Goal: Information Seeking & Learning: Learn about a topic

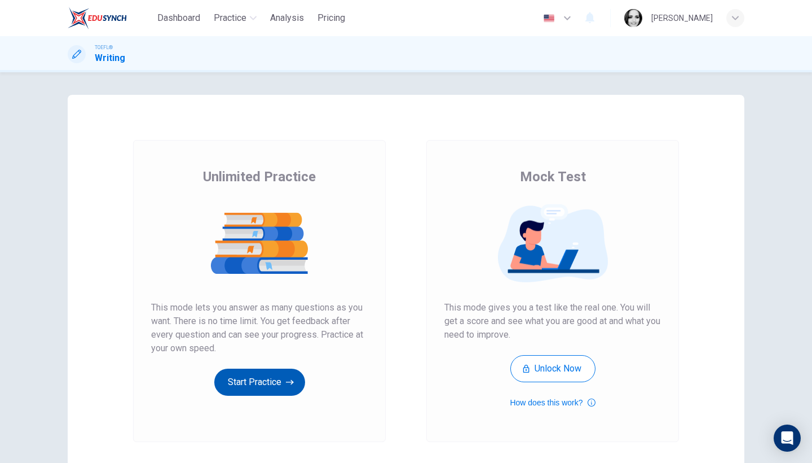
click at [268, 382] on button "Start Practice" at bounding box center [259, 381] width 91 height 27
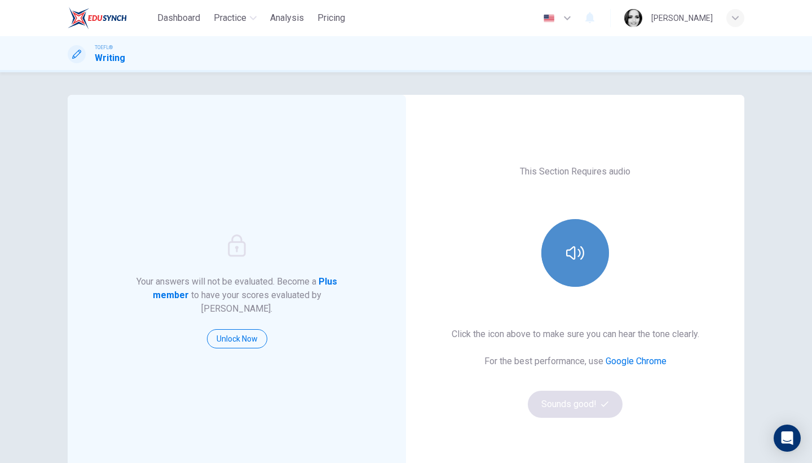
click at [570, 249] on icon "button" at bounding box center [575, 253] width 18 height 14
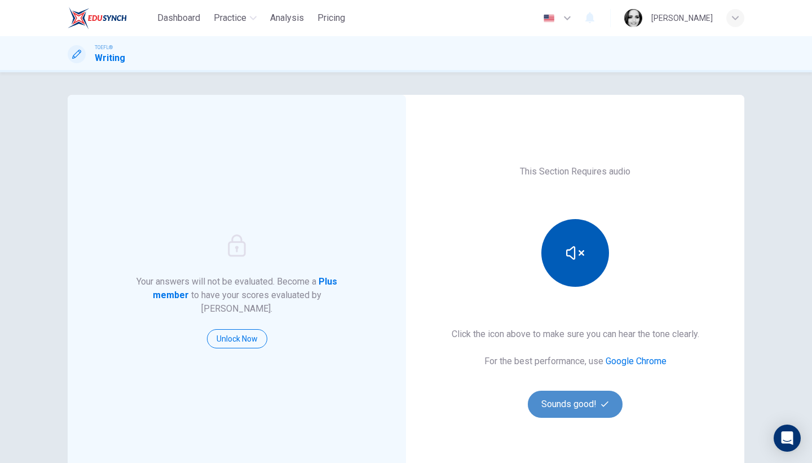
click at [554, 406] on button "Sounds good!" at bounding box center [575, 403] width 95 height 27
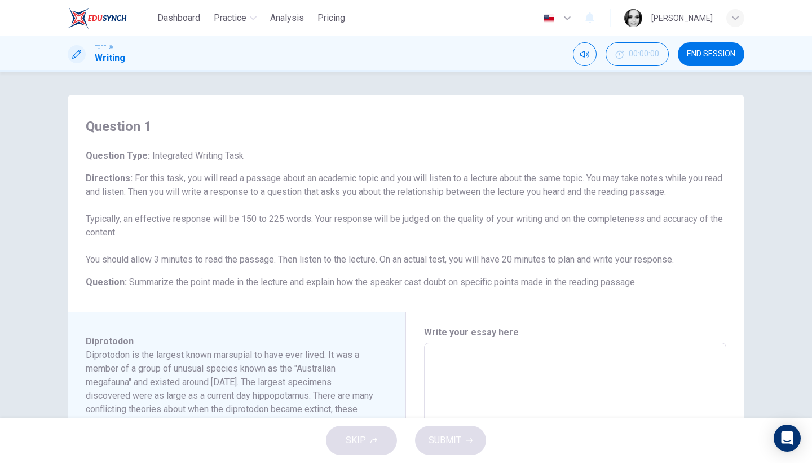
click at [718, 302] on div "Question 1 Question Type : Integrated Writing Task Directions : For this task, …" at bounding box center [406, 203] width 677 height 217
click at [715, 50] on span "END SESSION" at bounding box center [711, 54] width 49 height 9
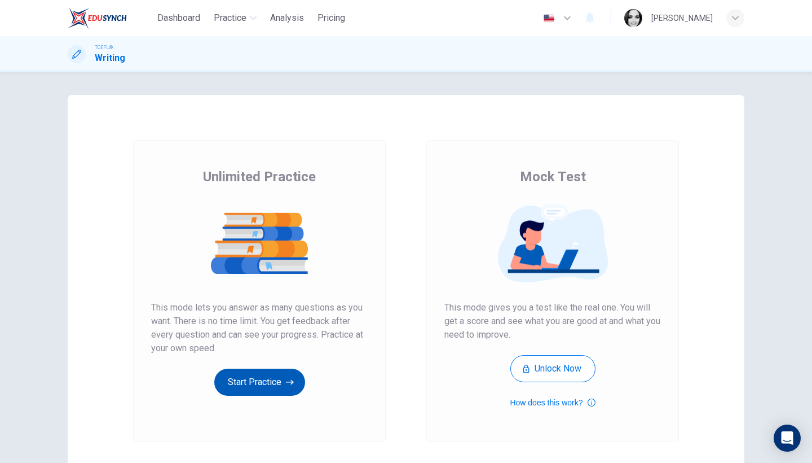
click at [244, 379] on button "Start Practice" at bounding box center [259, 381] width 91 height 27
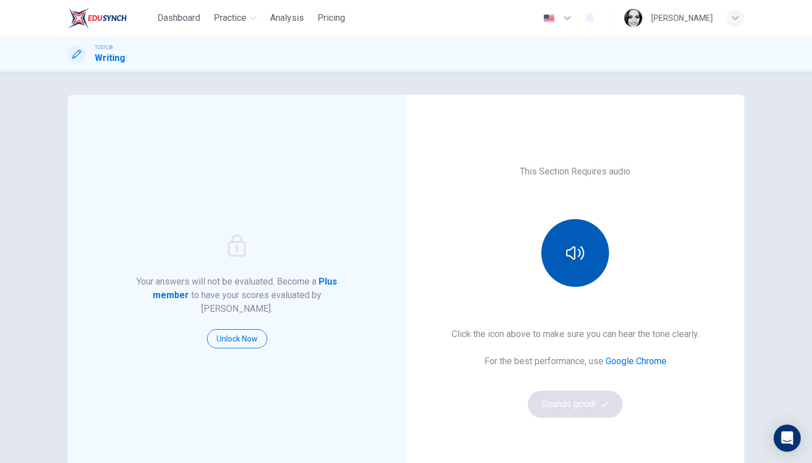
click at [558, 256] on button "button" at bounding box center [576, 253] width 68 height 68
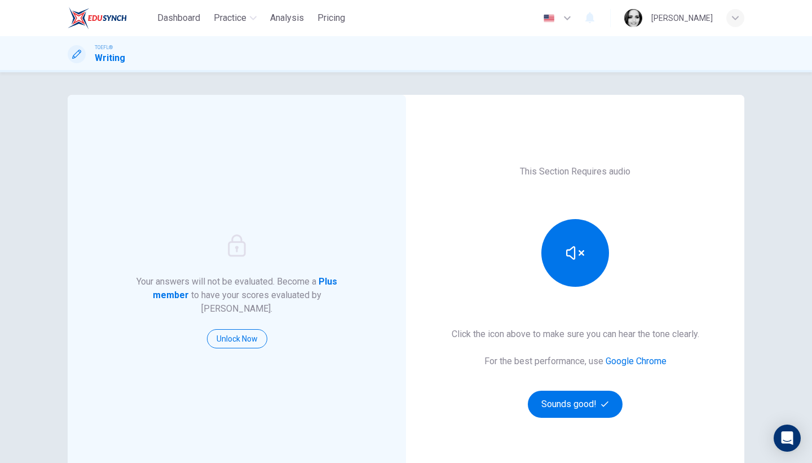
click at [614, 418] on div "This Section Requires audio Click the icon above to make sure you can hear the …" at bounding box center [575, 291] width 339 height 392
click at [594, 401] on button "Sounds good!" at bounding box center [575, 403] width 95 height 27
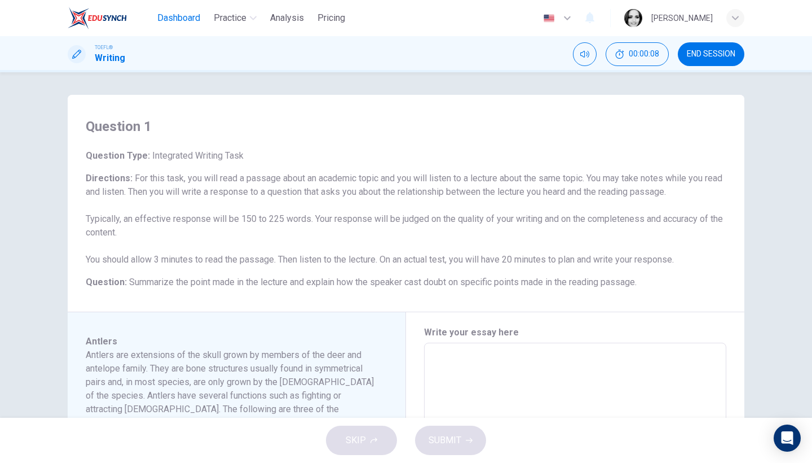
click at [190, 17] on span "Dashboard" at bounding box center [178, 18] width 43 height 14
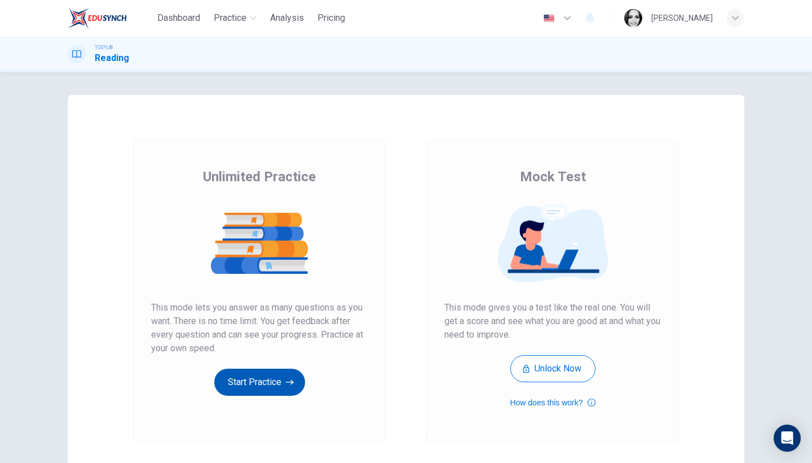
click at [248, 385] on button "Start Practice" at bounding box center [259, 381] width 91 height 27
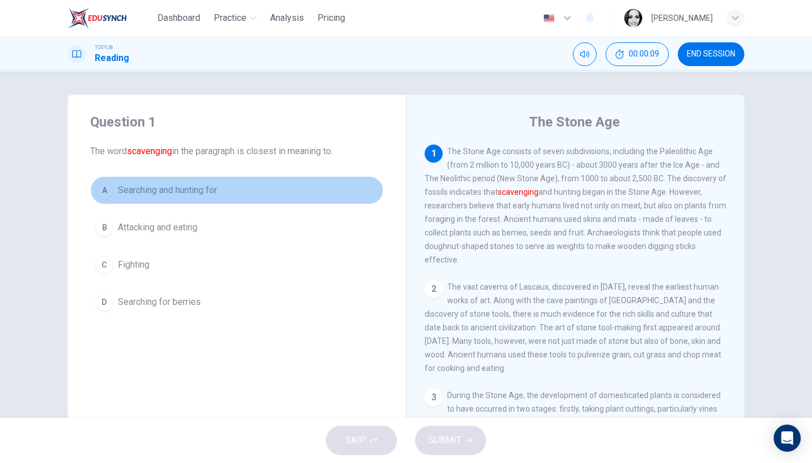
click at [214, 195] on span "Searching and hunting for" at bounding box center [167, 190] width 99 height 14
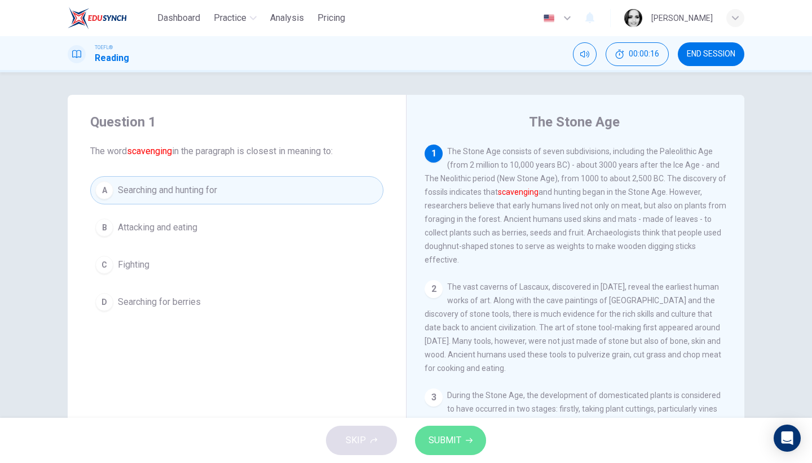
click at [466, 442] on icon "button" at bounding box center [469, 440] width 7 height 7
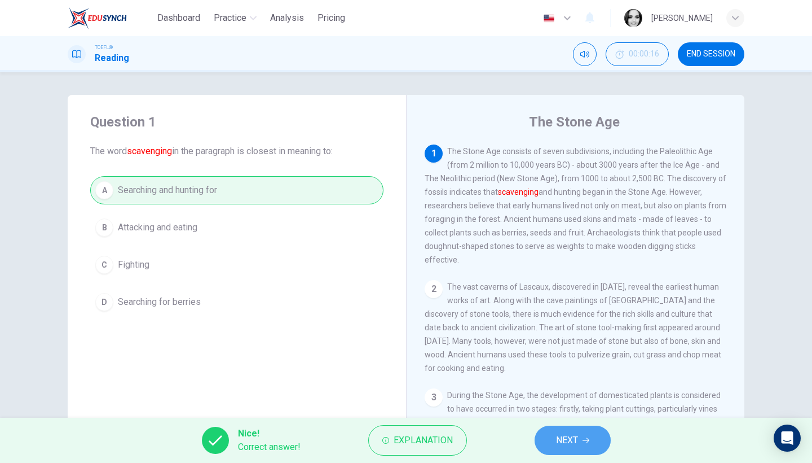
click at [561, 445] on span "NEXT" at bounding box center [567, 440] width 22 height 16
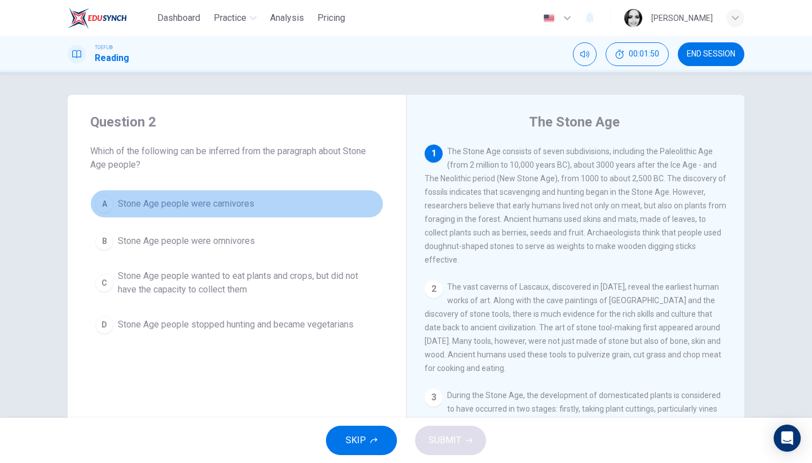
click at [221, 210] on button "A Stone Age people were carnivores" at bounding box center [236, 204] width 293 height 28
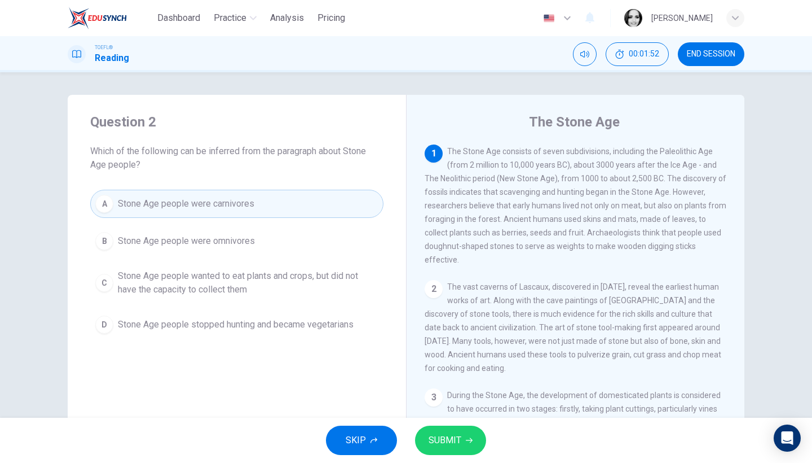
click at [451, 442] on span "SUBMIT" at bounding box center [445, 440] width 33 height 16
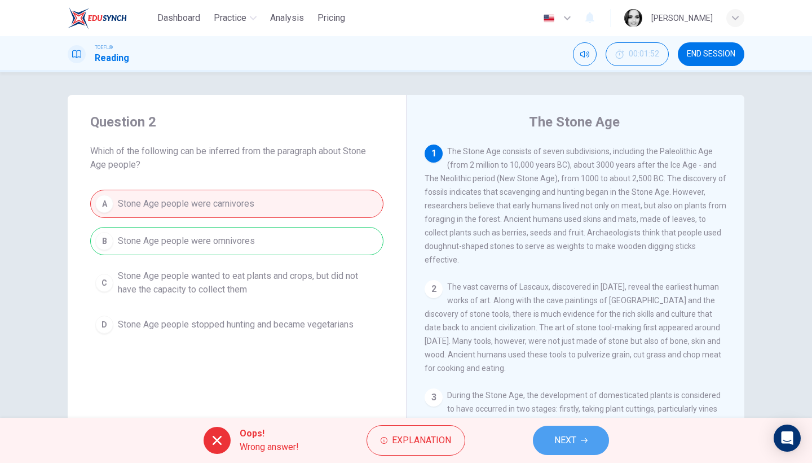
click at [543, 443] on button "NEXT" at bounding box center [571, 439] width 76 height 29
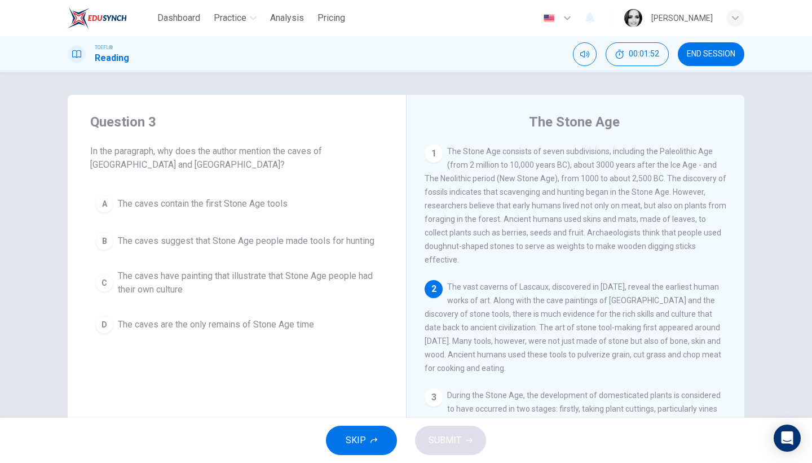
scroll to position [19, 0]
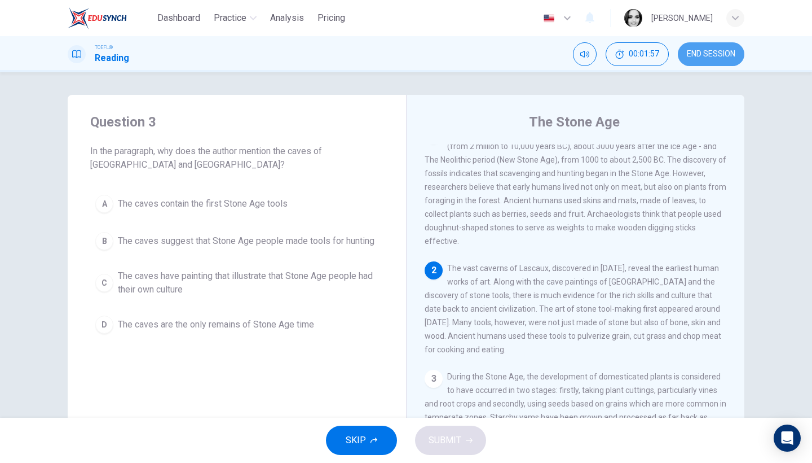
click at [721, 54] on span "END SESSION" at bounding box center [711, 54] width 49 height 9
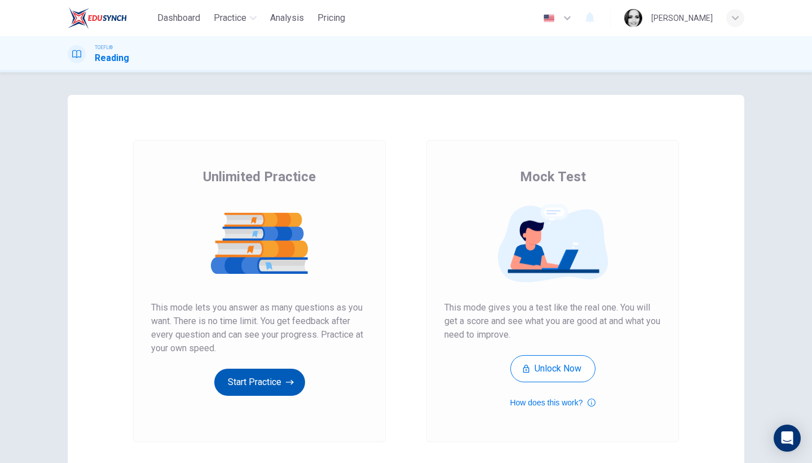
click at [252, 380] on button "Start Practice" at bounding box center [259, 381] width 91 height 27
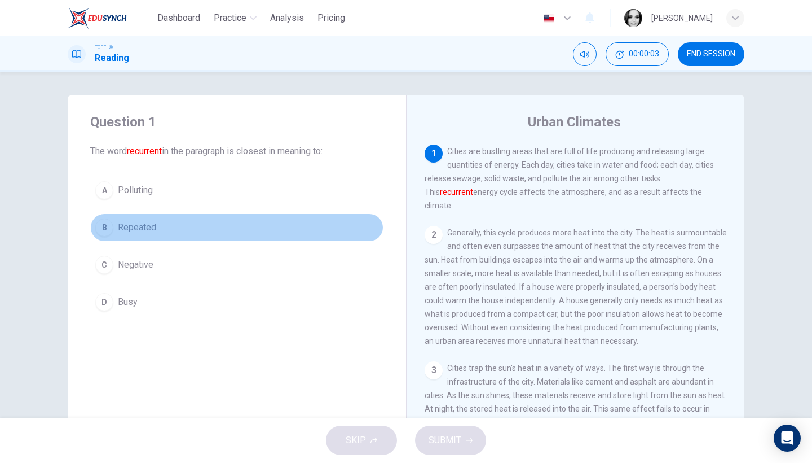
click at [146, 230] on span "Repeated" at bounding box center [137, 228] width 38 height 14
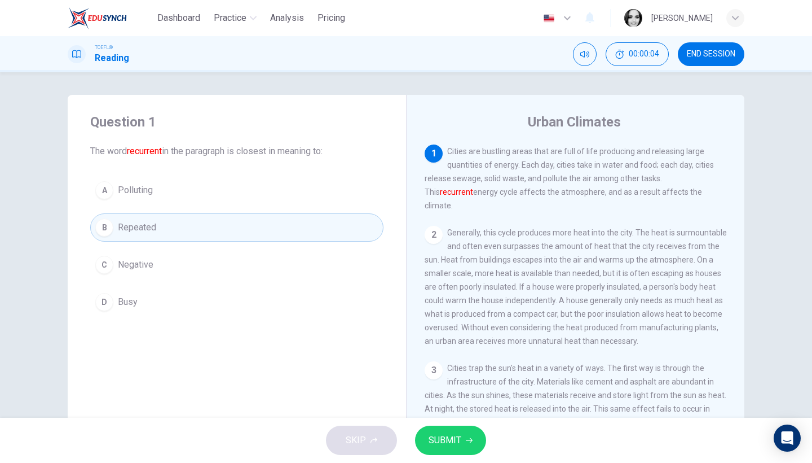
click at [468, 440] on icon "button" at bounding box center [469, 440] width 7 height 5
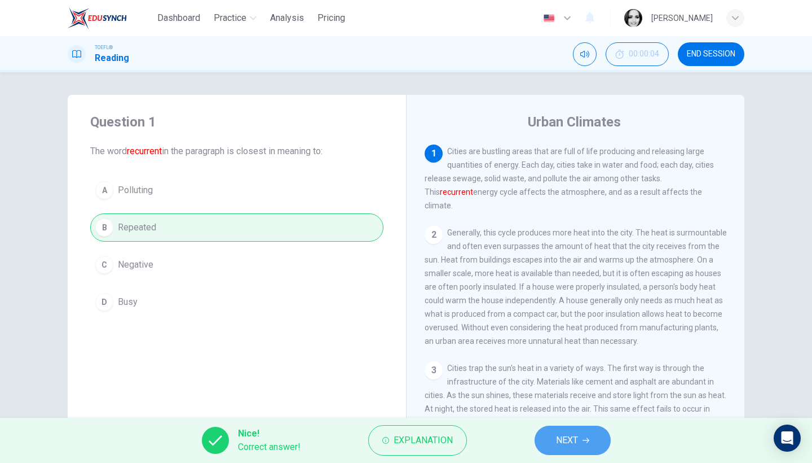
click at [586, 441] on icon "button" at bounding box center [586, 440] width 7 height 7
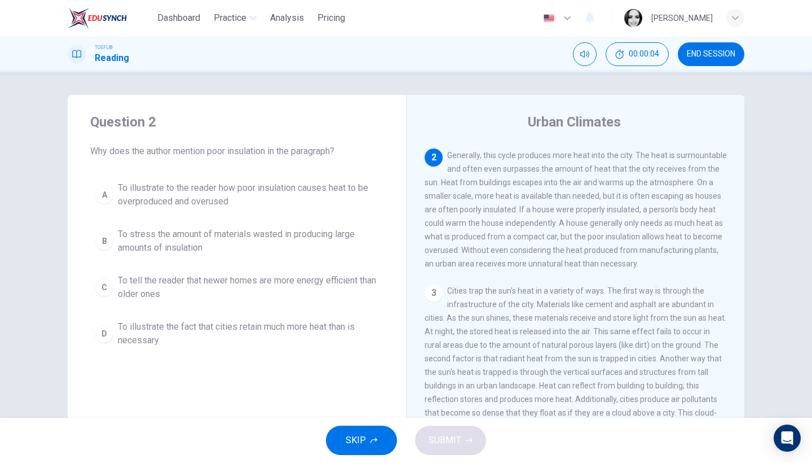
scroll to position [68, 0]
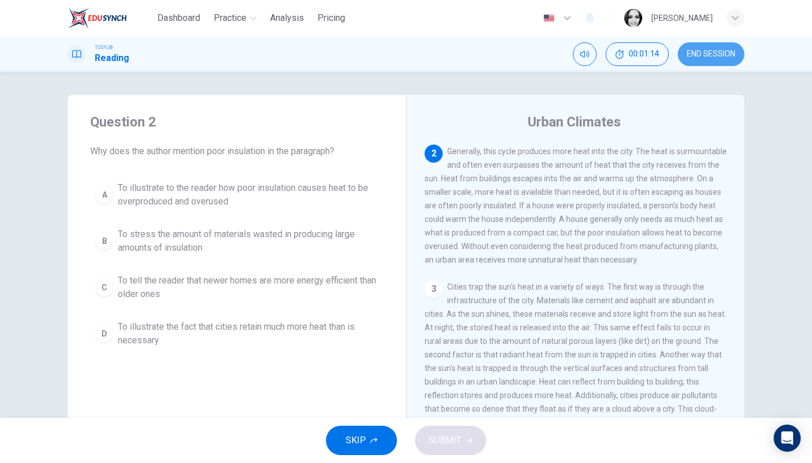
click at [710, 48] on button "END SESSION" at bounding box center [711, 54] width 67 height 24
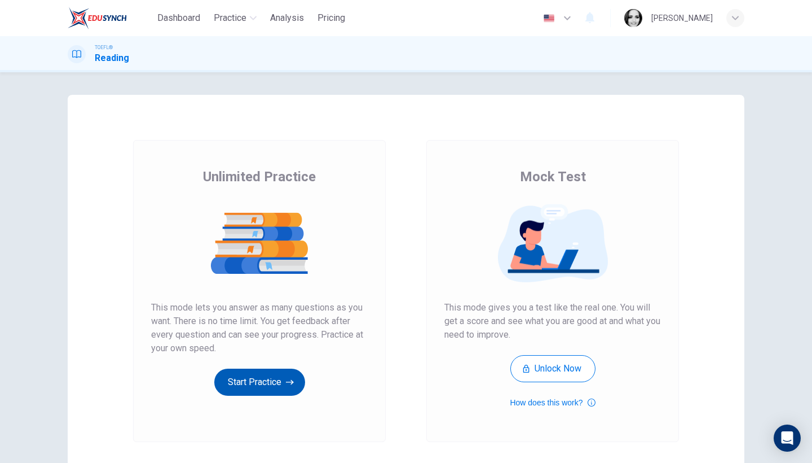
click at [251, 384] on button "Start Practice" at bounding box center [259, 381] width 91 height 27
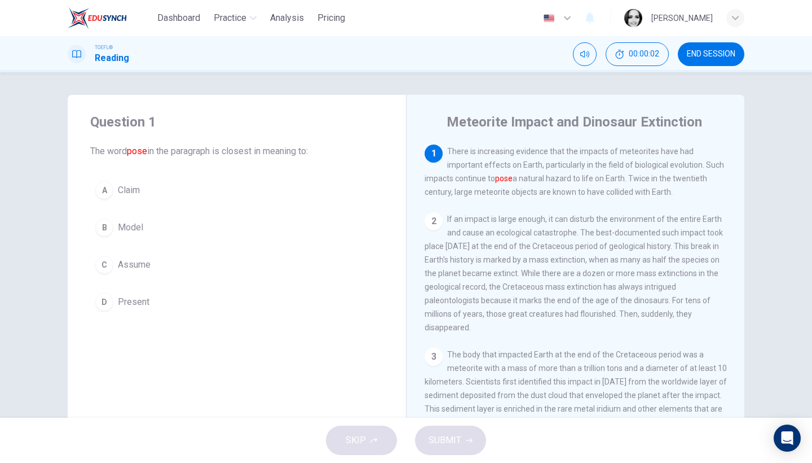
click at [129, 218] on button "B Model" at bounding box center [236, 227] width 293 height 28
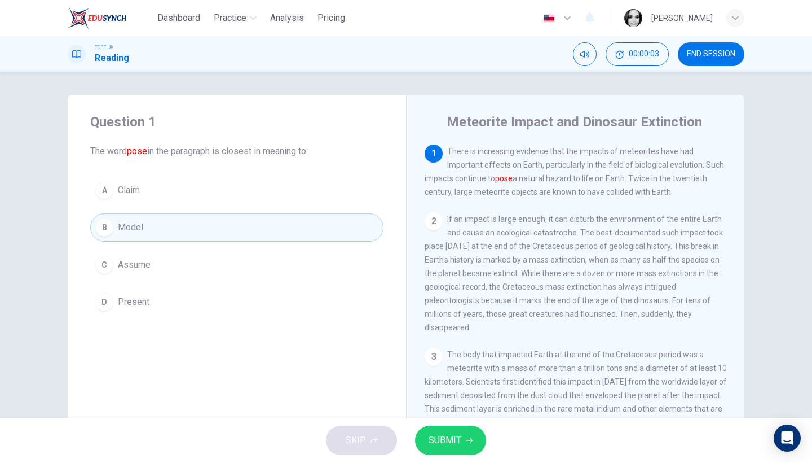
click at [468, 447] on button "SUBMIT" at bounding box center [450, 439] width 71 height 29
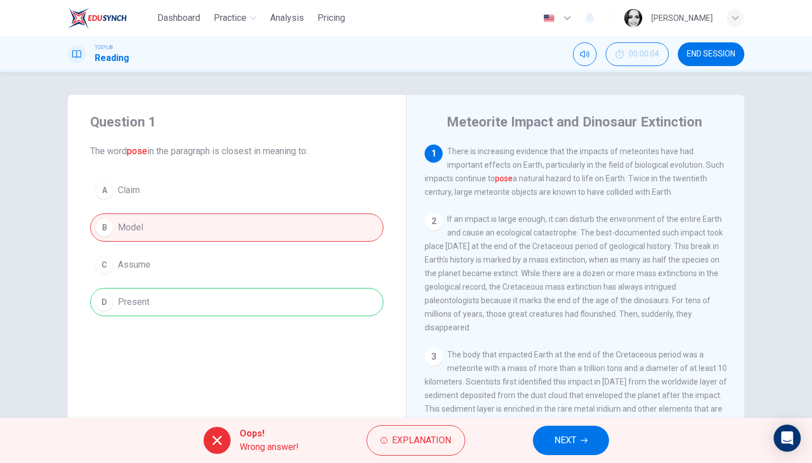
click at [723, 52] on span "END SESSION" at bounding box center [711, 54] width 49 height 9
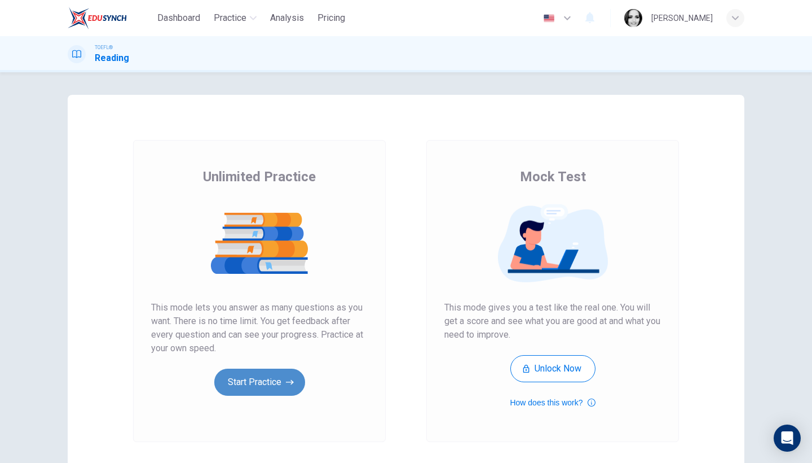
click at [286, 380] on icon "button" at bounding box center [290, 381] width 8 height 11
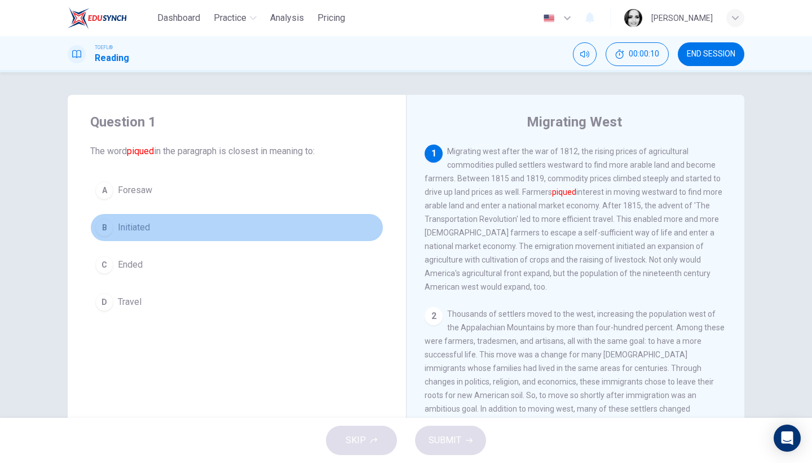
click at [133, 231] on span "Initiated" at bounding box center [134, 228] width 32 height 14
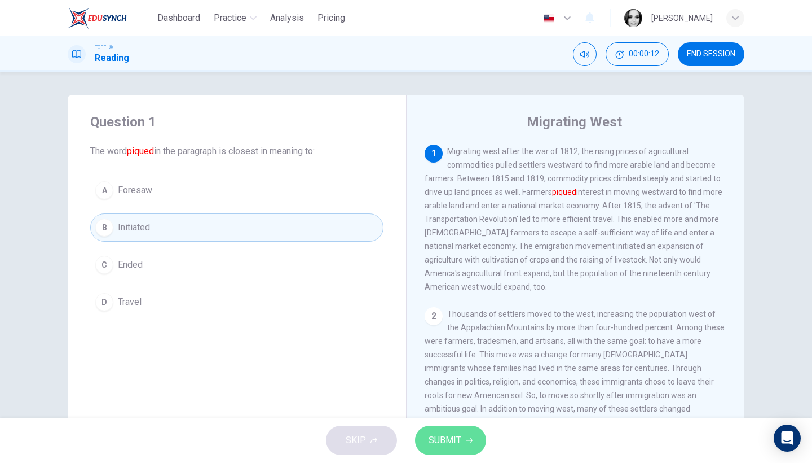
click at [451, 433] on span "SUBMIT" at bounding box center [445, 440] width 33 height 16
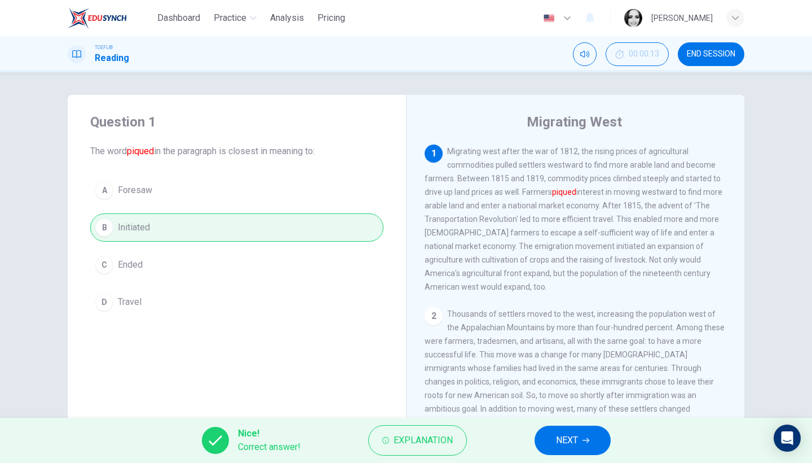
click at [582, 447] on button "NEXT" at bounding box center [573, 439] width 76 height 29
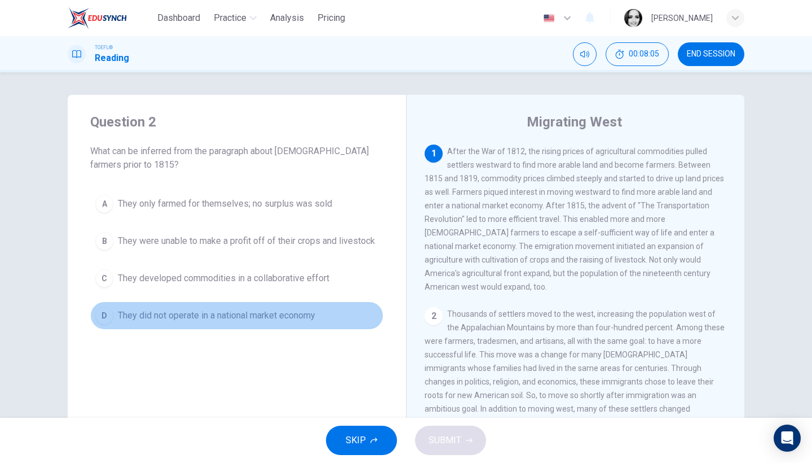
click at [279, 308] on button "D They did not operate in a national market economy" at bounding box center [236, 315] width 293 height 28
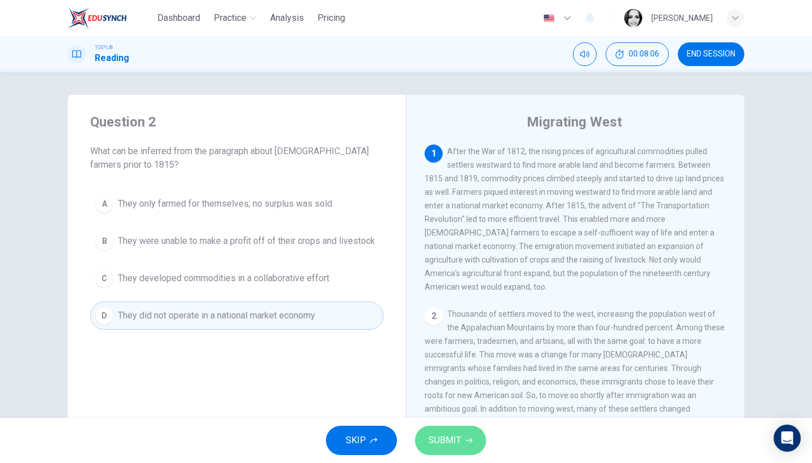
click at [445, 439] on span "SUBMIT" at bounding box center [445, 440] width 33 height 16
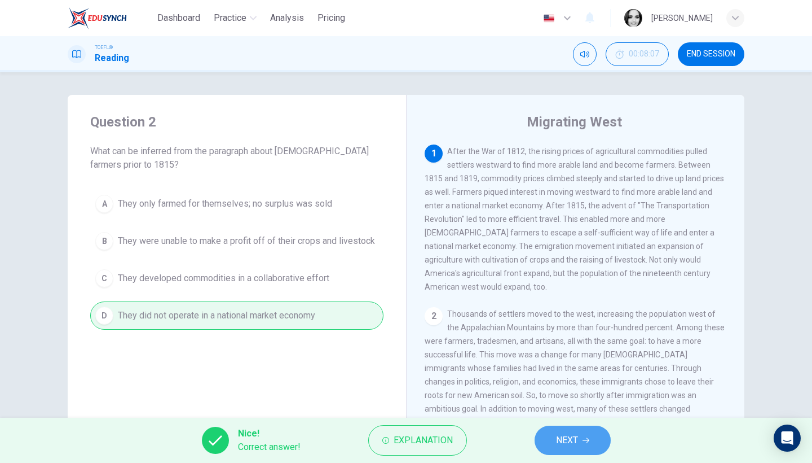
click at [555, 437] on button "NEXT" at bounding box center [573, 439] width 76 height 29
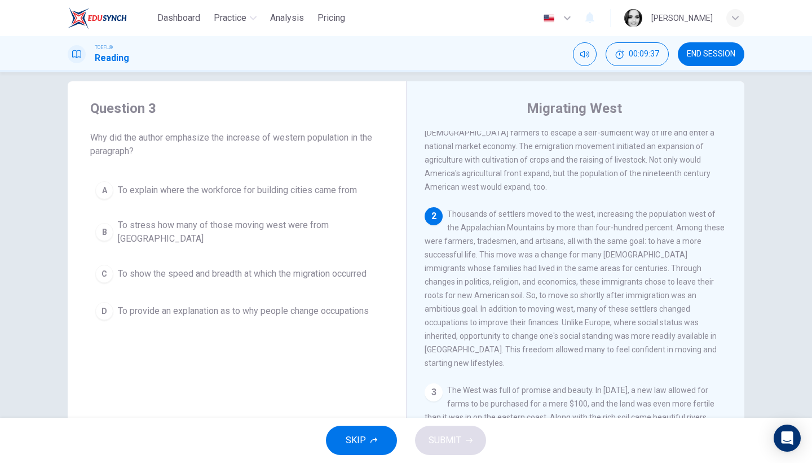
scroll to position [13, 0]
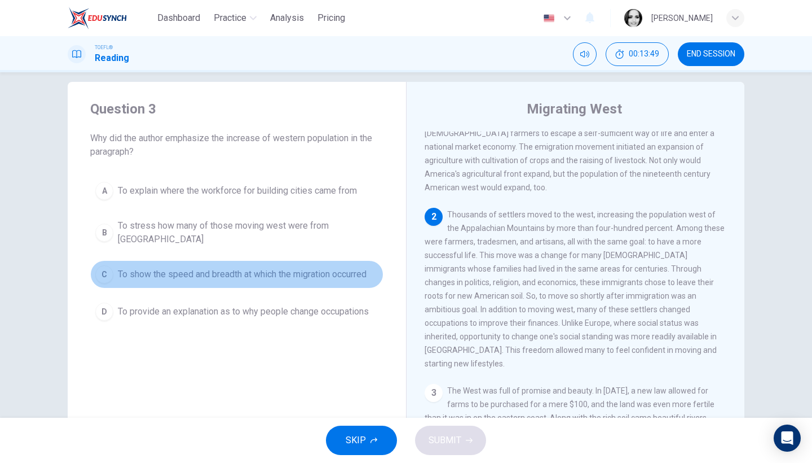
click at [277, 267] on span "To show the speed and breadth at which the migration occurred" at bounding box center [242, 274] width 249 height 14
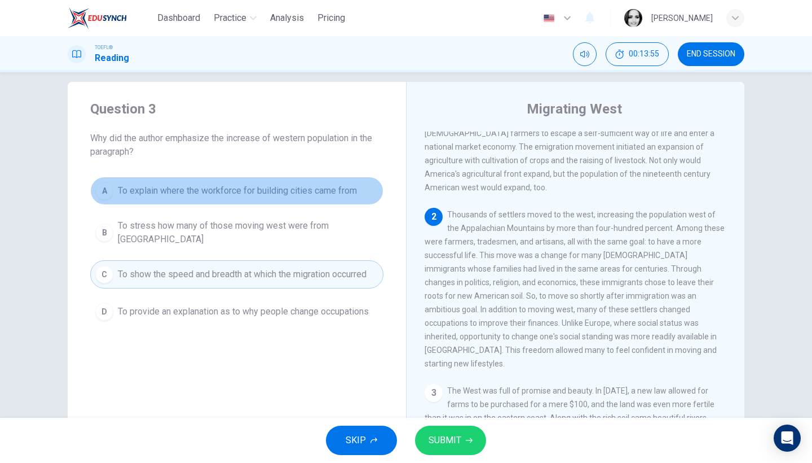
click at [278, 199] on button "A To explain where the workforce for building cities came from" at bounding box center [236, 191] width 293 height 28
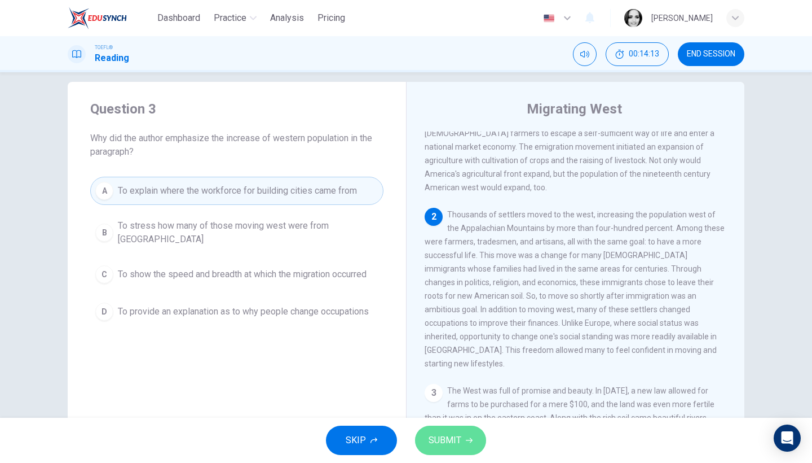
click at [459, 436] on span "SUBMIT" at bounding box center [445, 440] width 33 height 16
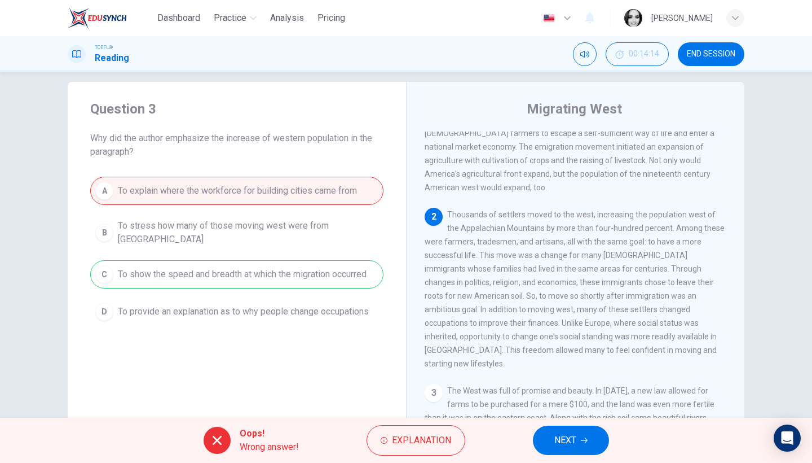
click at [563, 438] on span "NEXT" at bounding box center [566, 440] width 22 height 16
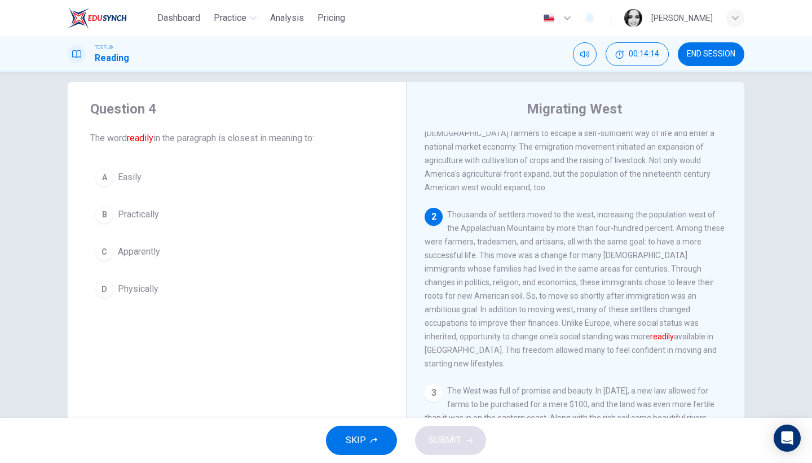
scroll to position [149, 0]
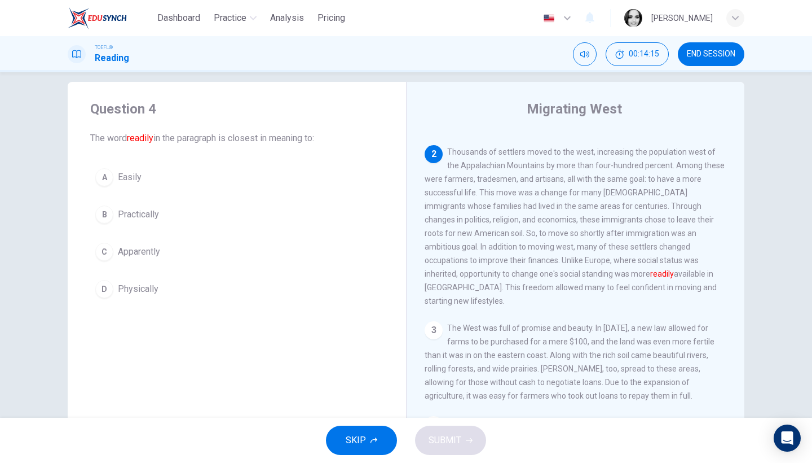
click at [131, 184] on button "A Easily" at bounding box center [236, 177] width 293 height 28
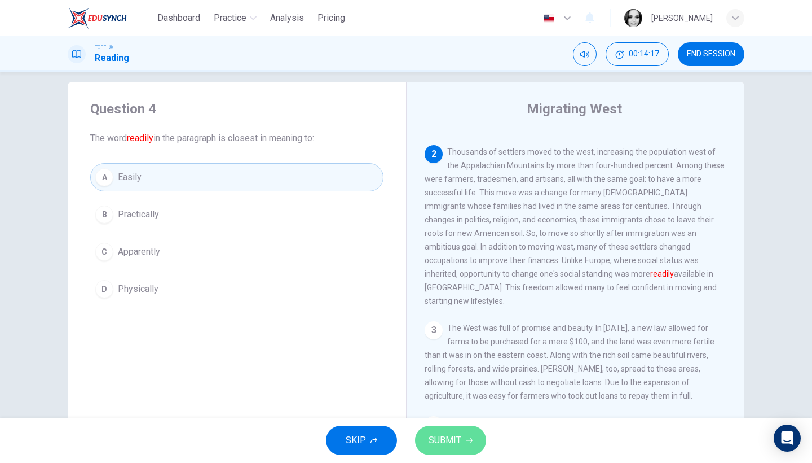
click at [468, 436] on button "SUBMIT" at bounding box center [450, 439] width 71 height 29
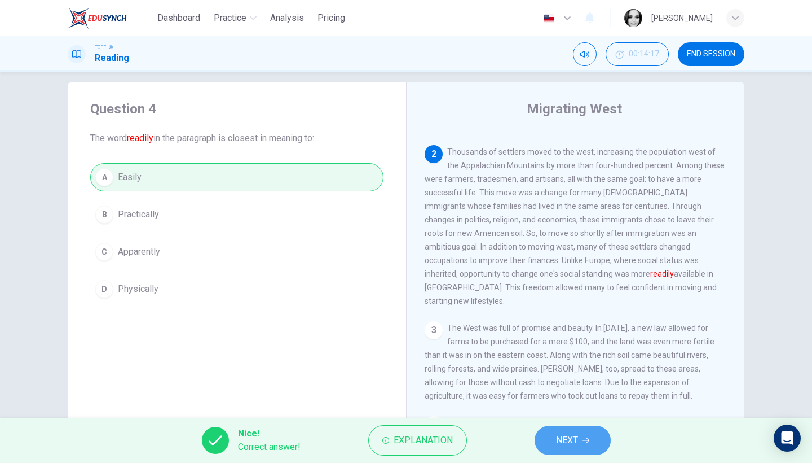
click at [567, 441] on span "NEXT" at bounding box center [567, 440] width 22 height 16
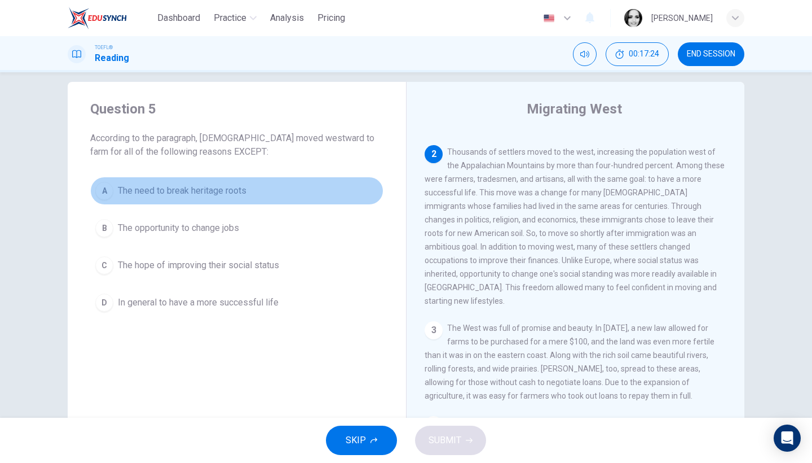
click at [185, 191] on span "The need to break heritage roots" at bounding box center [182, 191] width 129 height 14
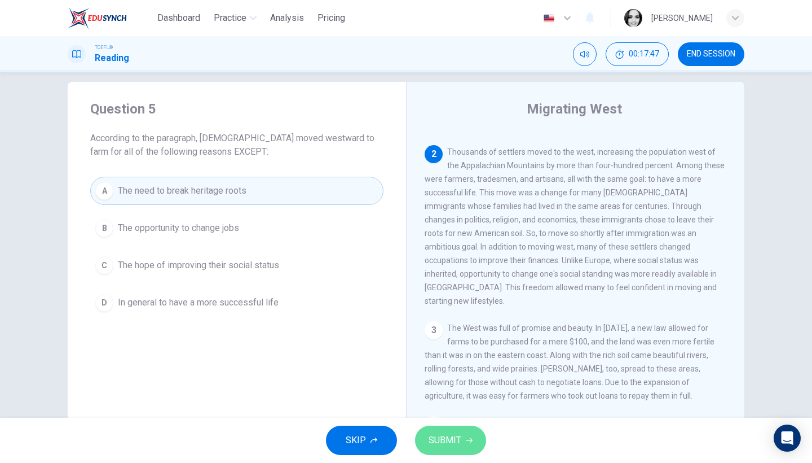
click at [466, 438] on icon "button" at bounding box center [469, 440] width 7 height 7
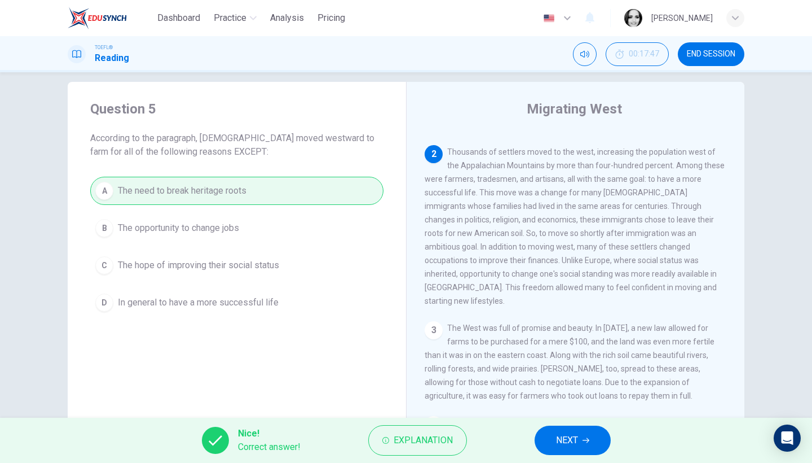
click at [577, 438] on span "NEXT" at bounding box center [567, 440] width 22 height 16
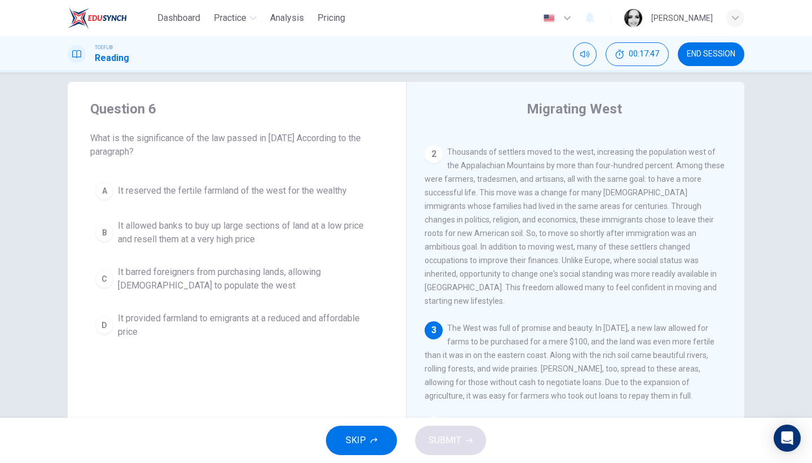
scroll to position [181, 0]
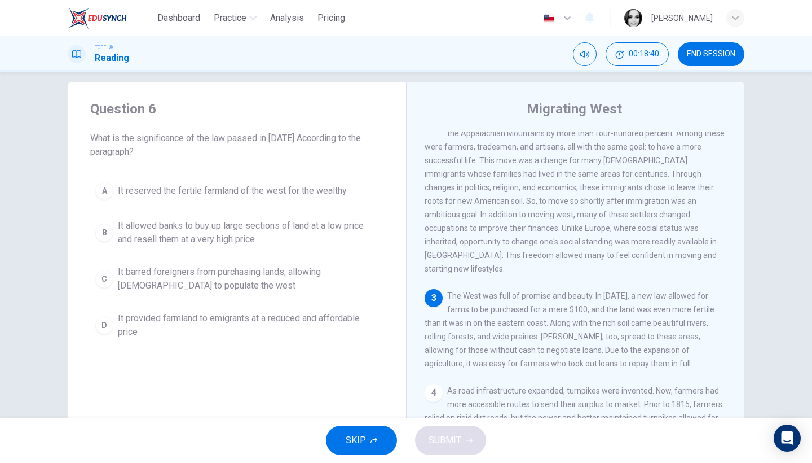
click at [187, 231] on span "It allowed banks to buy up large sections of land at a low price and resell the…" at bounding box center [248, 232] width 261 height 27
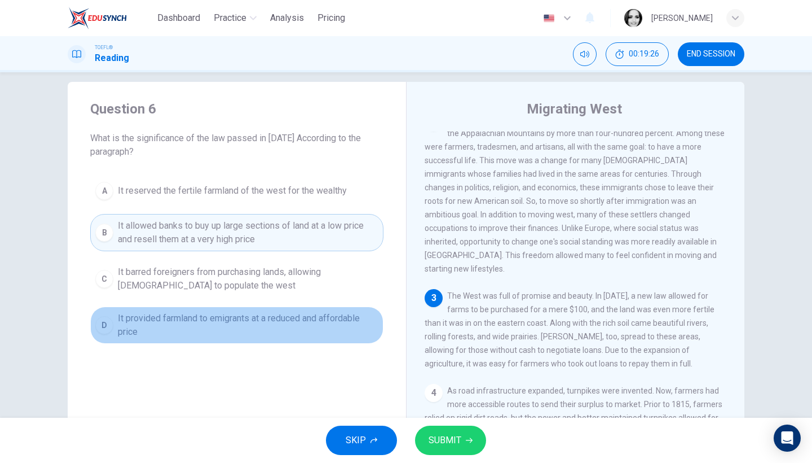
click at [329, 327] on span "It provided farmland to emigrants at a reduced and affordable price" at bounding box center [248, 324] width 261 height 27
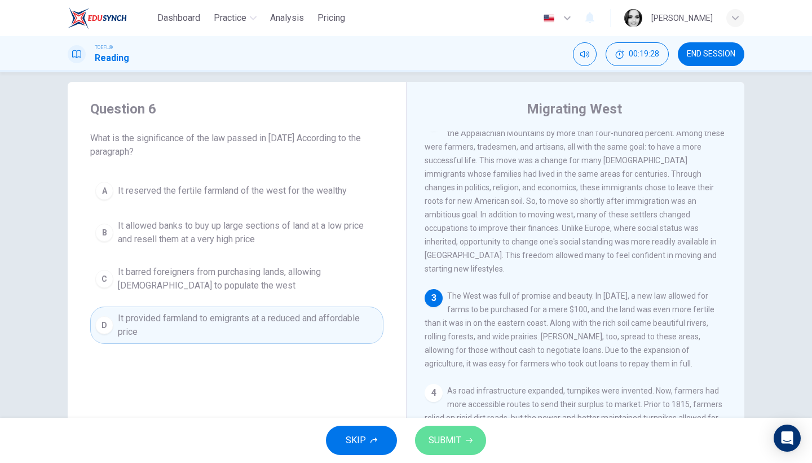
click at [463, 439] on button "SUBMIT" at bounding box center [450, 439] width 71 height 29
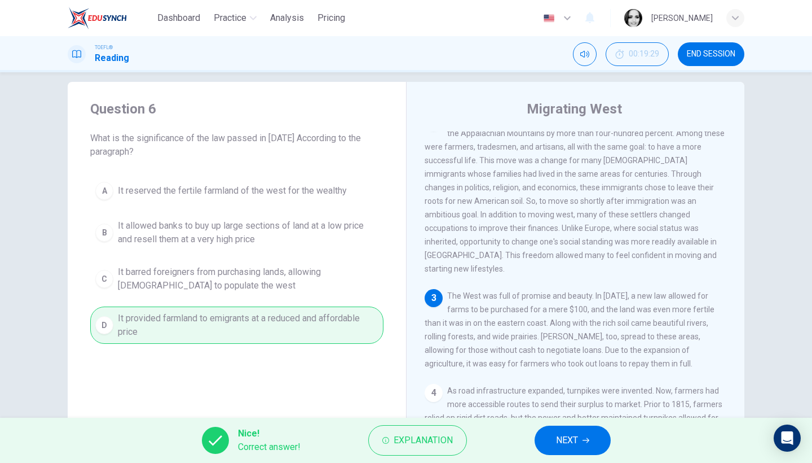
click at [577, 441] on span "NEXT" at bounding box center [567, 440] width 22 height 16
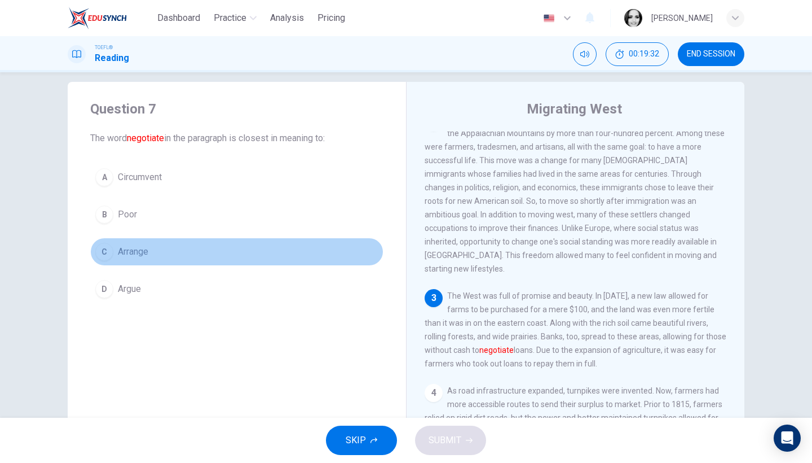
click at [124, 255] on span "Arrange" at bounding box center [133, 252] width 30 height 14
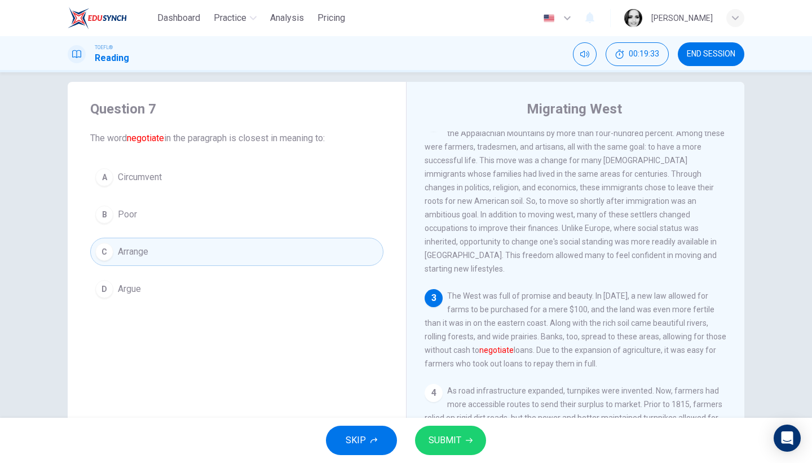
click at [449, 440] on span "SUBMIT" at bounding box center [445, 440] width 33 height 16
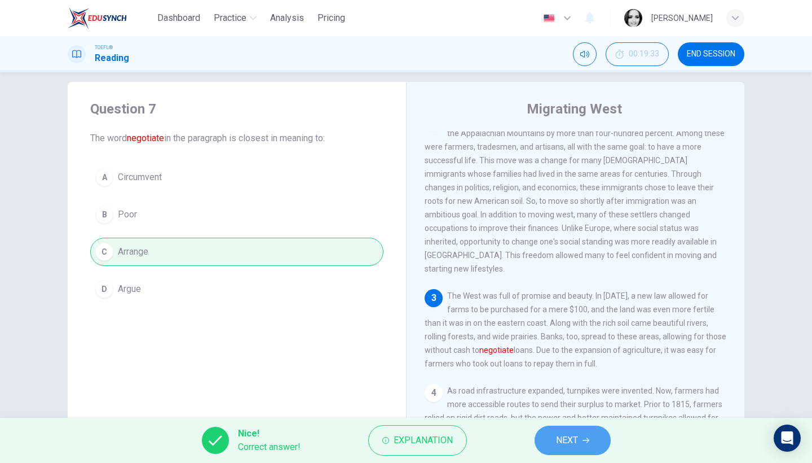
click at [547, 432] on button "NEXT" at bounding box center [573, 439] width 76 height 29
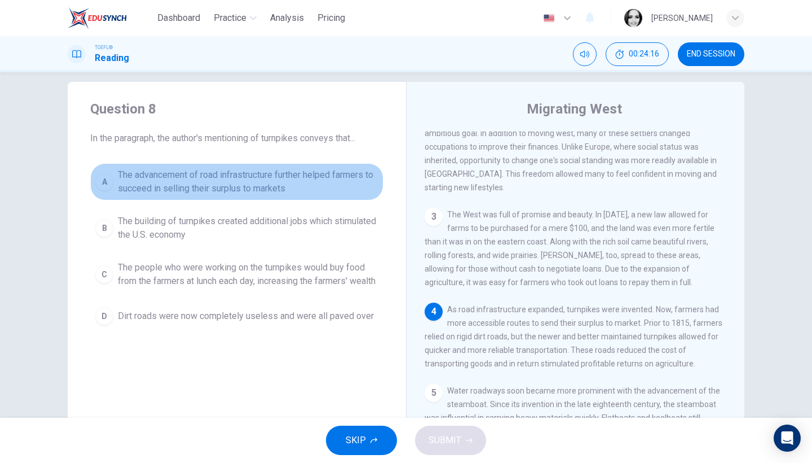
click at [307, 166] on button "A The advancement of road infrastructure further helped farmers to succeed in s…" at bounding box center [236, 181] width 293 height 37
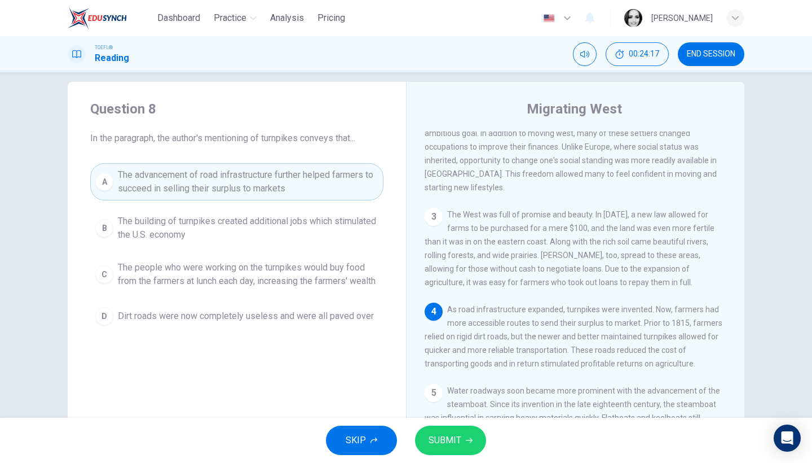
click at [470, 438] on icon "button" at bounding box center [469, 440] width 7 height 5
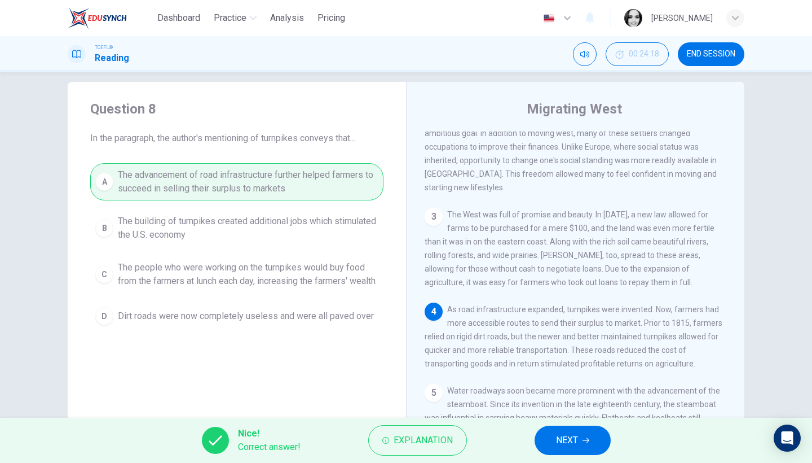
click at [579, 433] on button "NEXT" at bounding box center [573, 439] width 76 height 29
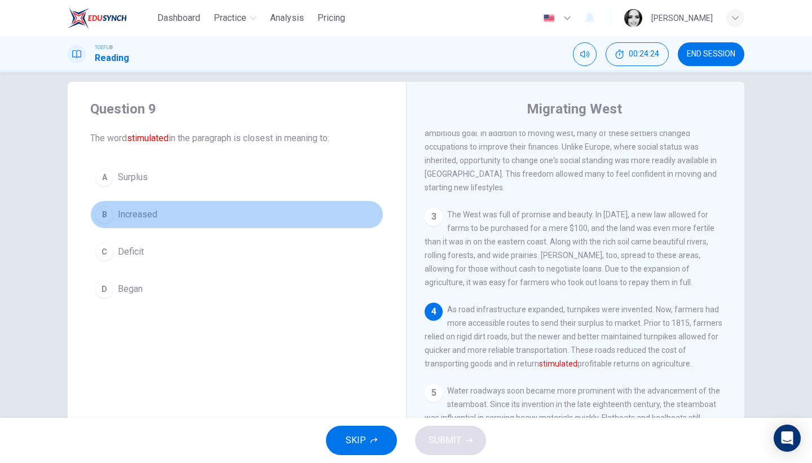
click at [122, 213] on span "Increased" at bounding box center [137, 215] width 39 height 14
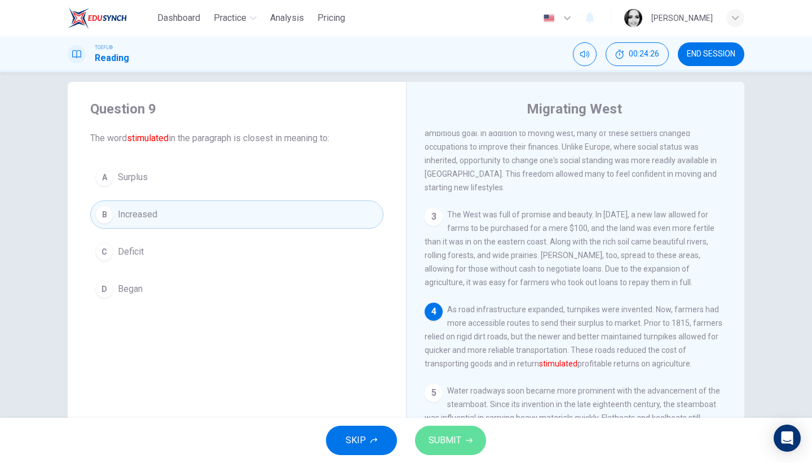
click at [455, 432] on button "SUBMIT" at bounding box center [450, 439] width 71 height 29
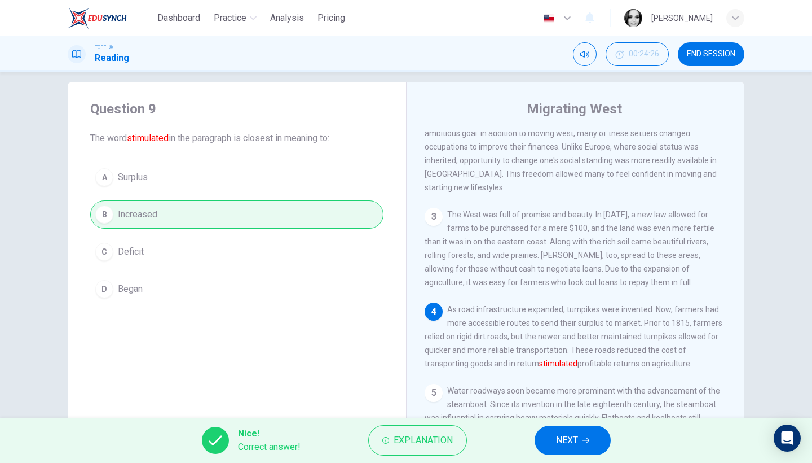
click at [557, 440] on span "NEXT" at bounding box center [567, 440] width 22 height 16
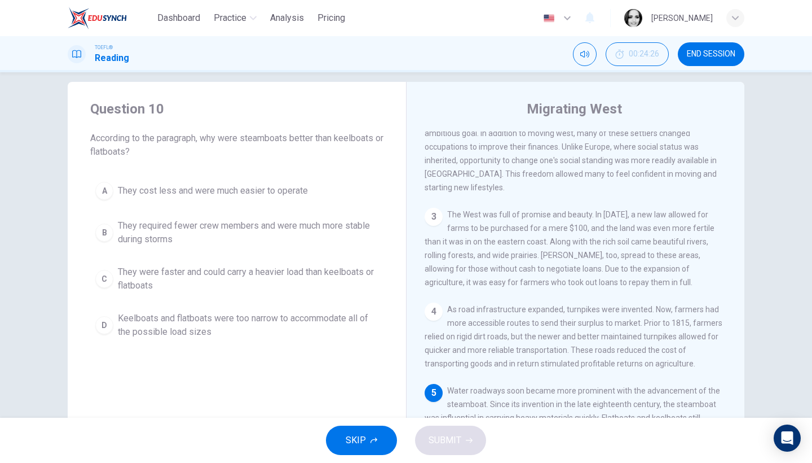
scroll to position [271, 0]
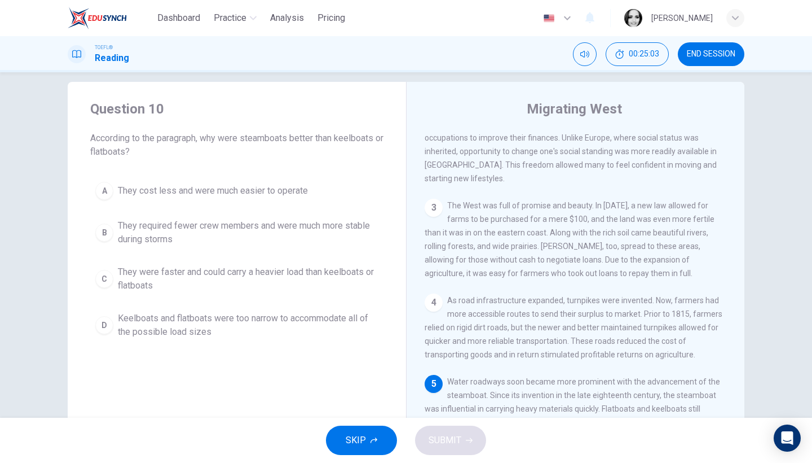
click at [393, 306] on div "Question 10 According to the paragraph, why were steamboats better than keelboa…" at bounding box center [237, 222] width 339 height 280
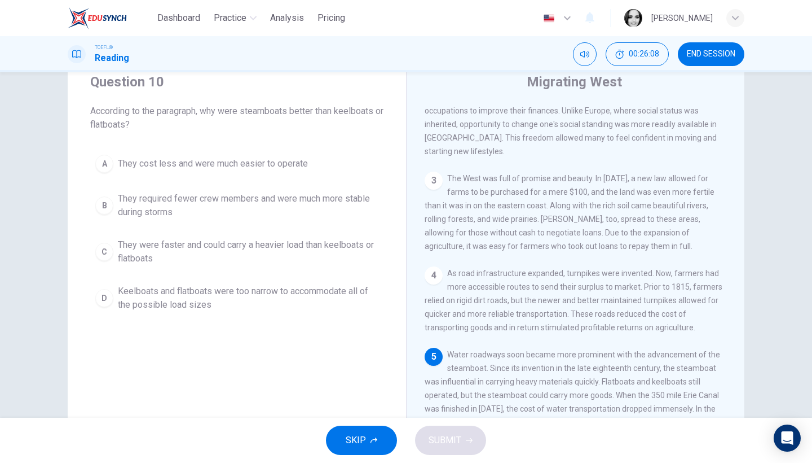
scroll to position [37, 0]
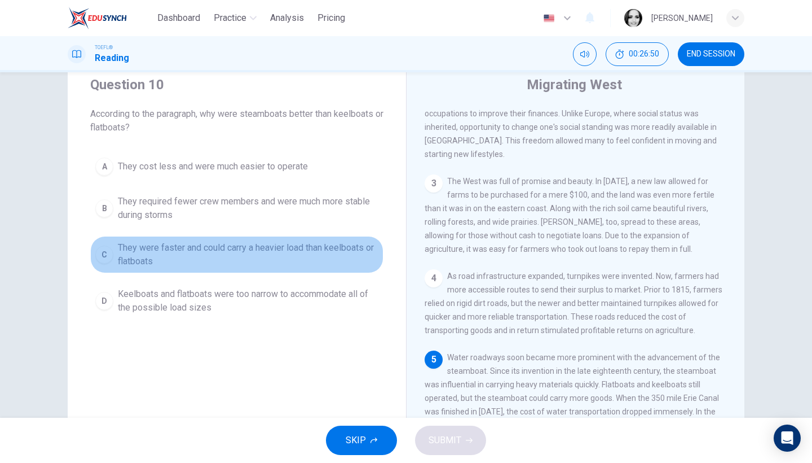
click at [196, 243] on span "They were faster and could carry a heavier load than keelboats or flatboats" at bounding box center [248, 254] width 261 height 27
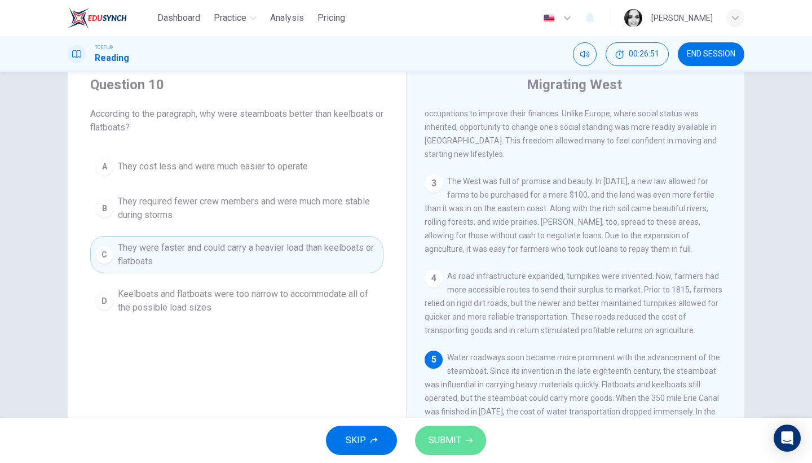
click at [464, 453] on button "SUBMIT" at bounding box center [450, 439] width 71 height 29
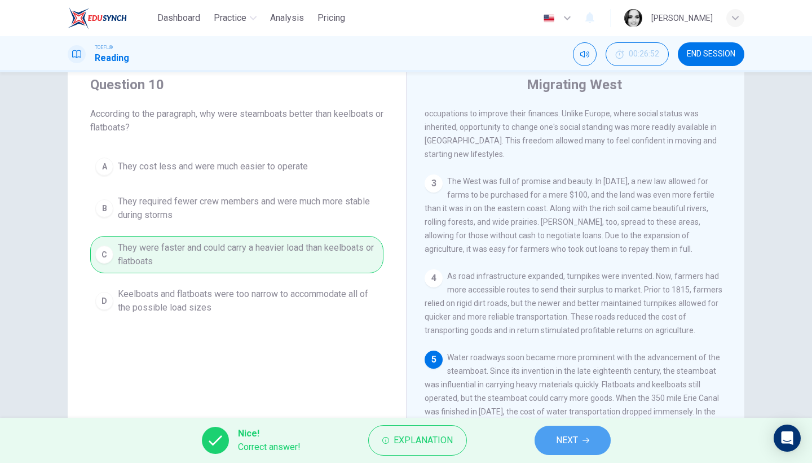
click at [573, 437] on span "NEXT" at bounding box center [567, 440] width 22 height 16
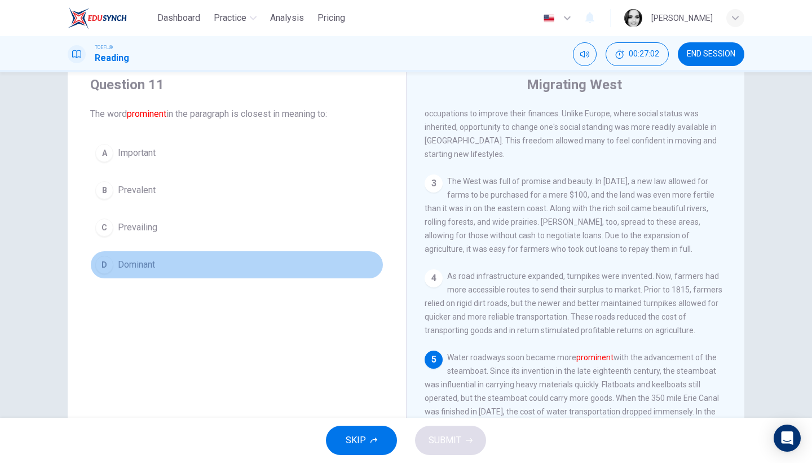
click at [144, 266] on span "Dominant" at bounding box center [136, 265] width 37 height 14
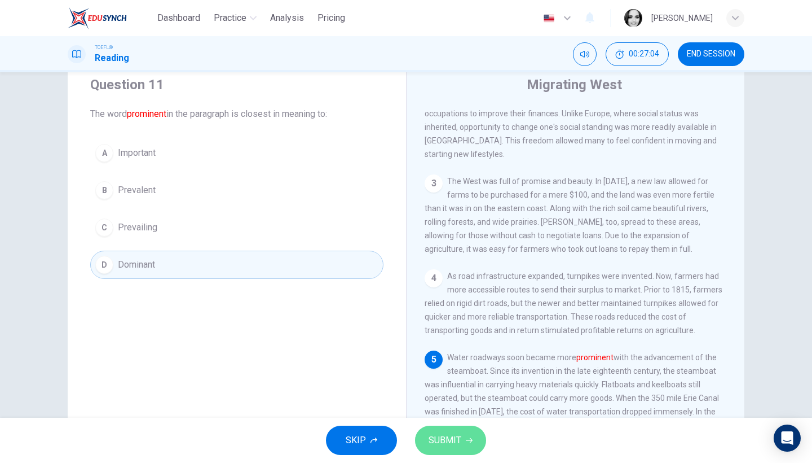
click at [462, 435] on button "SUBMIT" at bounding box center [450, 439] width 71 height 29
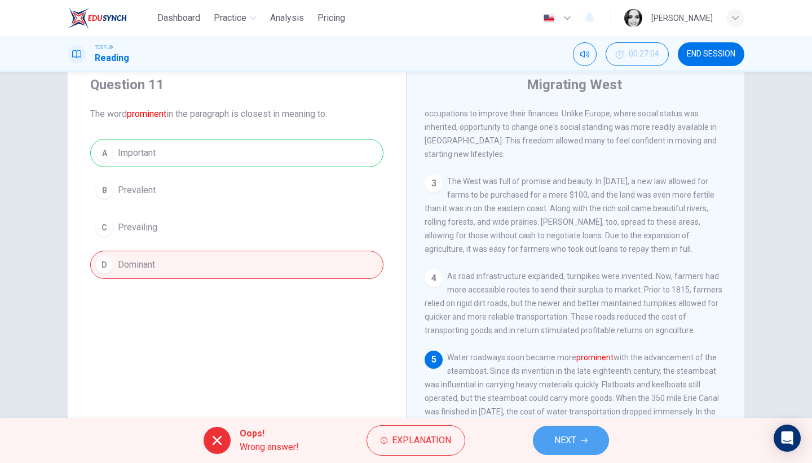
click at [565, 431] on button "NEXT" at bounding box center [571, 439] width 76 height 29
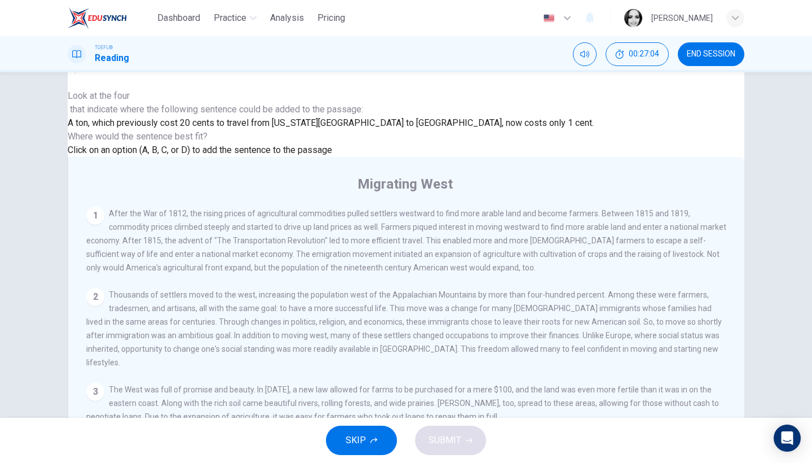
scroll to position [289, 0]
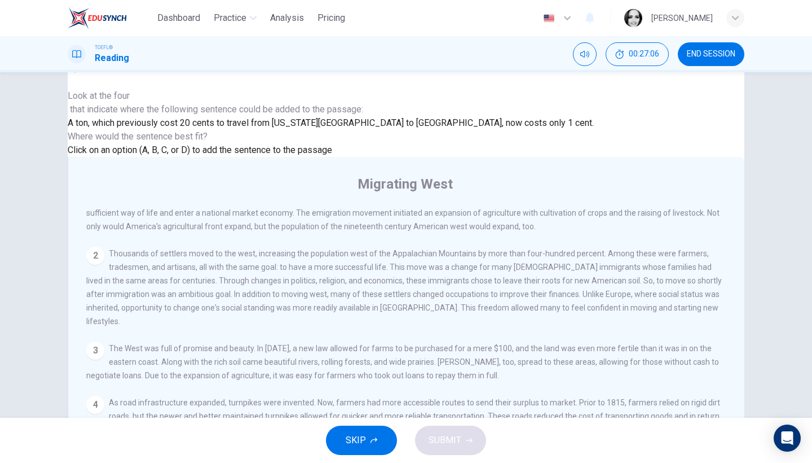
click at [714, 396] on div "4 As road infrastructure expanded, turnpikes were invented. Now, farmers had mo…" at bounding box center [406, 416] width 641 height 41
click at [731, 373] on div "1 After the War of 1812, the rising prices of agricultural commodities pulled s…" at bounding box center [414, 369] width 656 height 324
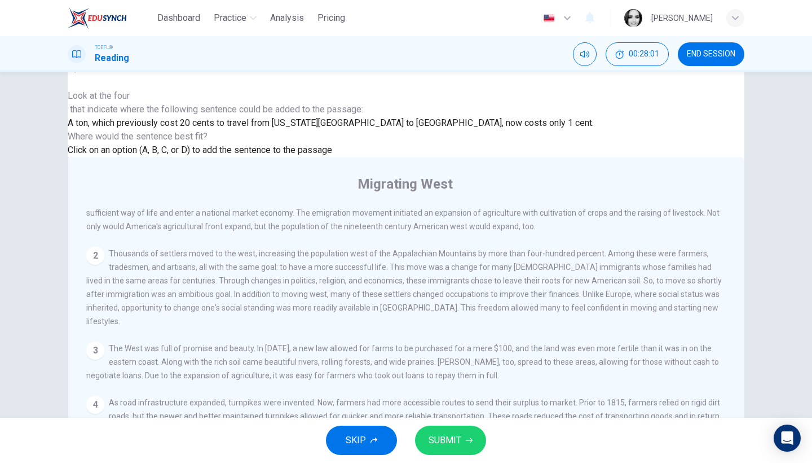
scroll to position [317, 0]
click at [458, 430] on button "SUBMIT" at bounding box center [450, 439] width 71 height 29
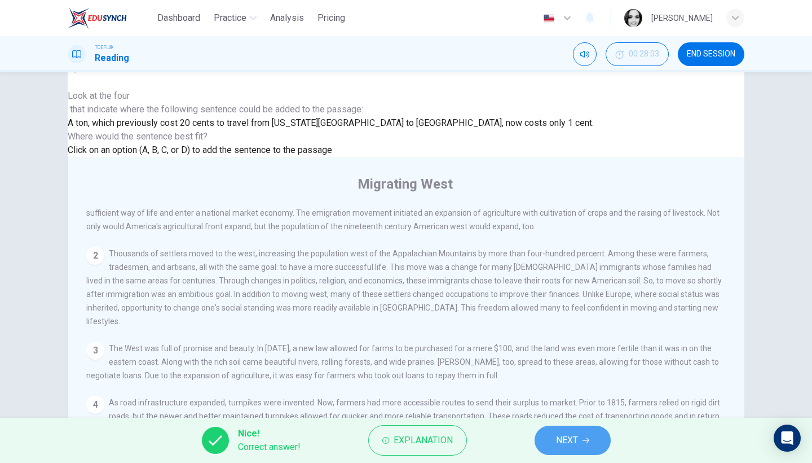
click at [582, 445] on button "NEXT" at bounding box center [573, 439] width 76 height 29
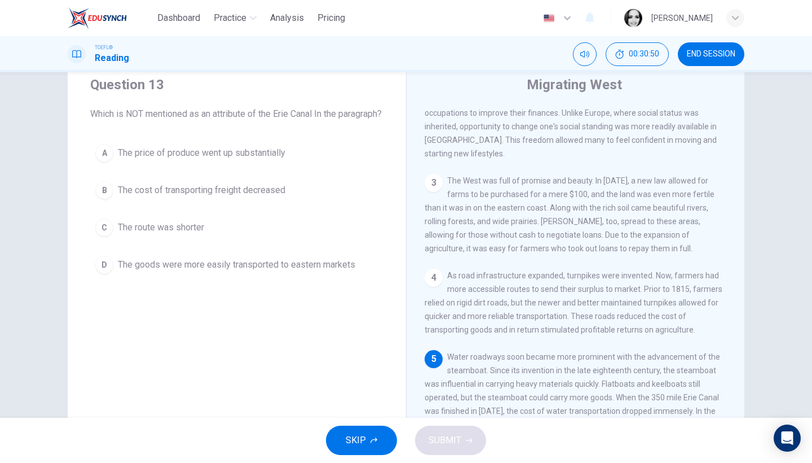
scroll to position [271, 0]
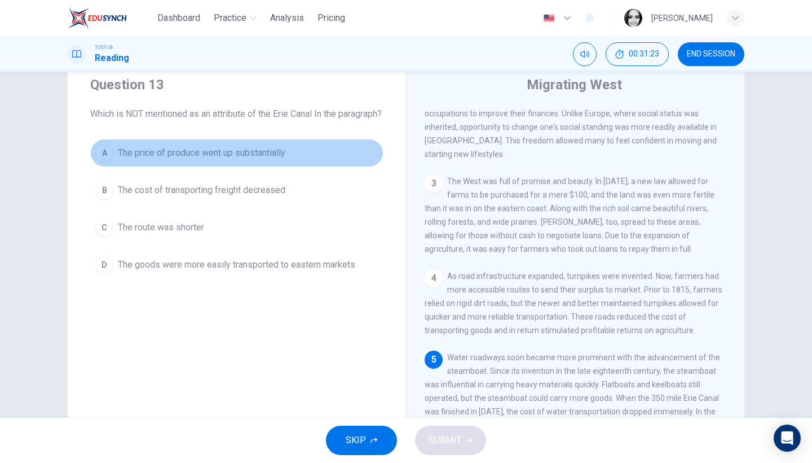
click at [271, 160] on span "The price of produce went up substantially" at bounding box center [202, 153] width 168 height 14
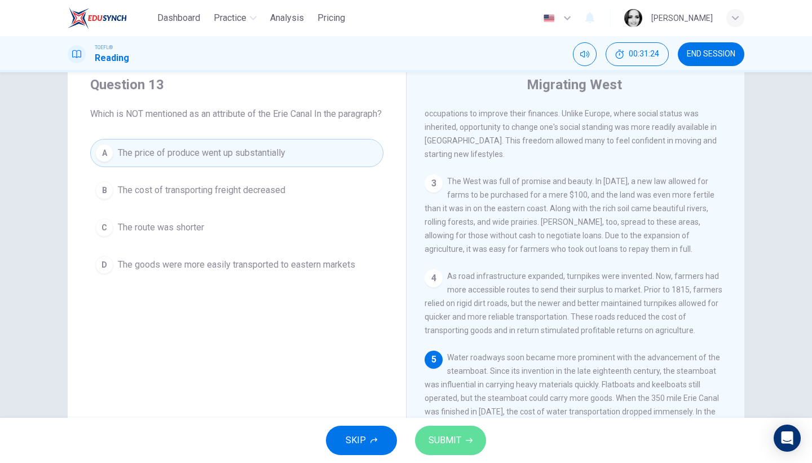
click at [453, 433] on span "SUBMIT" at bounding box center [445, 440] width 33 height 16
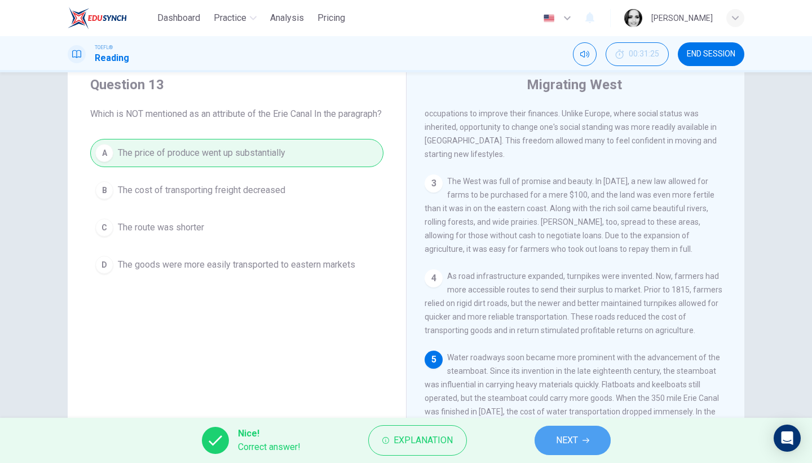
click at [573, 440] on span "NEXT" at bounding box center [567, 440] width 22 height 16
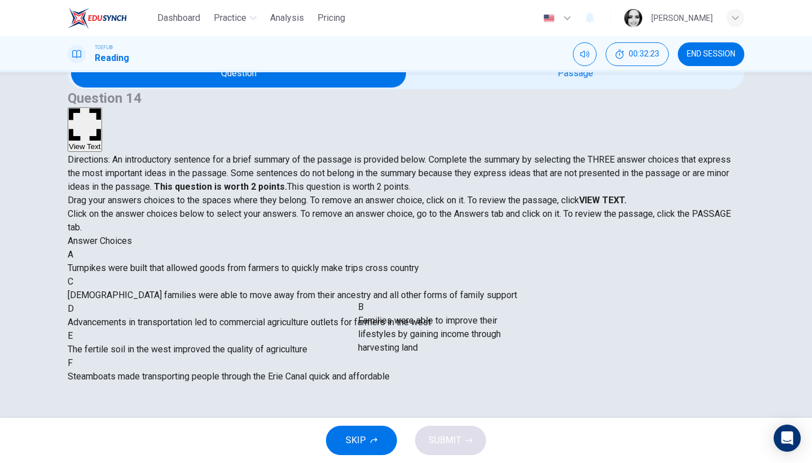
drag, startPoint x: 172, startPoint y: 352, endPoint x: 449, endPoint y: 330, distance: 277.3
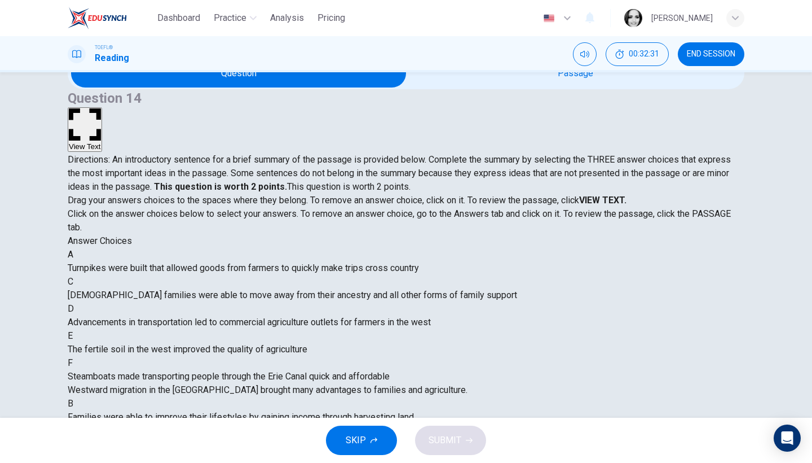
scroll to position [102, 0]
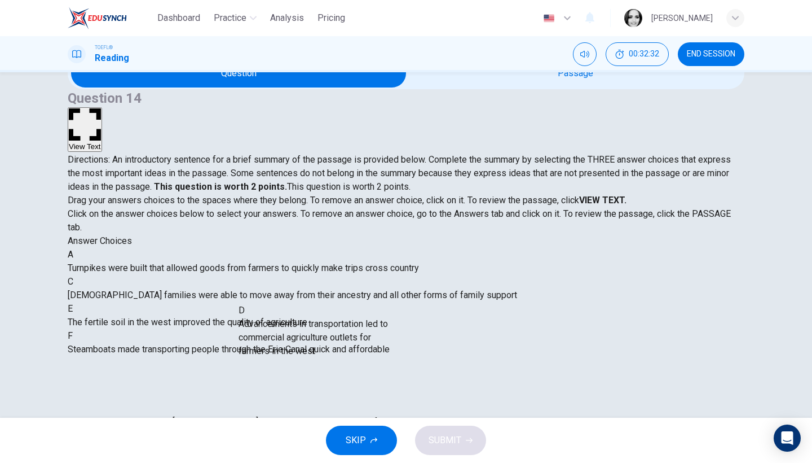
drag, startPoint x: 196, startPoint y: 332, endPoint x: 355, endPoint y: 335, distance: 158.6
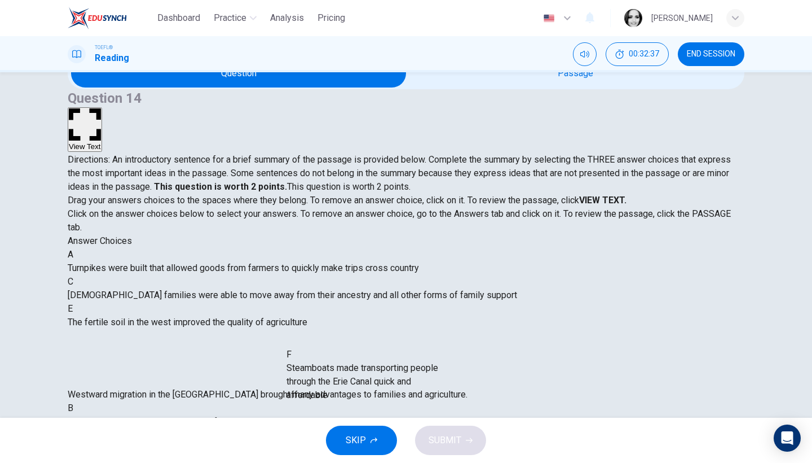
drag, startPoint x: 221, startPoint y: 388, endPoint x: 425, endPoint y: 365, distance: 205.5
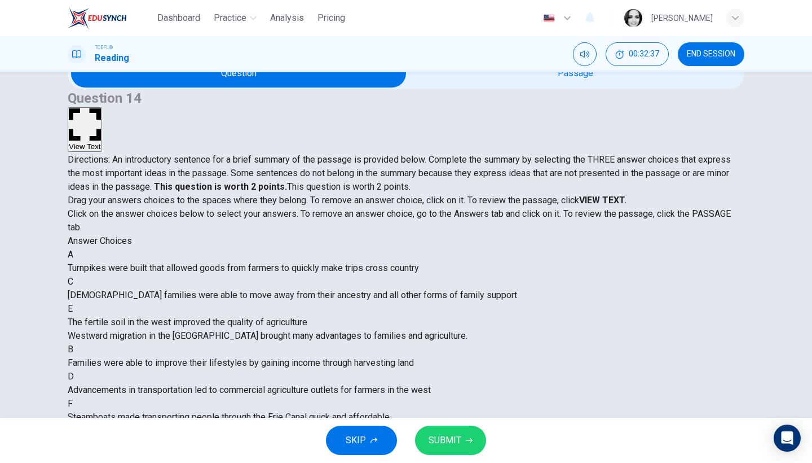
scroll to position [34, 0]
click at [454, 445] on span "SUBMIT" at bounding box center [445, 440] width 33 height 16
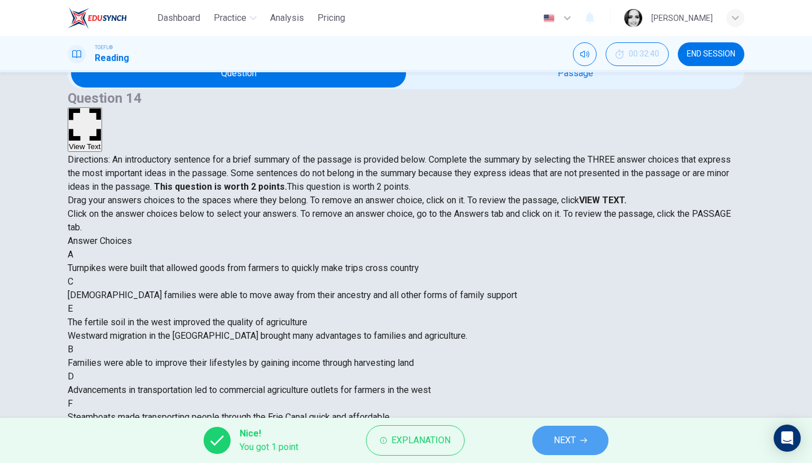
click at [555, 438] on span "NEXT" at bounding box center [565, 440] width 22 height 16
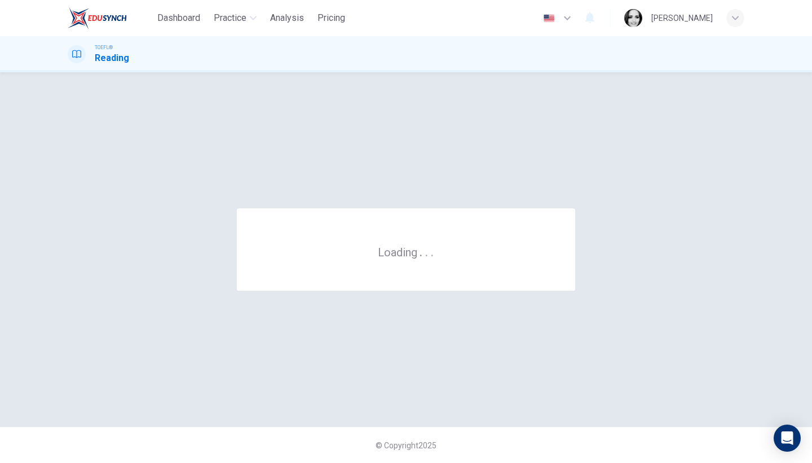
scroll to position [0, 0]
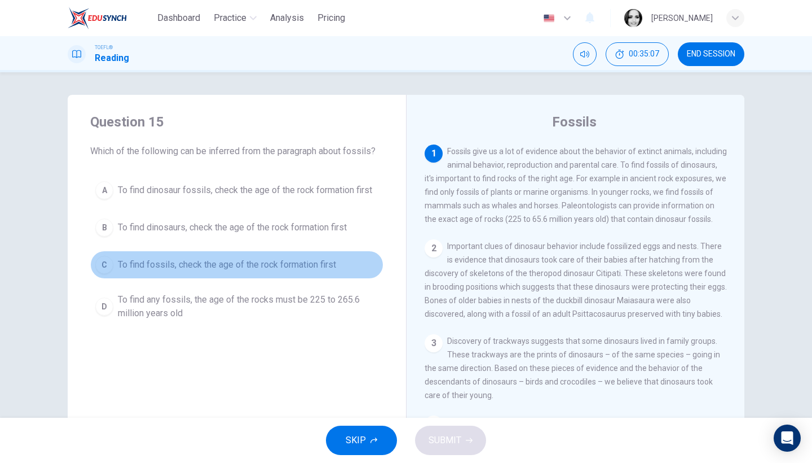
click at [296, 270] on span "To find fossils, check the age of the rock formation first" at bounding box center [227, 265] width 218 height 14
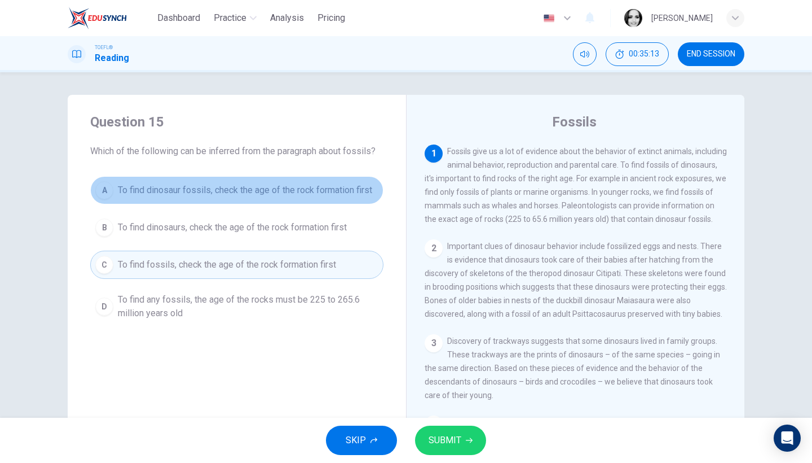
click at [293, 199] on button "A To find dinosaur fossils, check the age of the rock formation first" at bounding box center [236, 190] width 293 height 28
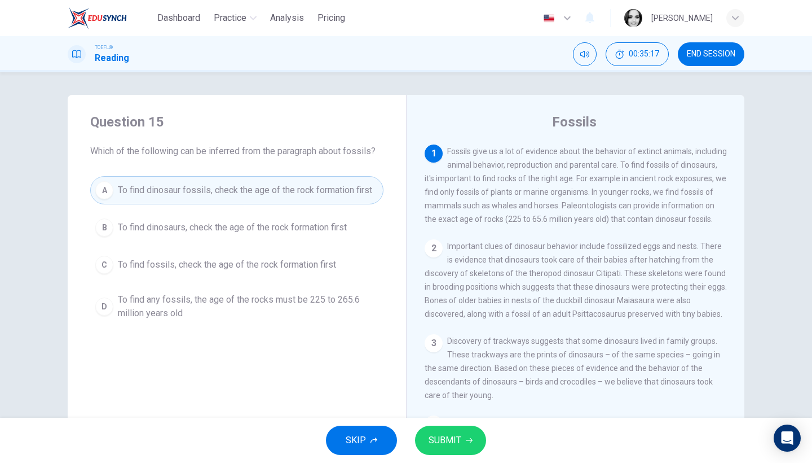
click at [439, 425] on div "SKIP SUBMIT" at bounding box center [406, 440] width 812 height 45
click at [436, 432] on span "SUBMIT" at bounding box center [445, 440] width 33 height 16
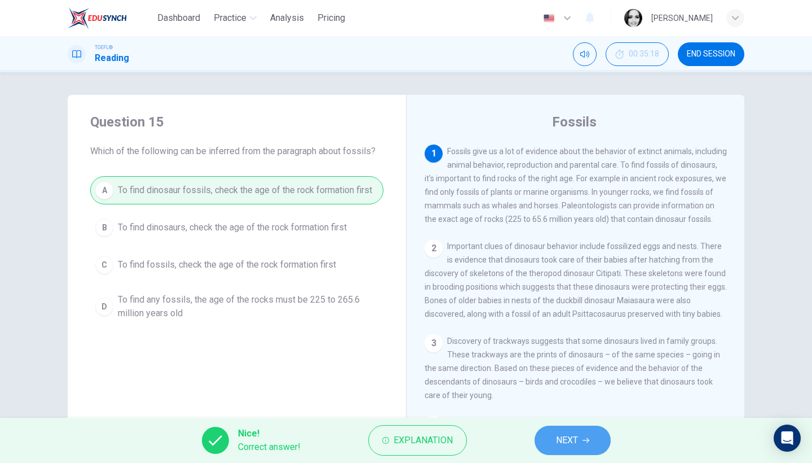
click at [604, 445] on button "NEXT" at bounding box center [573, 439] width 76 height 29
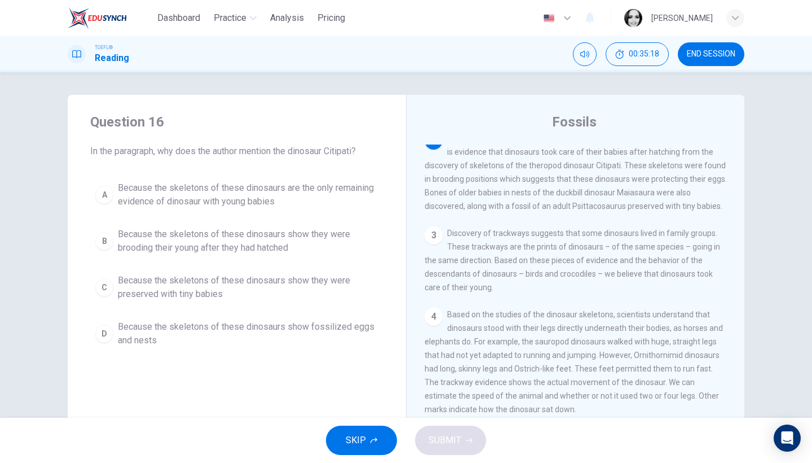
scroll to position [108, 0]
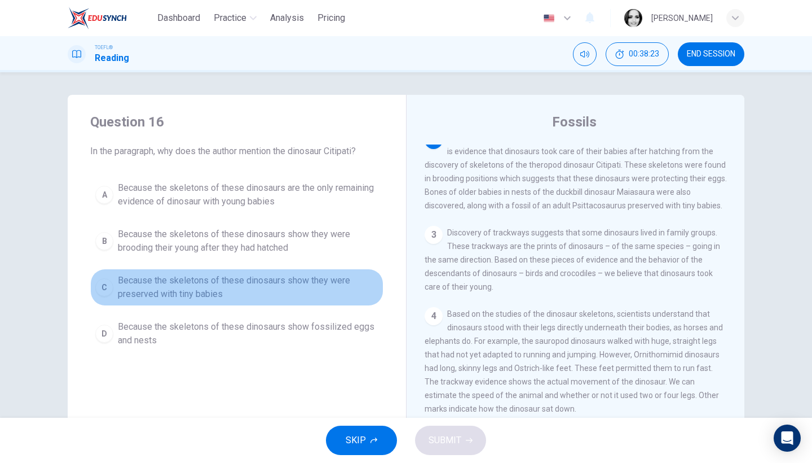
click at [231, 297] on span "Because the skeletons of these dinosaurs show they were preserved with tiny bab…" at bounding box center [248, 287] width 261 height 27
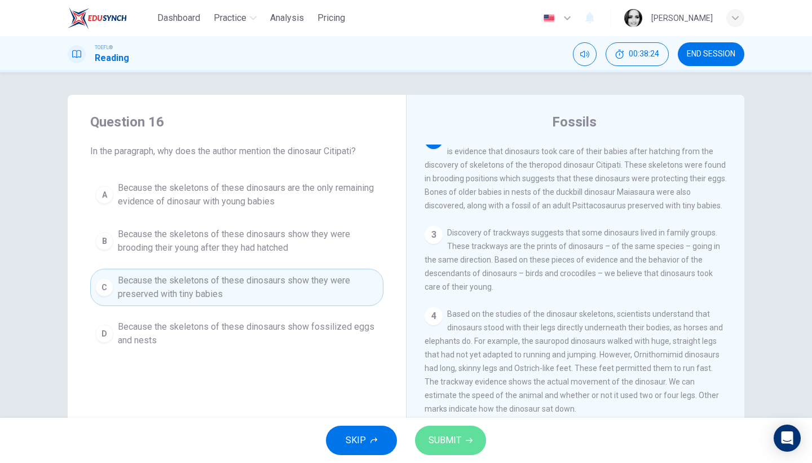
click at [471, 446] on button "SUBMIT" at bounding box center [450, 439] width 71 height 29
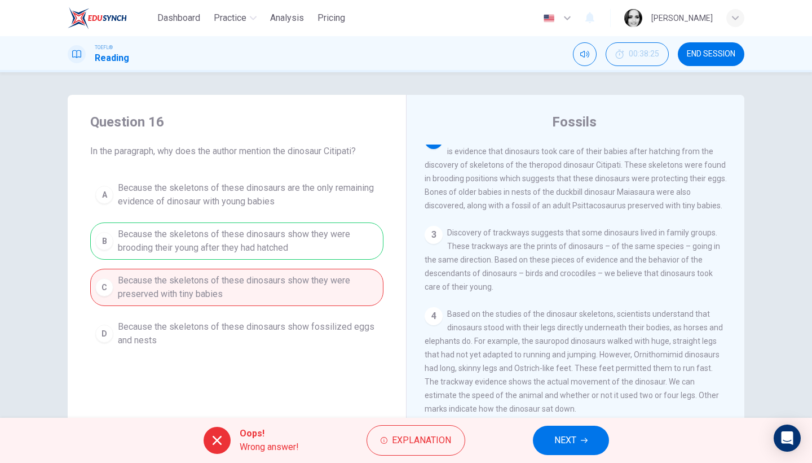
click at [555, 437] on span "NEXT" at bounding box center [566, 440] width 22 height 16
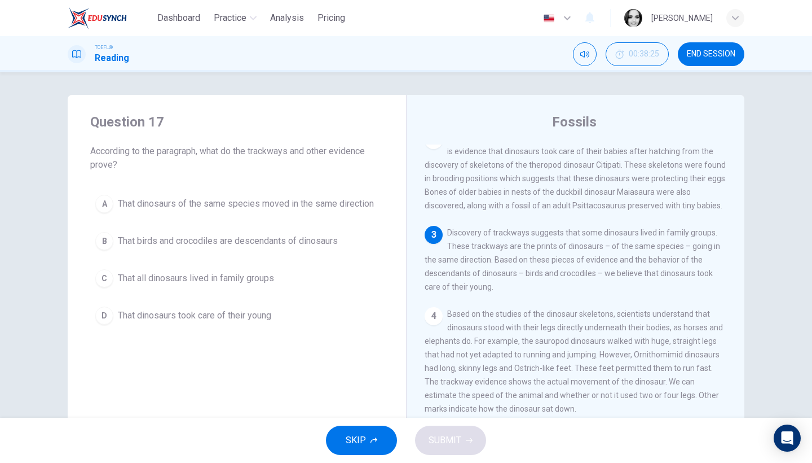
scroll to position [203, 0]
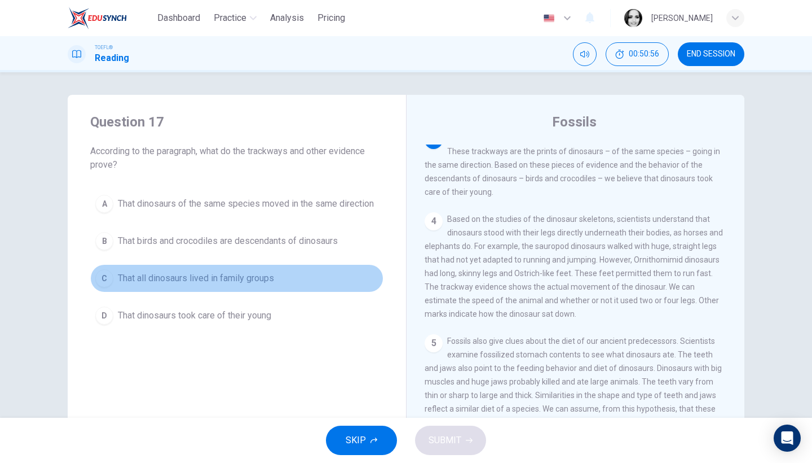
click at [242, 289] on button "C That all dinosaurs lived in family groups" at bounding box center [236, 278] width 293 height 28
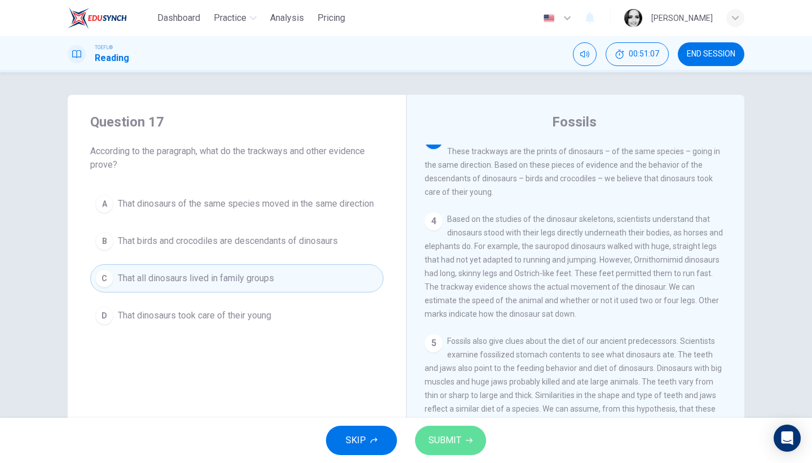
click at [469, 430] on button "SUBMIT" at bounding box center [450, 439] width 71 height 29
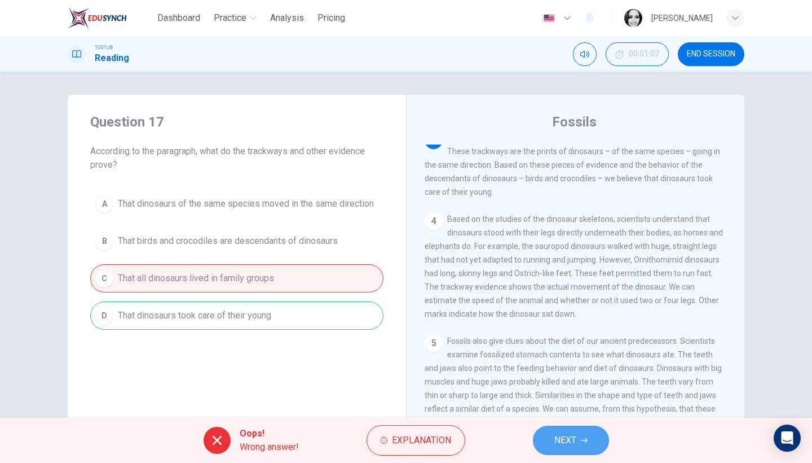
click at [553, 443] on button "NEXT" at bounding box center [571, 439] width 76 height 29
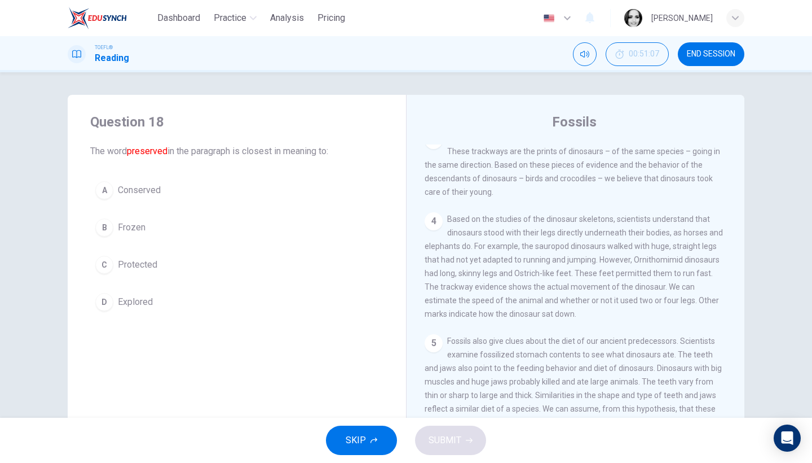
scroll to position [108, 0]
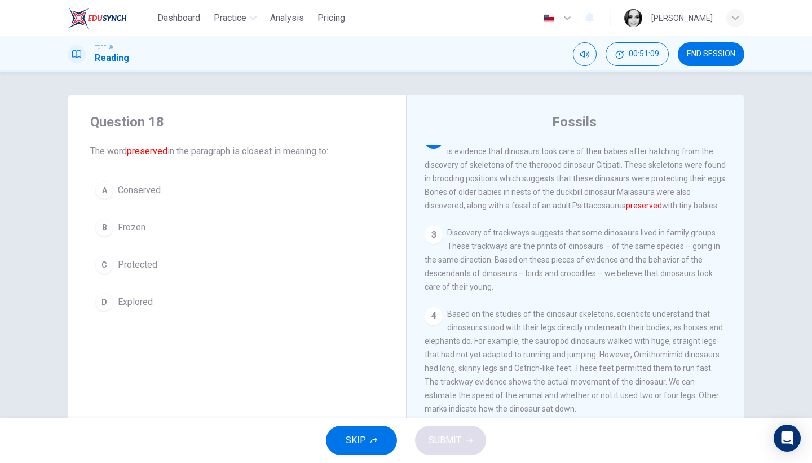
click at [168, 192] on button "A Conserved" at bounding box center [236, 190] width 293 height 28
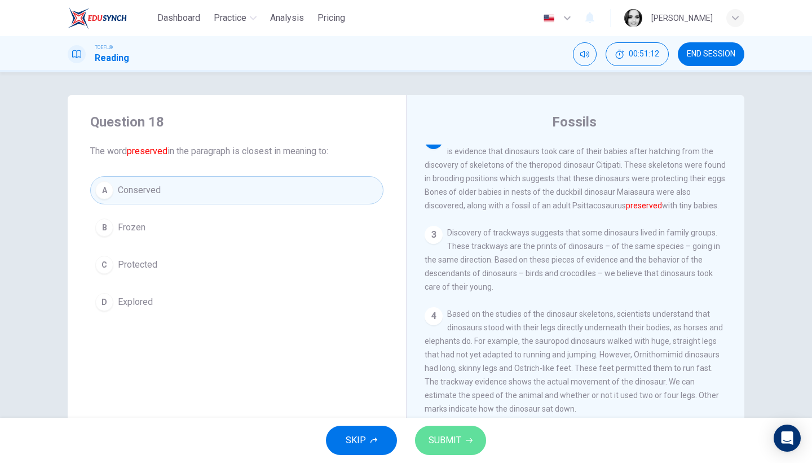
click at [467, 445] on button "SUBMIT" at bounding box center [450, 439] width 71 height 29
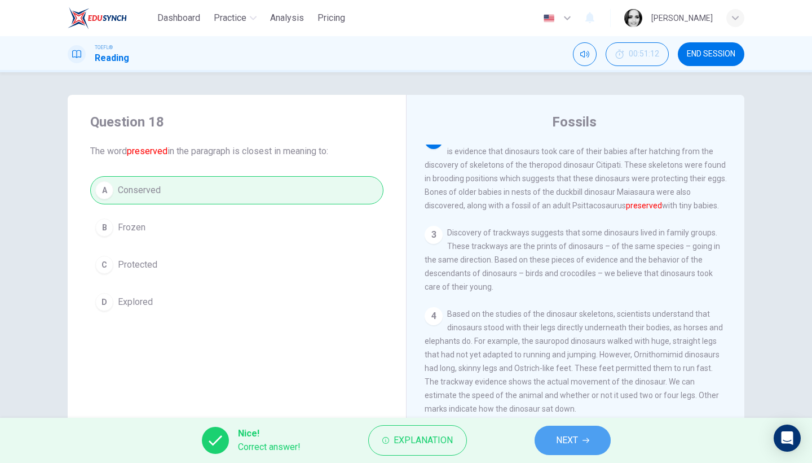
click at [561, 446] on span "NEXT" at bounding box center [567, 440] width 22 height 16
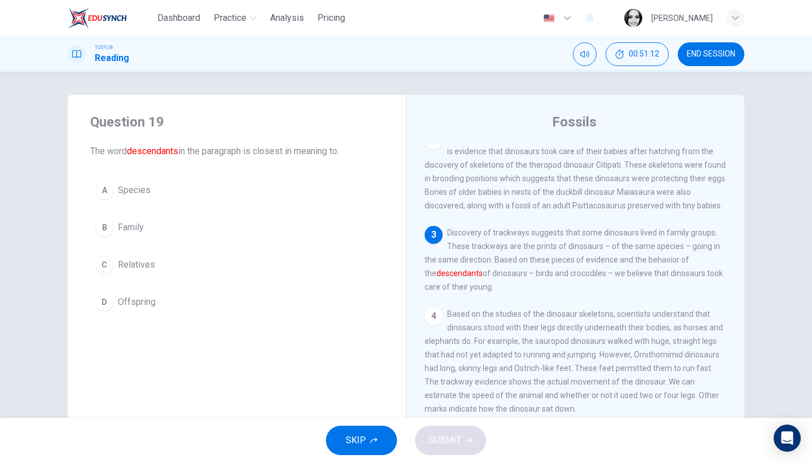
scroll to position [203, 0]
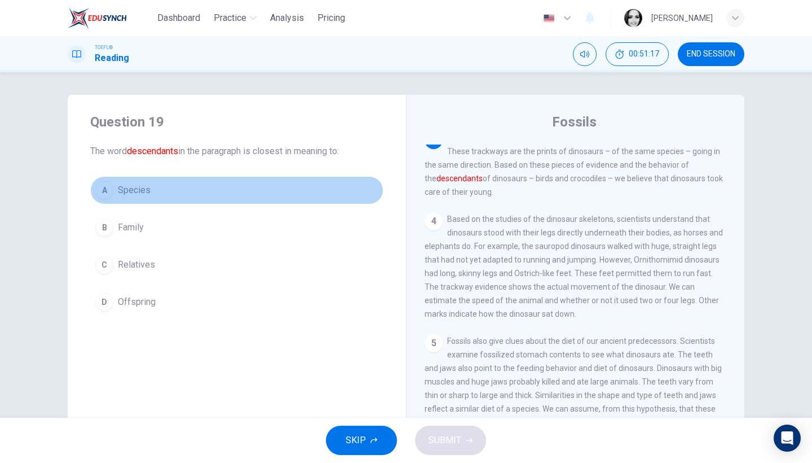
click at [137, 199] on button "A Species" at bounding box center [236, 190] width 293 height 28
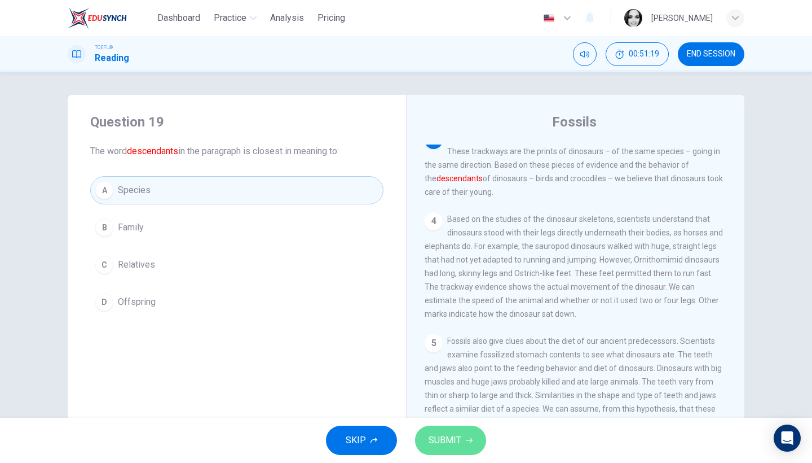
click at [460, 449] on button "SUBMIT" at bounding box center [450, 439] width 71 height 29
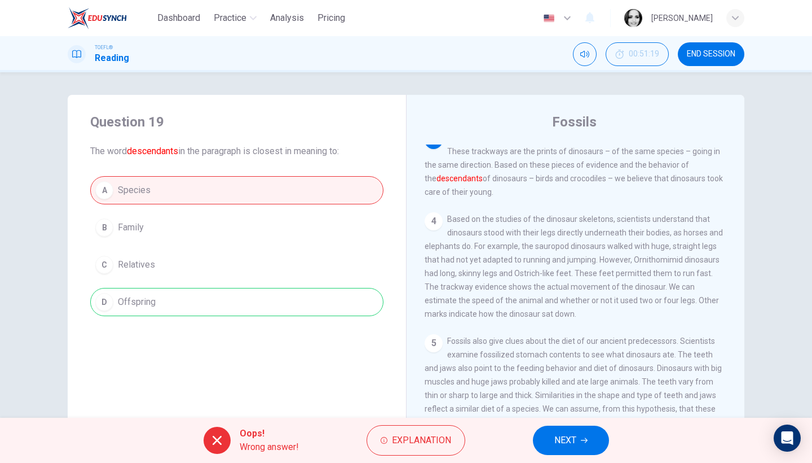
click at [561, 434] on span "NEXT" at bounding box center [566, 440] width 22 height 16
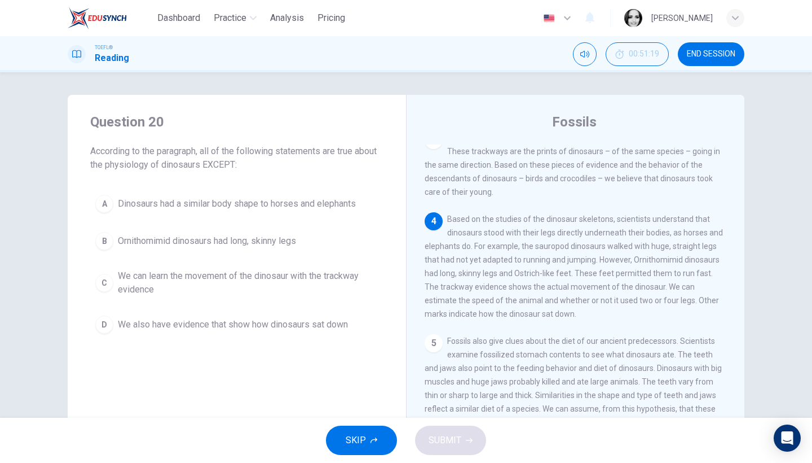
scroll to position [284, 0]
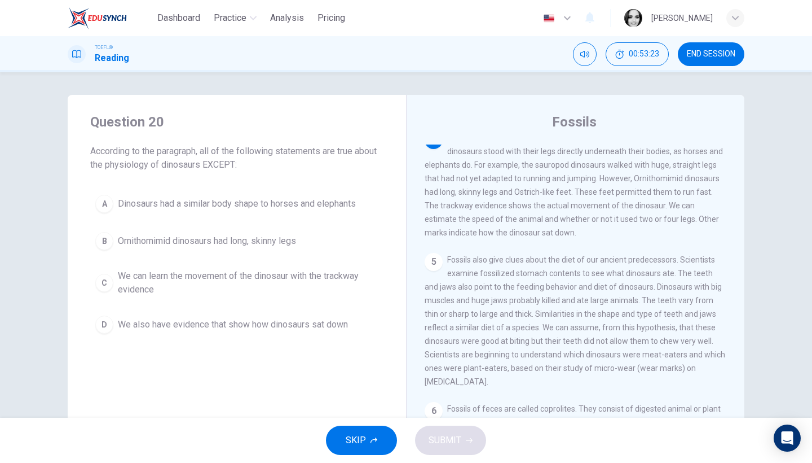
click at [258, 191] on button "A Dinosaurs had a similar body shape to horses and elephants" at bounding box center [236, 204] width 293 height 28
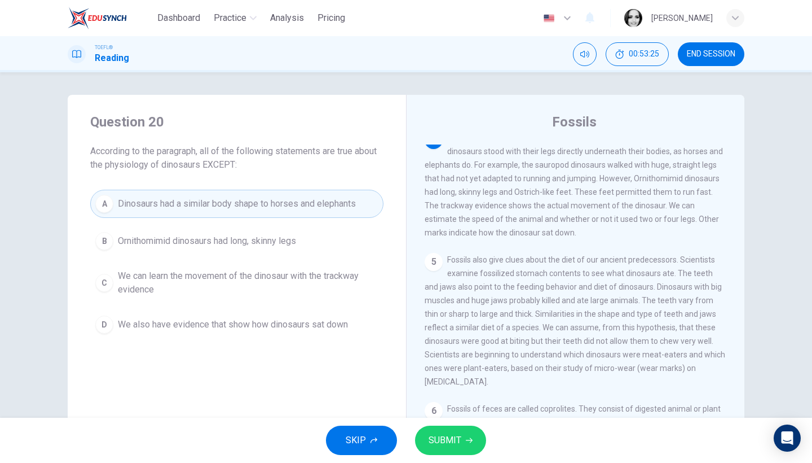
click at [438, 436] on span "SUBMIT" at bounding box center [445, 440] width 33 height 16
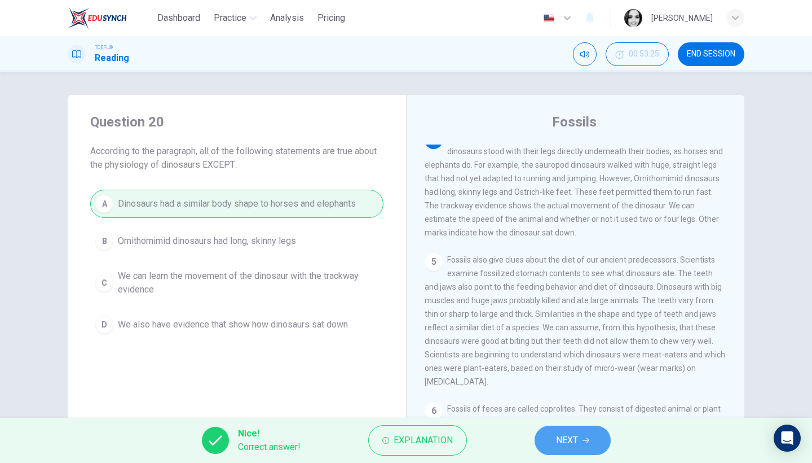
click at [576, 433] on span "NEXT" at bounding box center [567, 440] width 22 height 16
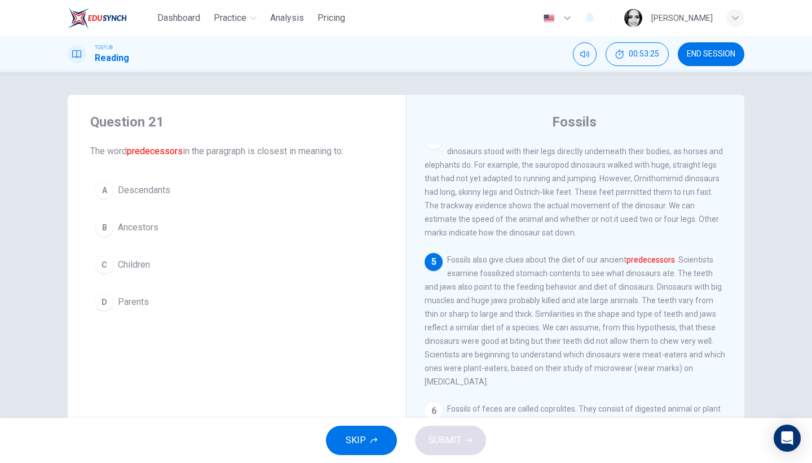
scroll to position [330, 0]
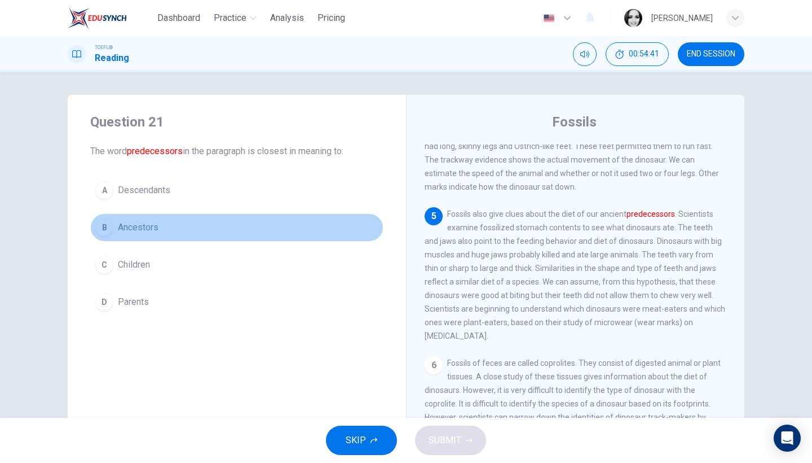
click at [109, 238] on button "B Ancestors" at bounding box center [236, 227] width 293 height 28
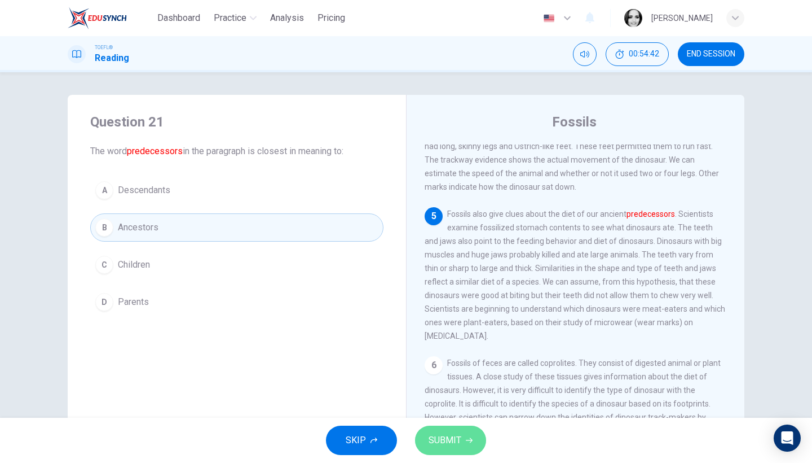
click at [459, 454] on button "SUBMIT" at bounding box center [450, 439] width 71 height 29
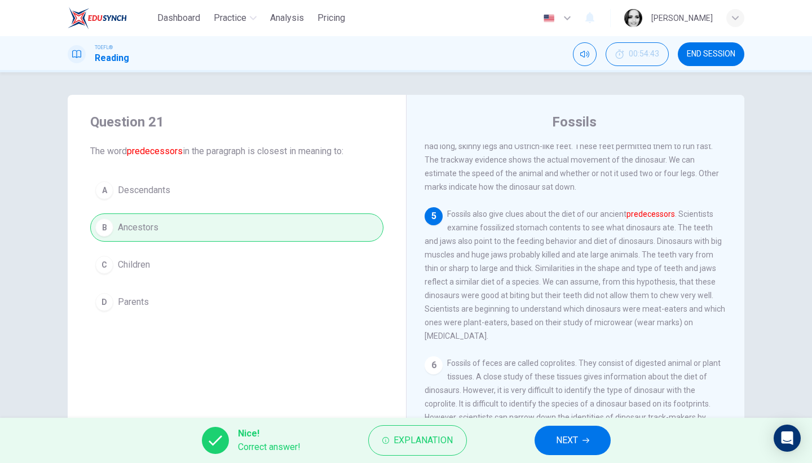
click at [571, 441] on span "NEXT" at bounding box center [567, 440] width 22 height 16
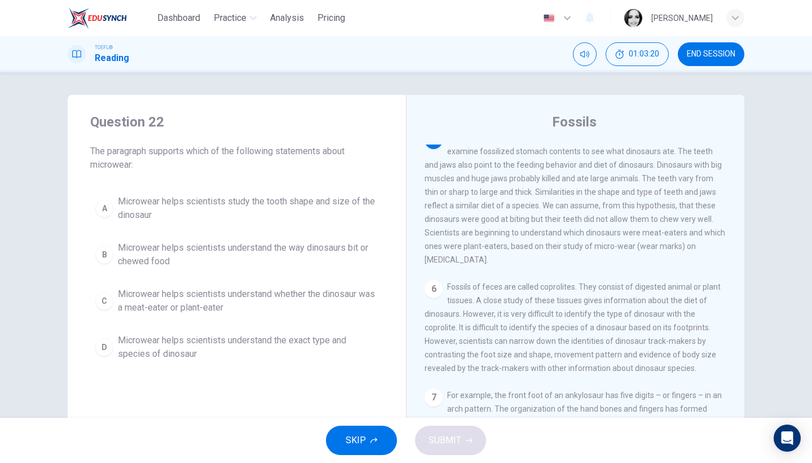
scroll to position [0, 0]
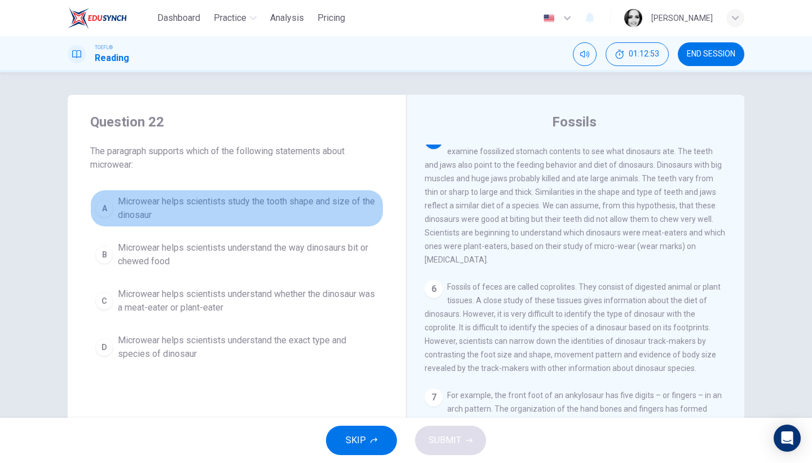
click at [347, 196] on span "Microwear helps scientists study the tooth shape and size of the dinosaur" at bounding box center [248, 208] width 261 height 27
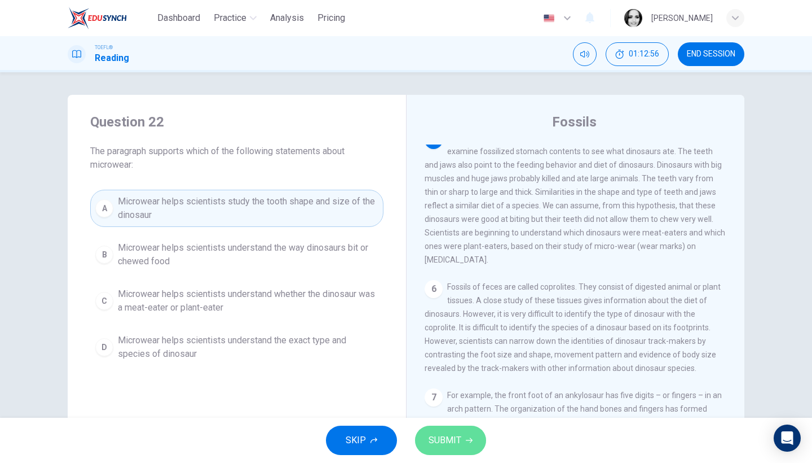
click at [467, 443] on button "SUBMIT" at bounding box center [450, 439] width 71 height 29
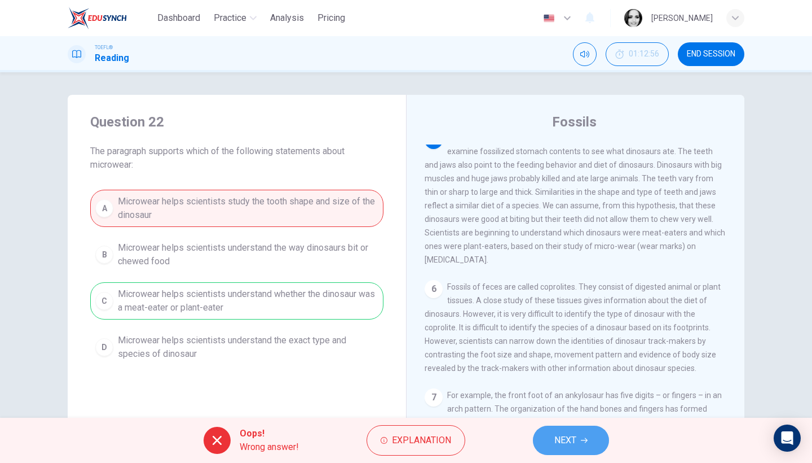
click at [563, 432] on button "NEXT" at bounding box center [571, 439] width 76 height 29
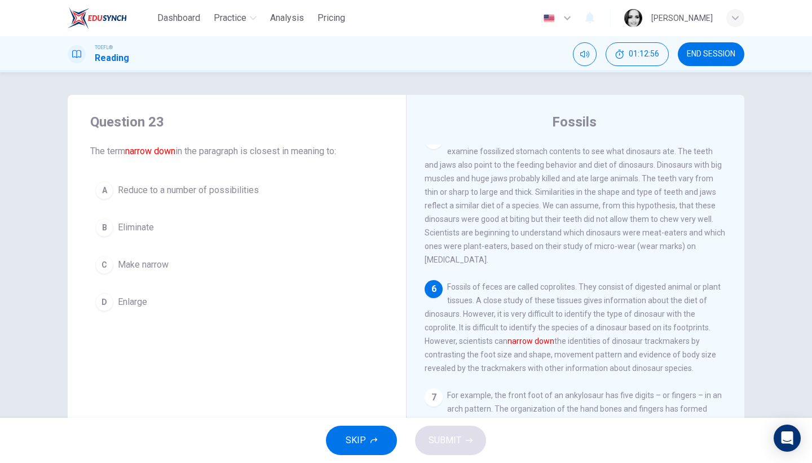
scroll to position [434, 0]
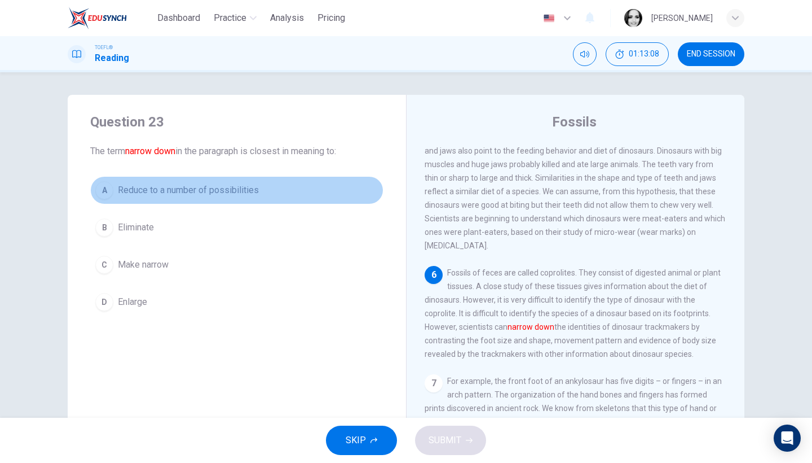
click at [182, 186] on span "Reduce to a number of possibilities" at bounding box center [188, 190] width 141 height 14
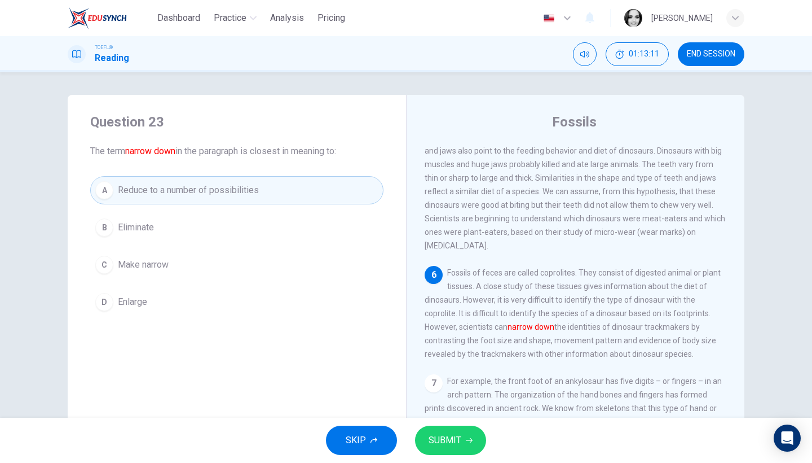
click at [471, 427] on button "SUBMIT" at bounding box center [450, 439] width 71 height 29
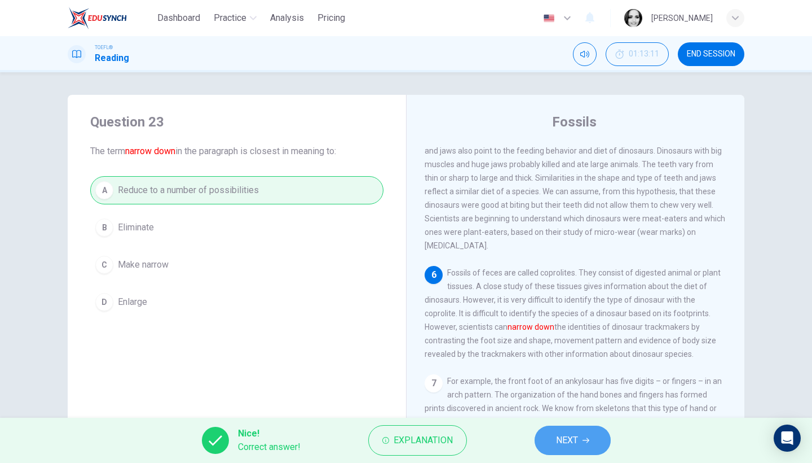
click at [562, 434] on span "NEXT" at bounding box center [567, 440] width 22 height 16
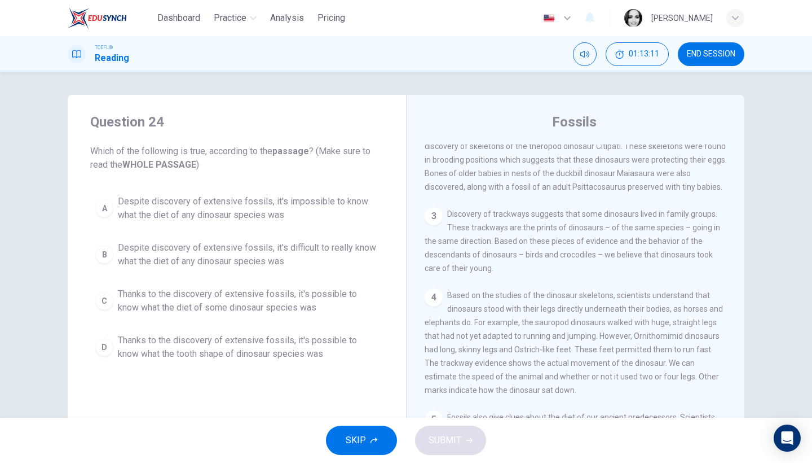
scroll to position [0, 0]
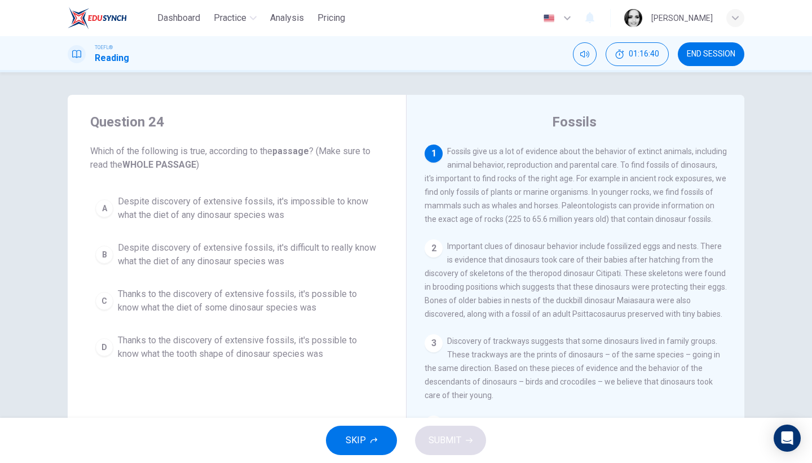
click at [254, 310] on span "Thanks to the discovery of extensive fossils, it's possible to know what the di…" at bounding box center [248, 300] width 261 height 27
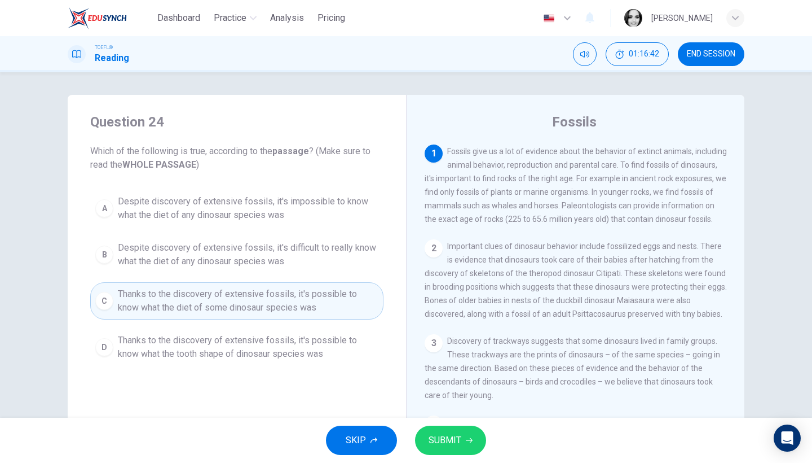
click at [446, 442] on span "SUBMIT" at bounding box center [445, 440] width 33 height 16
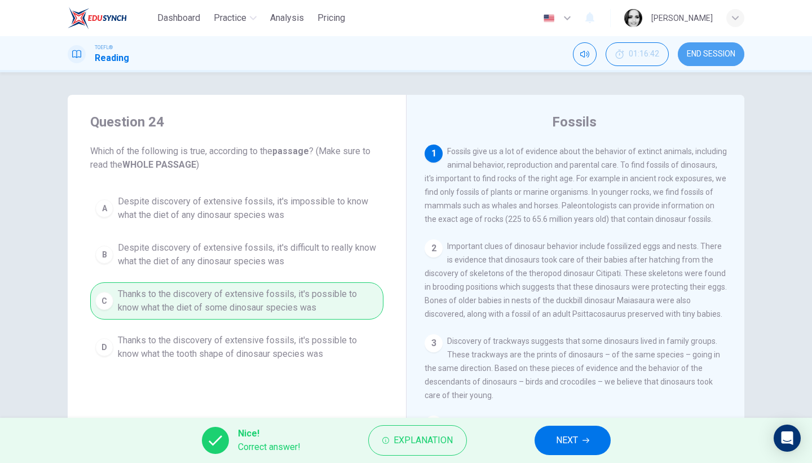
click at [700, 60] on button "END SESSION" at bounding box center [711, 54] width 67 height 24
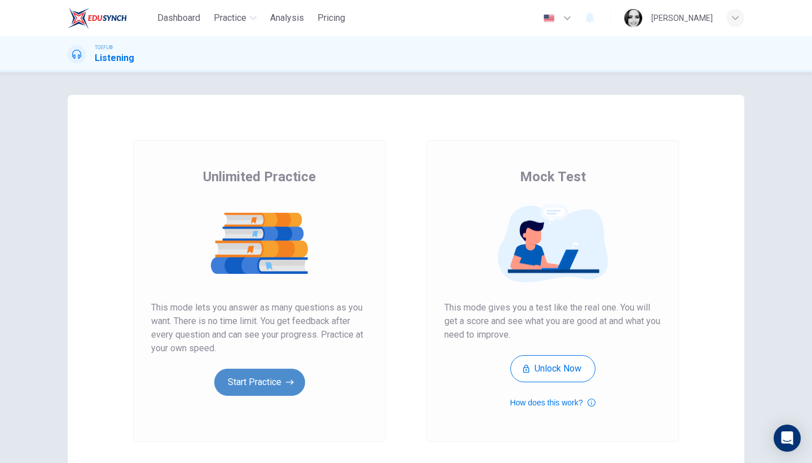
click at [284, 385] on button "Start Practice" at bounding box center [259, 381] width 91 height 27
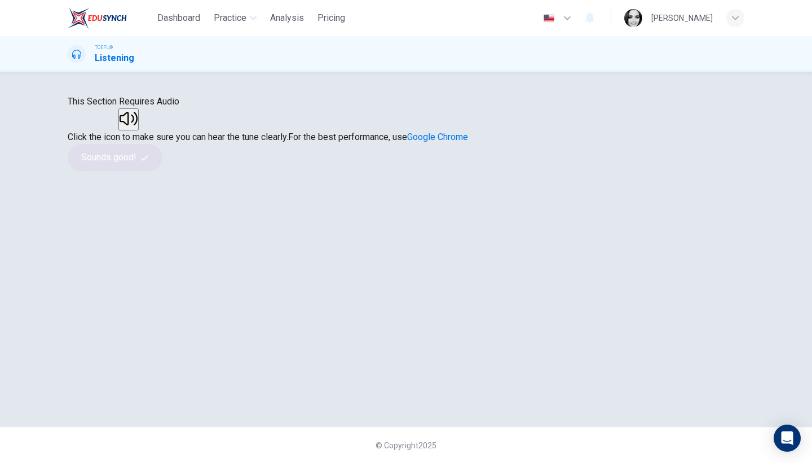
click at [139, 130] on button "button" at bounding box center [128, 119] width 20 height 22
click at [162, 171] on button "Sounds good!" at bounding box center [115, 157] width 95 height 27
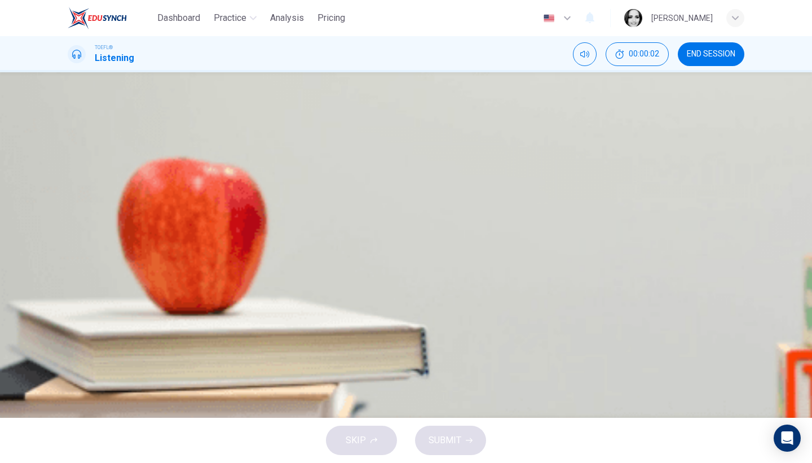
click at [86, 280] on button "button" at bounding box center [77, 289] width 18 height 18
click at [451, 182] on button "A Expert knowledge in Shakespeare and filmography" at bounding box center [406, 167] width 677 height 28
click at [461, 437] on button "SUBMIT" at bounding box center [450, 439] width 71 height 29
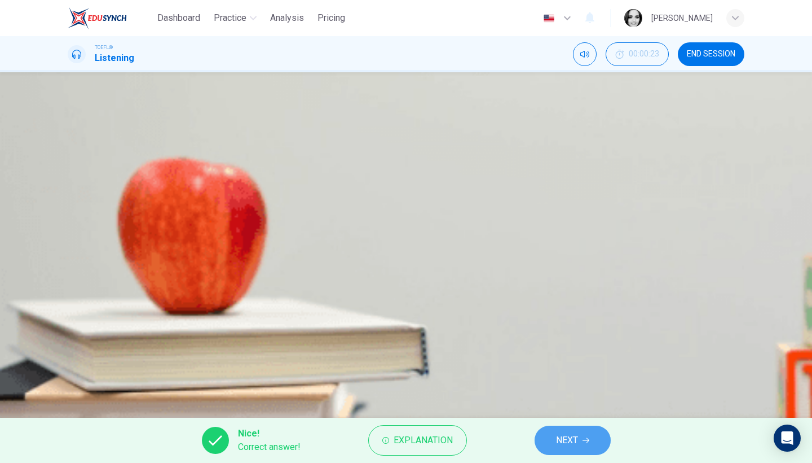
click at [577, 442] on span "NEXT" at bounding box center [567, 440] width 22 height 16
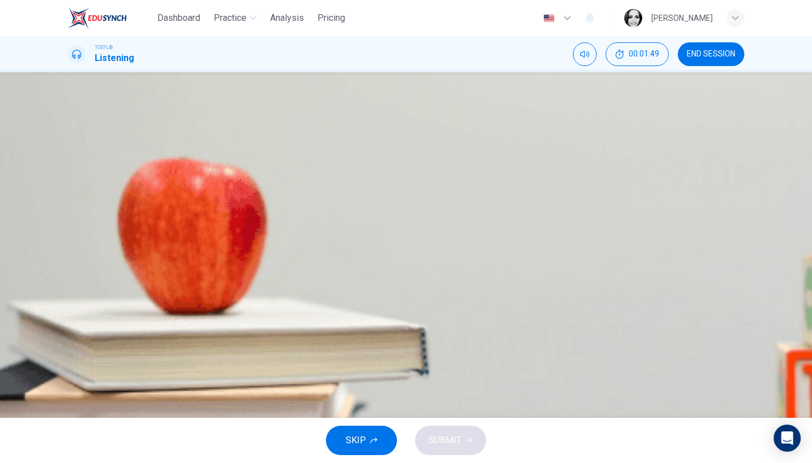
click at [128, 298] on span at bounding box center [408, 306] width 654 height 16
click at [156, 302] on span at bounding box center [159, 305] width 7 height 7
click at [528, 238] on button "C His classroom interactions are boring" at bounding box center [406, 224] width 677 height 28
click at [193, 174] on span "He uses too much jargon" at bounding box center [144, 168] width 98 height 14
click at [221, 259] on span "His students seemed confused" at bounding box center [157, 252] width 125 height 14
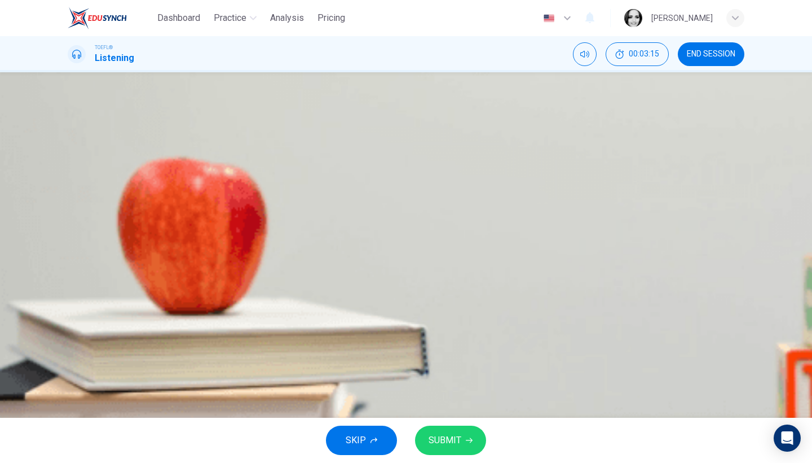
click at [317, 203] on span "He ends his classes early, skipping out on valuable time" at bounding box center [205, 196] width 221 height 14
click at [462, 449] on button "SUBMIT" at bounding box center [450, 439] width 71 height 29
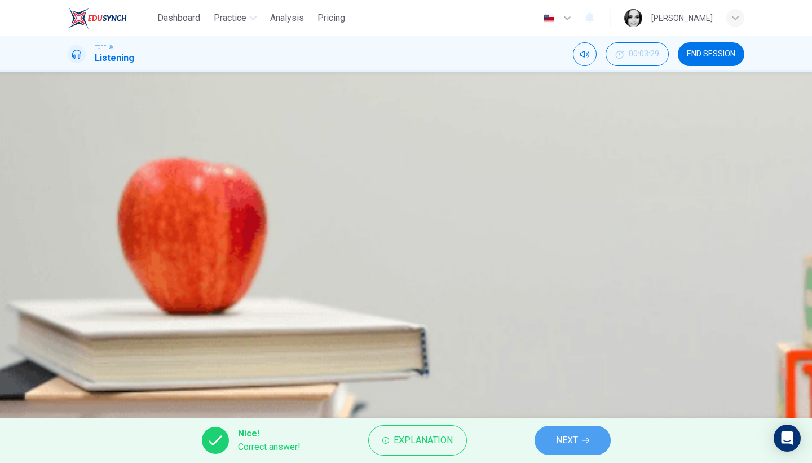
click at [594, 440] on button "NEXT" at bounding box center [573, 439] width 76 height 29
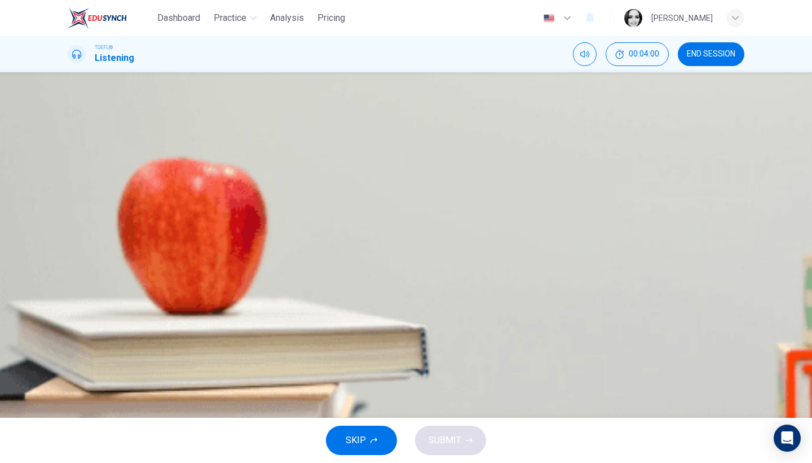
click at [501, 238] on button "C Because that candidate lacks experience" at bounding box center [406, 224] width 677 height 28
click at [453, 449] on button "SUBMIT" at bounding box center [450, 439] width 71 height 29
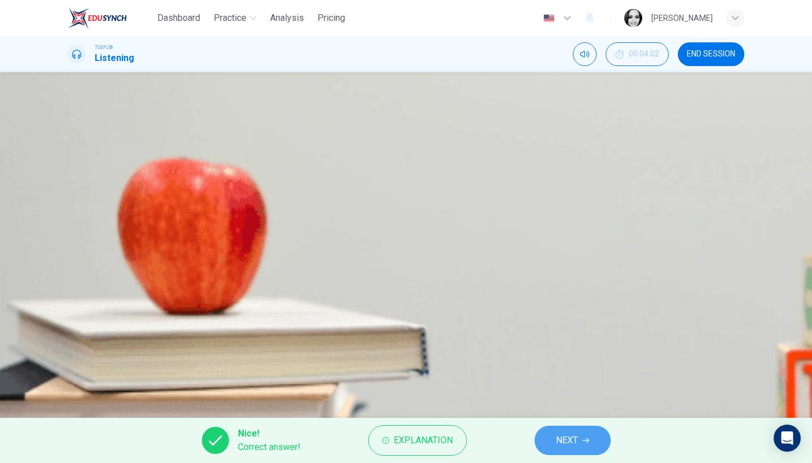
click at [559, 439] on span "NEXT" at bounding box center [567, 440] width 22 height 16
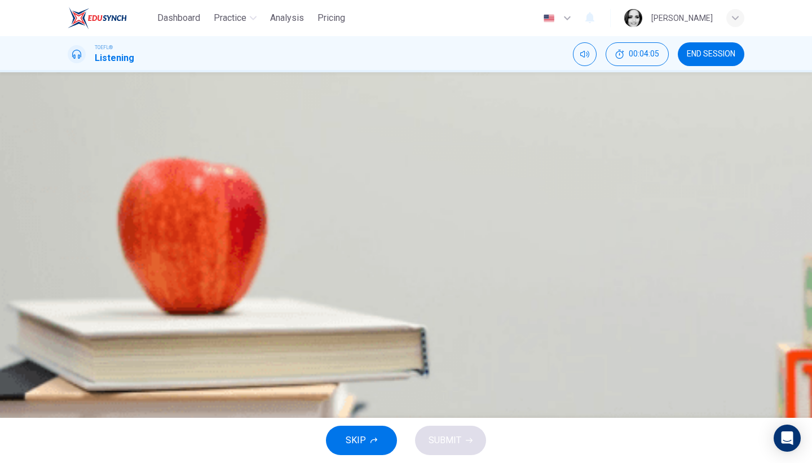
click at [91, 205] on div "B" at bounding box center [82, 196] width 18 height 18
click at [455, 445] on span "SUBMIT" at bounding box center [445, 440] width 33 height 16
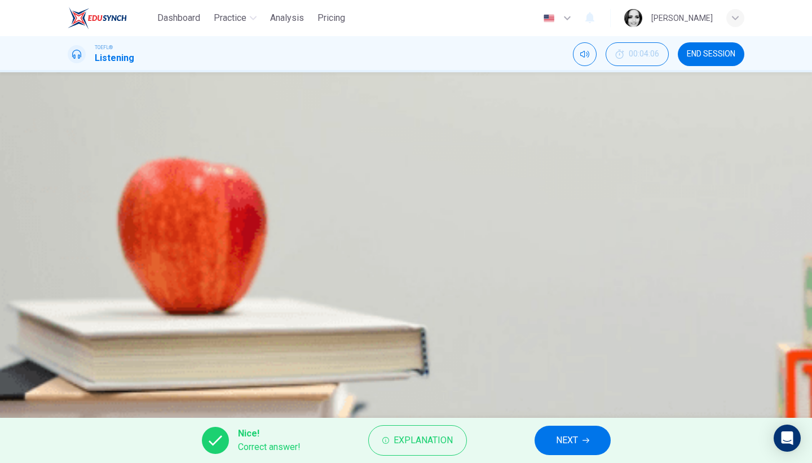
click at [557, 443] on span "NEXT" at bounding box center [567, 440] width 22 height 16
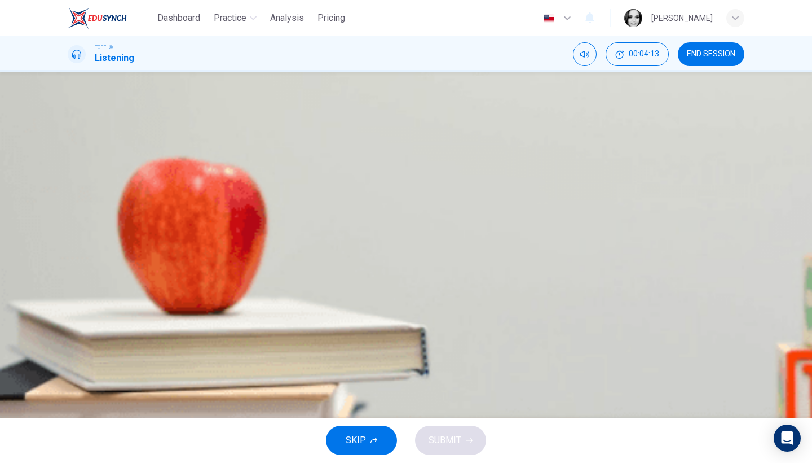
type input "0"
click at [253, 259] on span "What to do at the upcoming faculty party" at bounding box center [174, 252] width 158 height 14
click at [465, 446] on button "SUBMIT" at bounding box center [450, 439] width 71 height 29
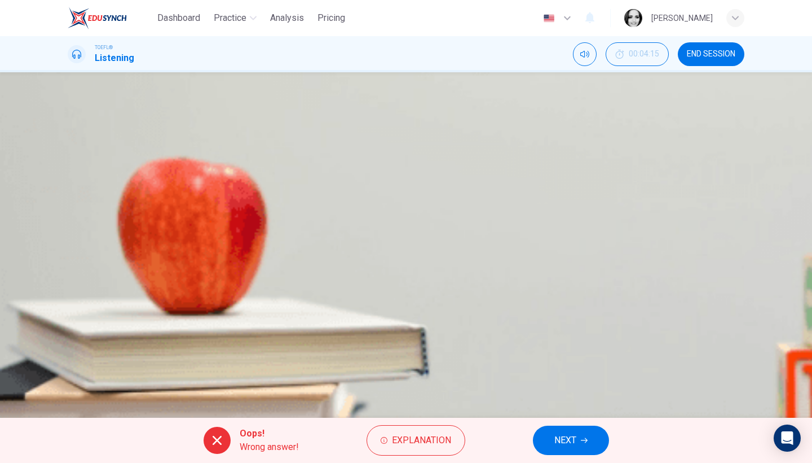
click at [582, 441] on icon "button" at bounding box center [584, 440] width 7 height 7
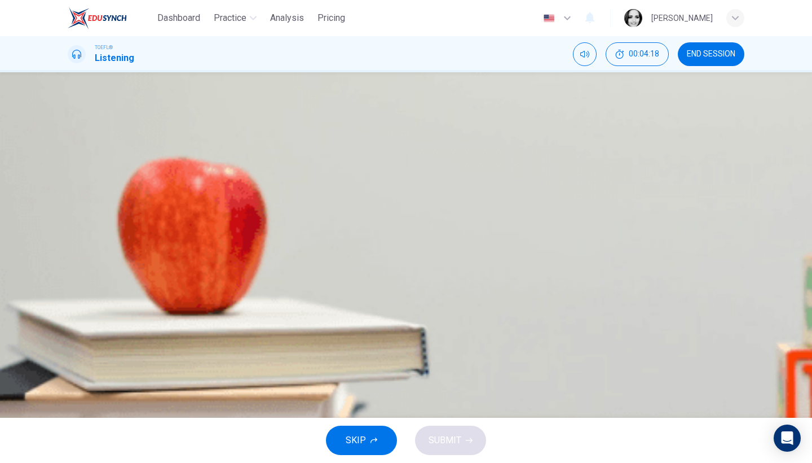
click at [80, 284] on icon "button" at bounding box center [76, 288] width 9 height 9
click at [362, 174] on span "Because the student could have tried to use someone else's printer" at bounding box center [228, 168] width 266 height 14
click at [146, 259] on span "Both A and B" at bounding box center [120, 252] width 50 height 14
click at [472, 450] on button "SUBMIT" at bounding box center [450, 439] width 71 height 29
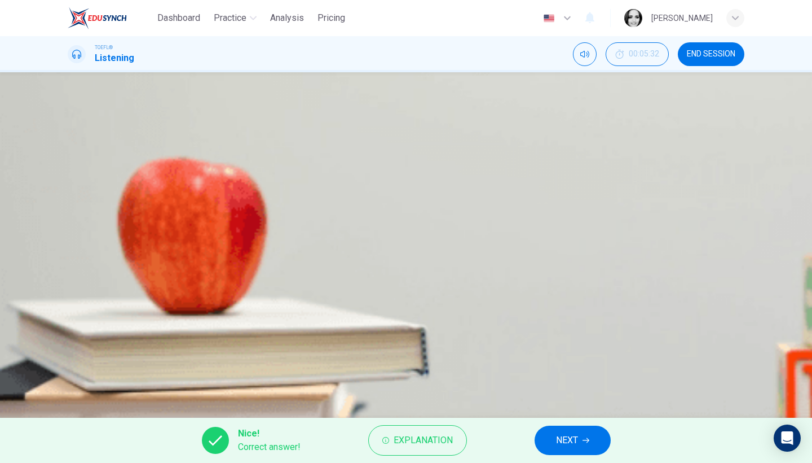
click at [560, 441] on span "NEXT" at bounding box center [567, 440] width 22 height 16
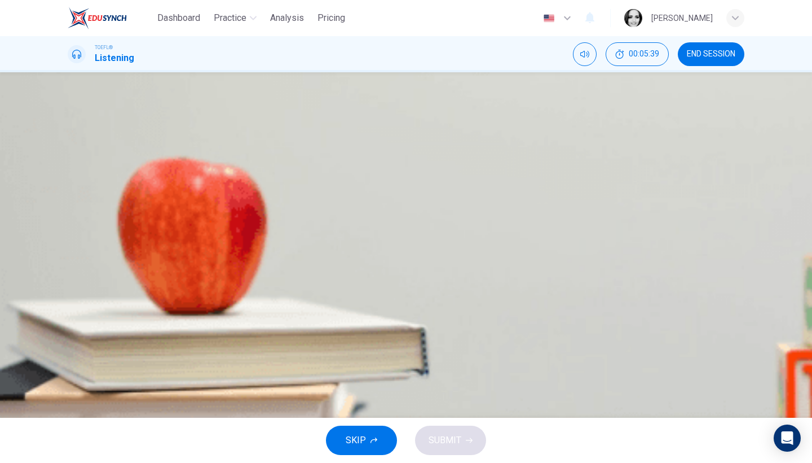
click at [517, 238] on button "C By not leaving things to the last minute" at bounding box center [406, 224] width 677 height 28
click at [469, 436] on button "SUBMIT" at bounding box center [450, 439] width 71 height 29
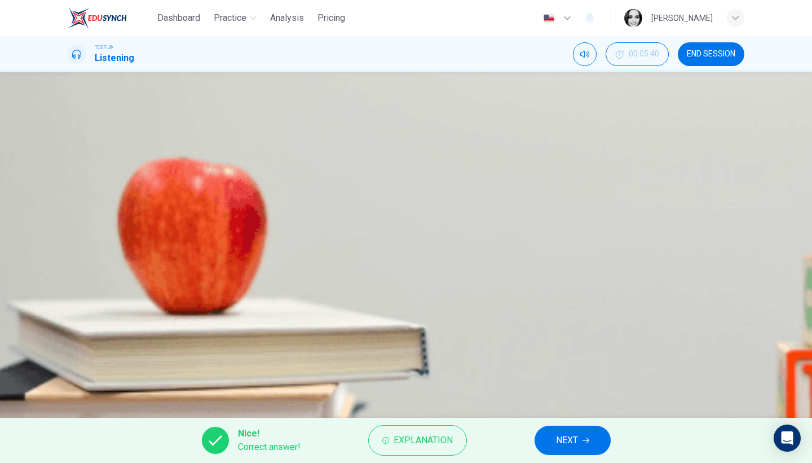
click at [569, 443] on span "NEXT" at bounding box center [567, 440] width 22 height 16
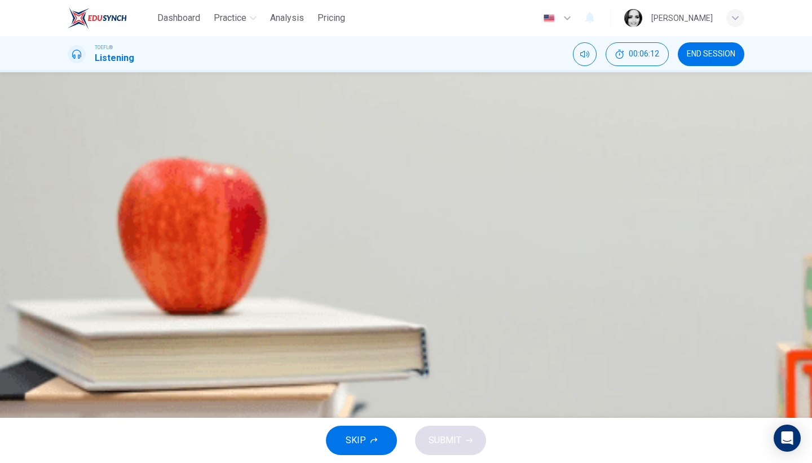
click at [511, 210] on button "B Turning things around to be more on top of assignments" at bounding box center [406, 196] width 677 height 28
click at [476, 439] on button "SUBMIT" at bounding box center [450, 439] width 71 height 29
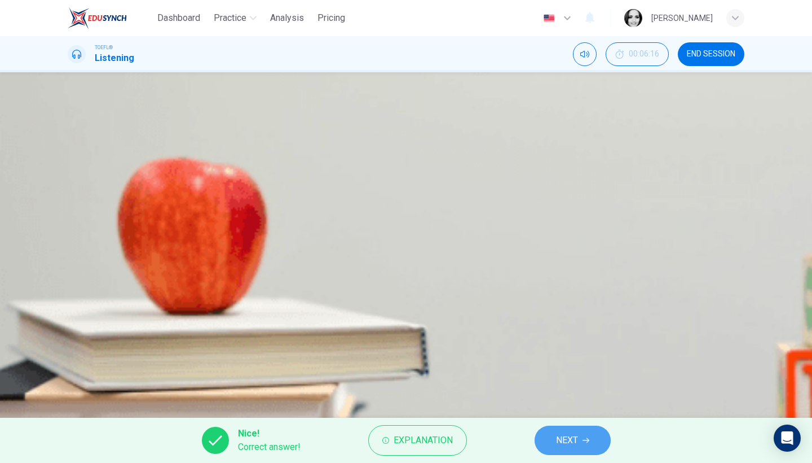
click at [572, 442] on span "NEXT" at bounding box center [567, 440] width 22 height 16
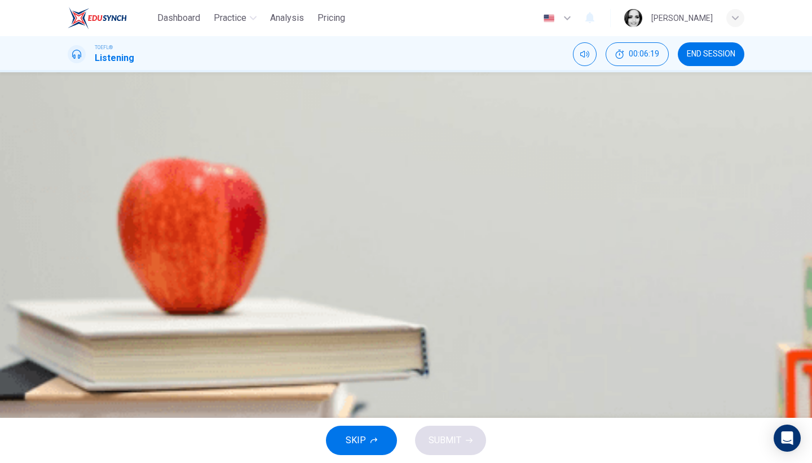
click at [343, 174] on span "By learning the lesson now, he will be more successful later on" at bounding box center [219, 168] width 248 height 14
click at [157, 259] on span "All of the above" at bounding box center [126, 252] width 62 height 14
click at [469, 442] on icon "button" at bounding box center [469, 440] width 7 height 5
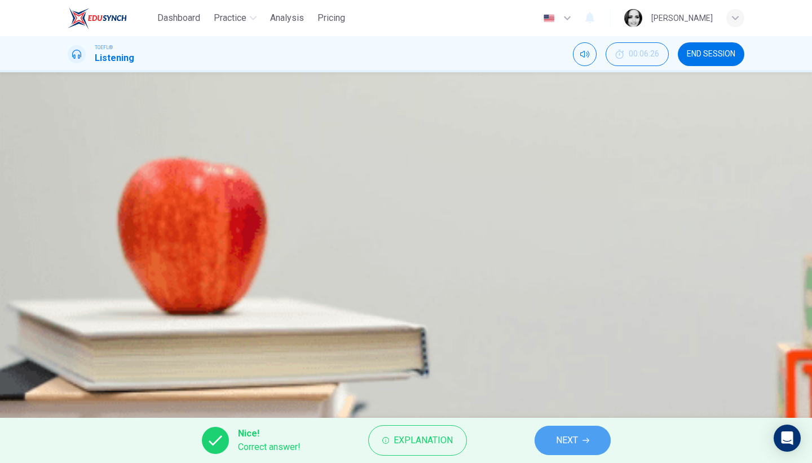
click at [563, 453] on button "NEXT" at bounding box center [573, 439] width 76 height 29
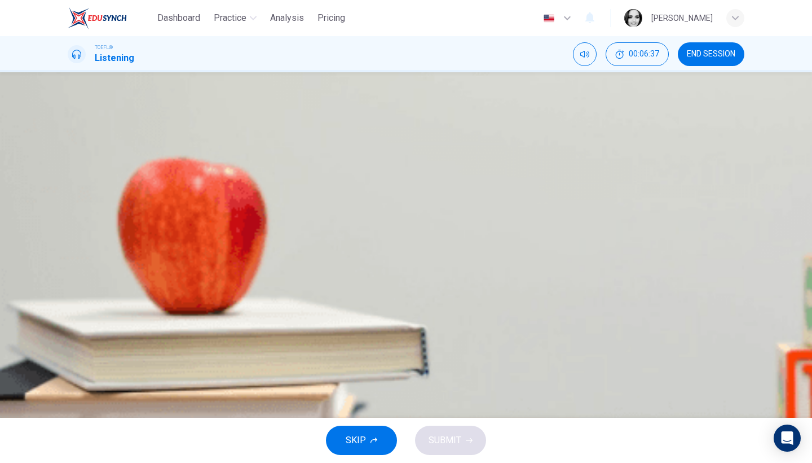
type input "0"
click at [81, 167] on icon "button" at bounding box center [76, 162] width 9 height 9
type input "0"
click at [283, 310] on span "He assumes that he has done something wrong" at bounding box center [189, 303] width 188 height 14
click at [462, 437] on button "SUBMIT" at bounding box center [450, 439] width 71 height 29
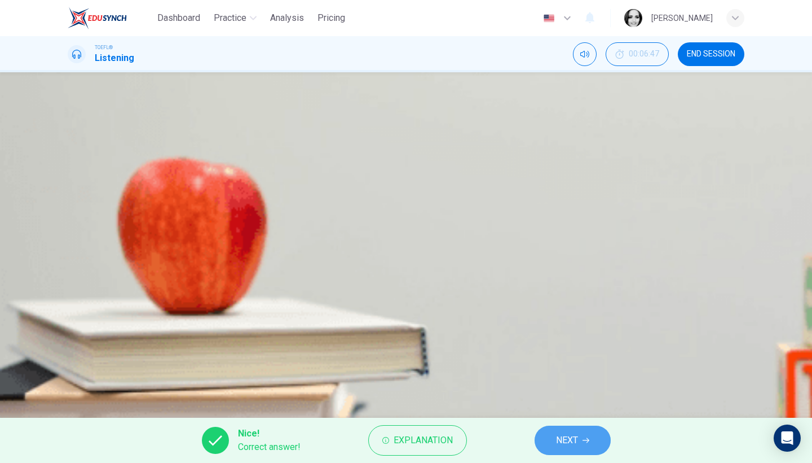
click at [572, 441] on span "NEXT" at bounding box center [567, 440] width 22 height 16
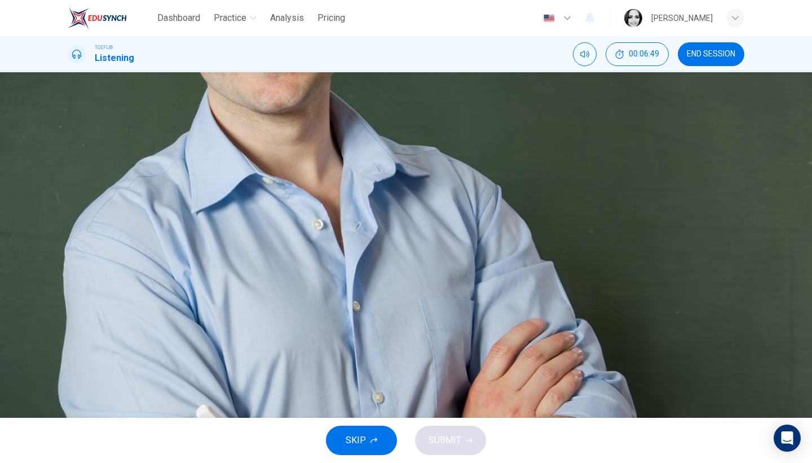
click at [81, 284] on icon "button" at bounding box center [77, 288] width 8 height 9
click at [300, 174] on span "Misconceptions about the superiority of group work" at bounding box center [197, 168] width 204 height 14
click at [468, 437] on icon "button" at bounding box center [469, 440] width 7 height 7
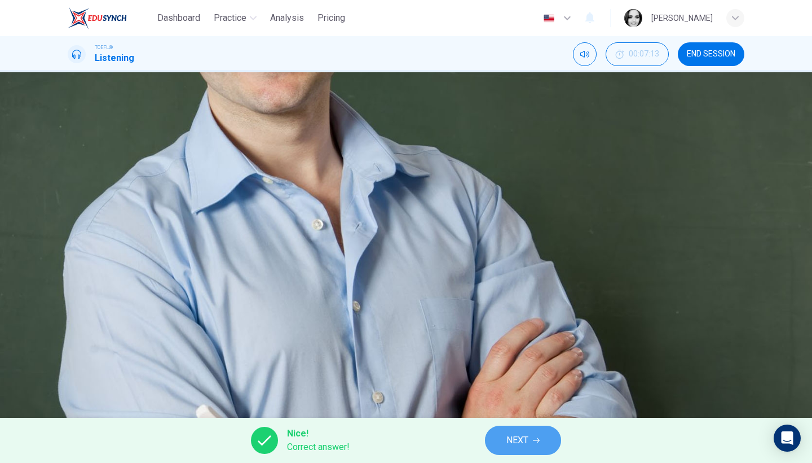
click at [522, 441] on span "NEXT" at bounding box center [518, 440] width 22 height 16
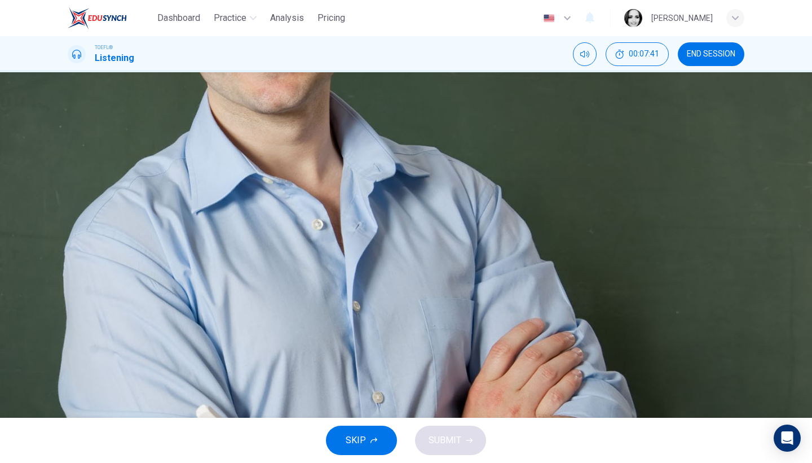
click at [208, 203] on span "From advertising executives" at bounding box center [151, 196] width 112 height 14
click at [446, 443] on span "SUBMIT" at bounding box center [445, 440] width 33 height 16
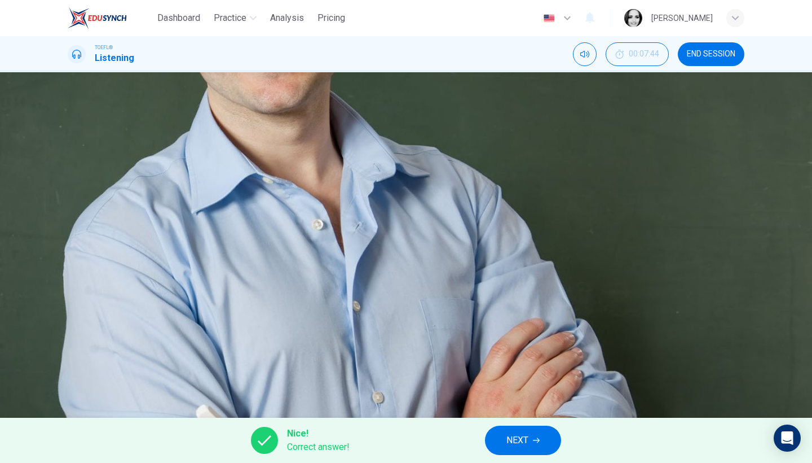
click at [519, 441] on span "NEXT" at bounding box center [518, 440] width 22 height 16
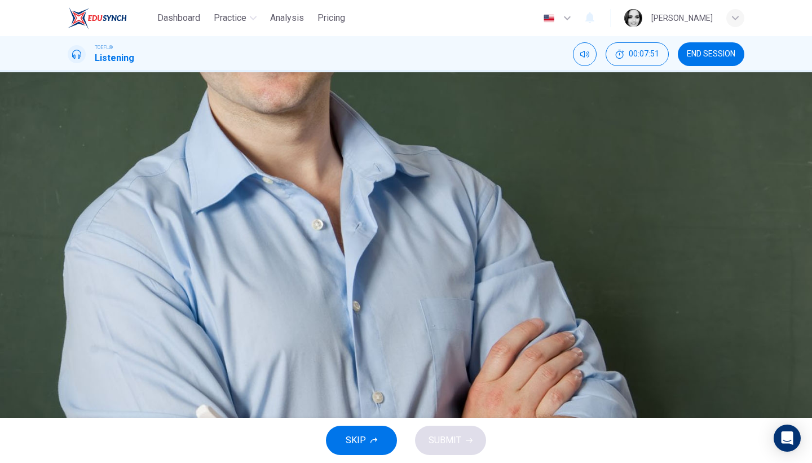
click at [266, 231] on span "Group members build on each other's ideas" at bounding box center [180, 224] width 170 height 14
click at [279, 259] on span "Members generate as many ideas as possible" at bounding box center [187, 252] width 184 height 14
click at [452, 429] on button "SUBMIT" at bounding box center [450, 439] width 71 height 29
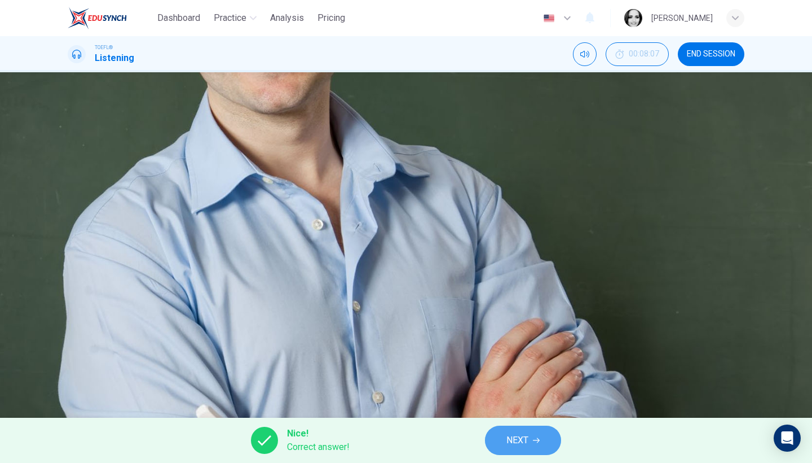
click at [520, 445] on span "NEXT" at bounding box center [518, 440] width 22 height 16
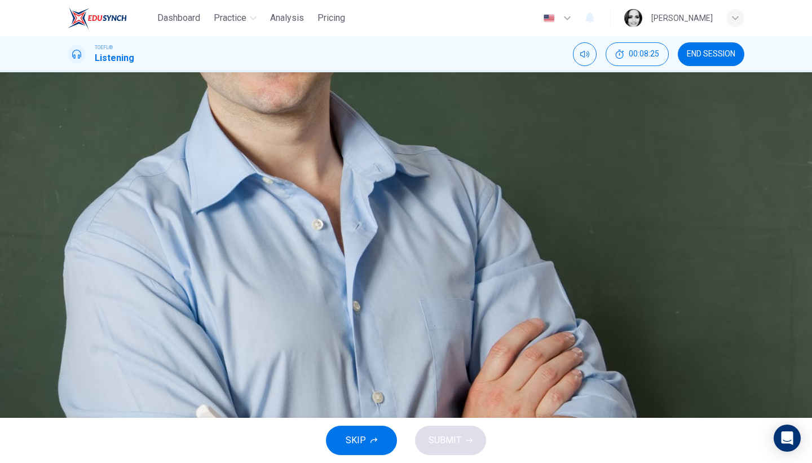
click at [592, 201] on div "A That brainstorming groups don't perform as well as independent individuals B …" at bounding box center [406, 209] width 677 height 113
click at [578, 182] on button "A That brainstorming groups don't perform as well as independent individuals" at bounding box center [406, 167] width 677 height 28
click at [454, 446] on span "SUBMIT" at bounding box center [445, 440] width 33 height 16
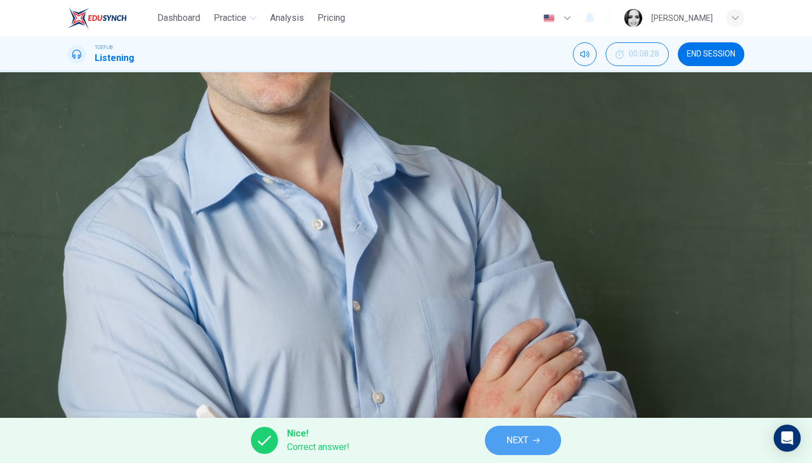
click at [553, 445] on button "NEXT" at bounding box center [523, 439] width 76 height 29
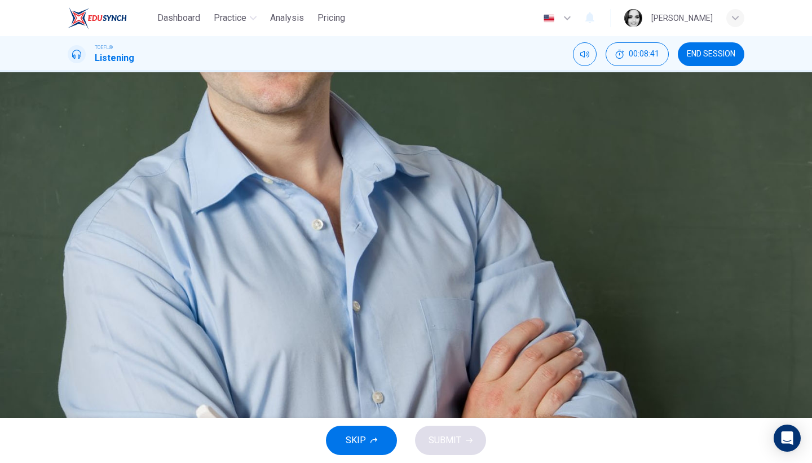
click at [269, 203] on span "People believe they are the star of the team" at bounding box center [182, 196] width 174 height 14
click at [253, 259] on span "Most of the time performance improves" at bounding box center [174, 252] width 158 height 14
click at [444, 445] on span "SUBMIT" at bounding box center [445, 440] width 33 height 16
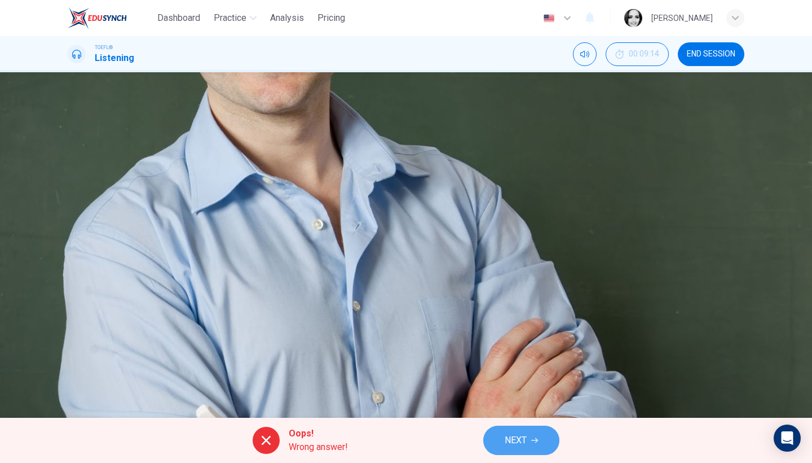
click at [508, 444] on span "NEXT" at bounding box center [516, 440] width 22 height 16
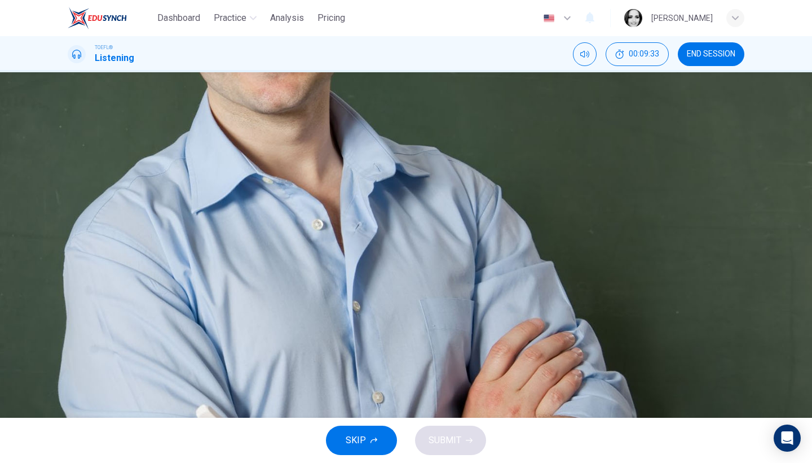
click at [344, 174] on span "Let individuals believe they each are the crucial team members" at bounding box center [219, 168] width 248 height 14
click at [456, 436] on span "SUBMIT" at bounding box center [445, 440] width 33 height 16
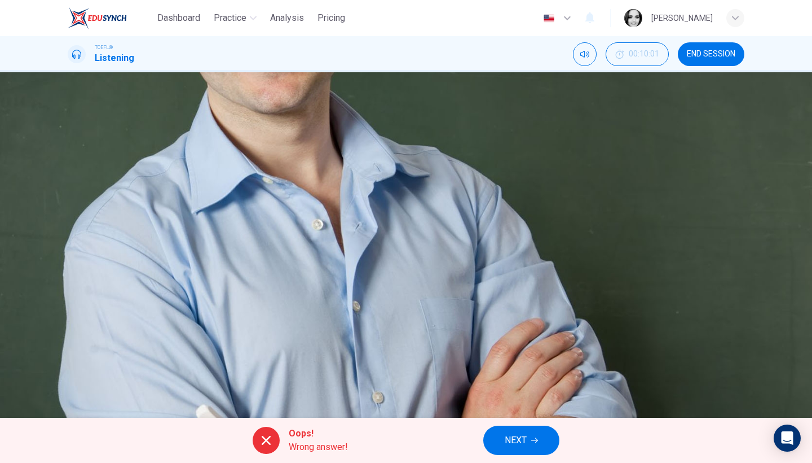
type input "89"
click at [550, 438] on button "NEXT" at bounding box center [522, 439] width 76 height 29
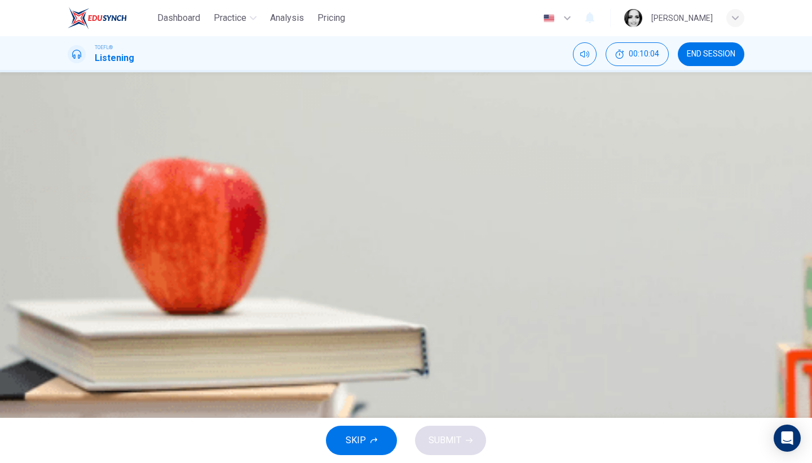
click at [81, 284] on icon "button" at bounding box center [76, 288] width 9 height 9
click at [80, 285] on icon "button" at bounding box center [76, 288] width 6 height 7
click at [81, 284] on icon "button" at bounding box center [76, 288] width 9 height 9
click at [112, 298] on span at bounding box center [408, 306] width 654 height 16
click at [75, 284] on icon "button" at bounding box center [76, 288] width 9 height 9
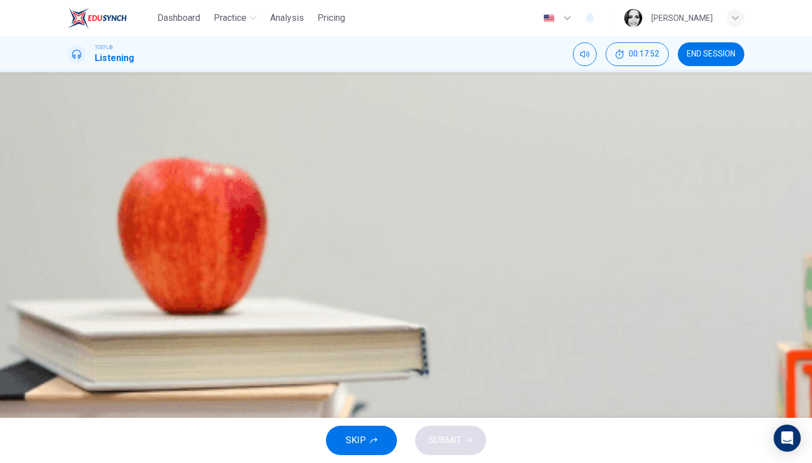
click at [379, 210] on button "B Look for [DEMOGRAPHIC_DATA] work outside of the university" at bounding box center [406, 196] width 677 height 28
click at [445, 442] on span "SUBMIT" at bounding box center [445, 440] width 33 height 16
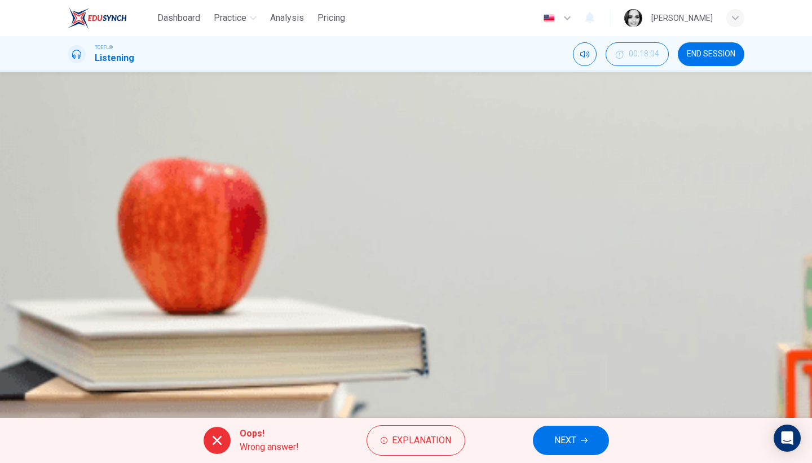
click at [579, 444] on button "NEXT" at bounding box center [571, 439] width 76 height 29
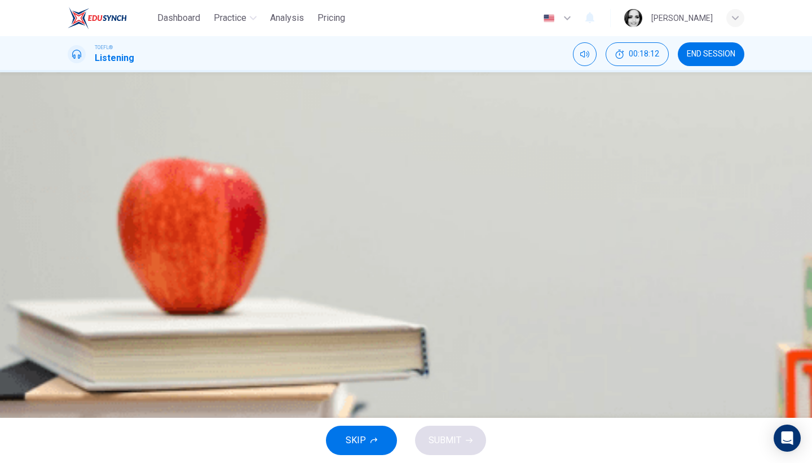
click at [446, 174] on span "The student is looking for a [DEMOGRAPHIC_DATA] job and wants to assist the pro…" at bounding box center [272, 168] width 354 height 14
click at [450, 450] on button "SUBMIT" at bounding box center [450, 439] width 71 height 29
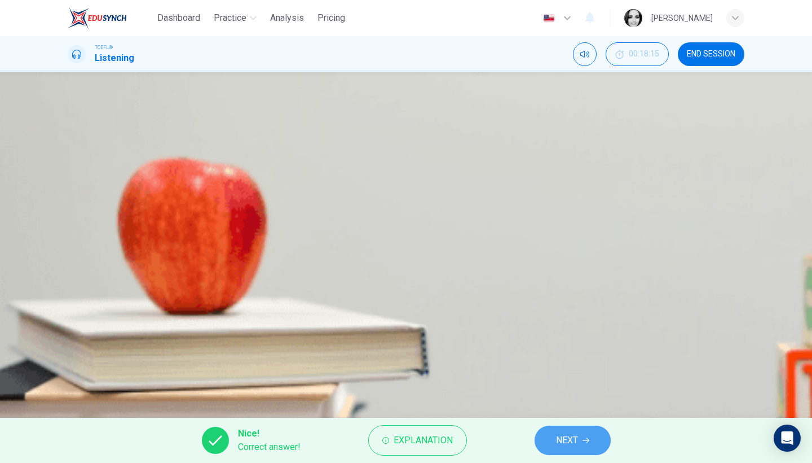
click at [562, 444] on span "NEXT" at bounding box center [567, 440] width 22 height 16
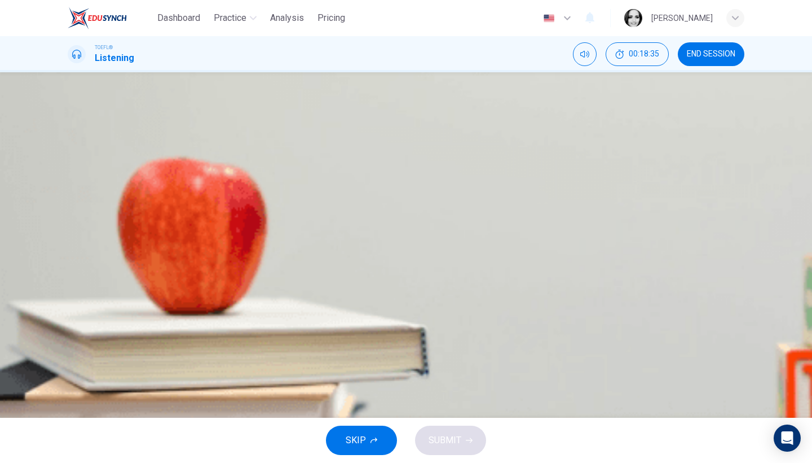
click at [375, 203] on span "The professor went over the material that's going to be on the next test" at bounding box center [235, 196] width 280 height 14
click at [463, 439] on button "SUBMIT" at bounding box center [450, 439] width 71 height 29
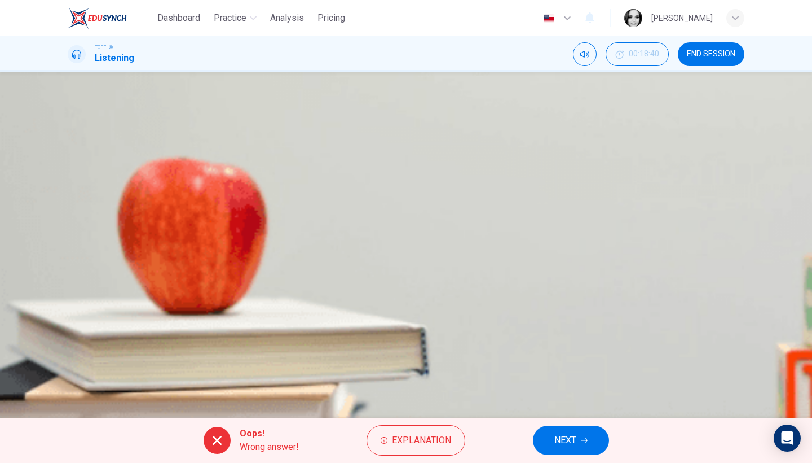
click at [592, 438] on button "NEXT" at bounding box center [571, 439] width 76 height 29
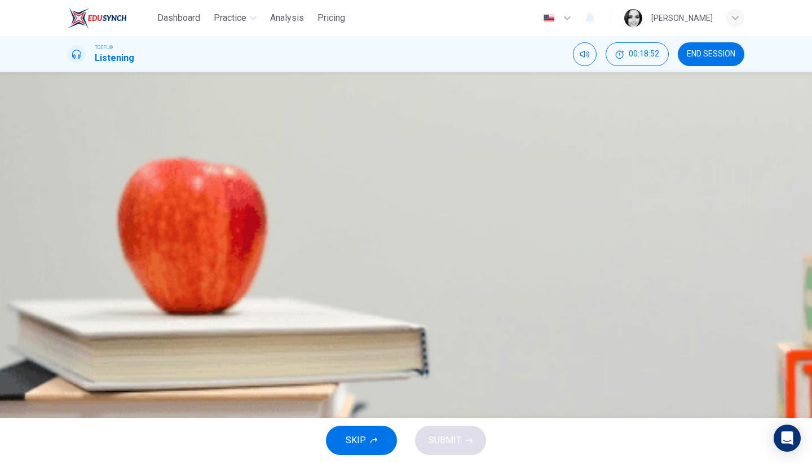
click at [246, 174] on span "To apologize for missing class [DATE]" at bounding box center [170, 168] width 151 height 14
click at [460, 443] on span "SUBMIT" at bounding box center [445, 440] width 33 height 16
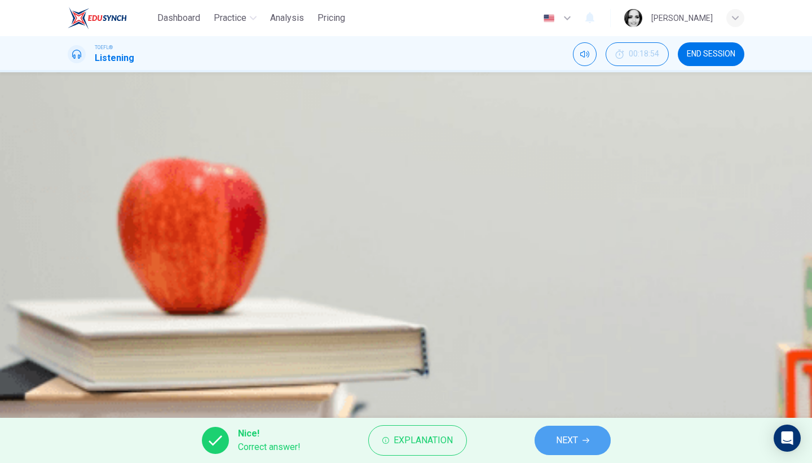
click at [568, 445] on span "NEXT" at bounding box center [567, 440] width 22 height 16
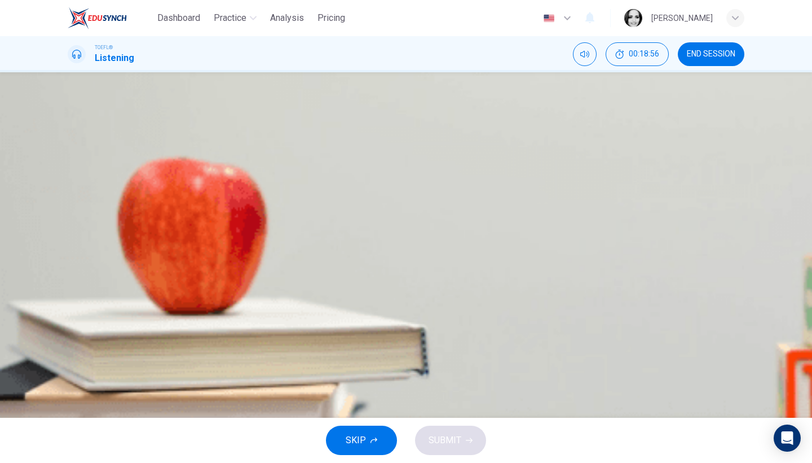
click at [80, 364] on icon "button" at bounding box center [76, 367] width 6 height 7
type input "46"
click at [86, 172] on button "button" at bounding box center [77, 162] width 18 height 18
type input "48"
click at [295, 274] on span "To make sure that the student didn't lie in the email" at bounding box center [194, 275] width 199 height 14
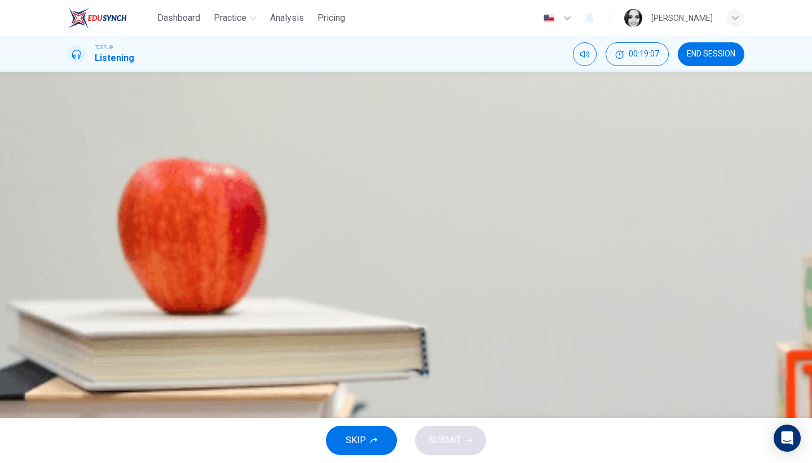
type input "46"
type input "69"
click at [467, 432] on button "SUBMIT" at bounding box center [450, 439] width 71 height 29
type input "46"
type input "69"
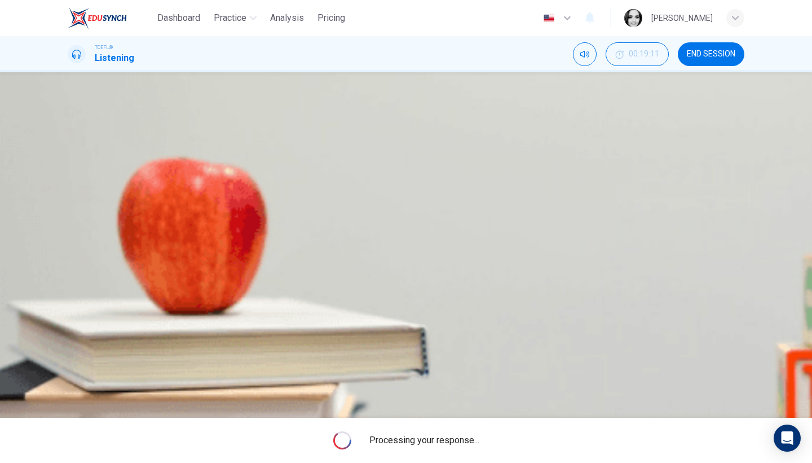
type input "46"
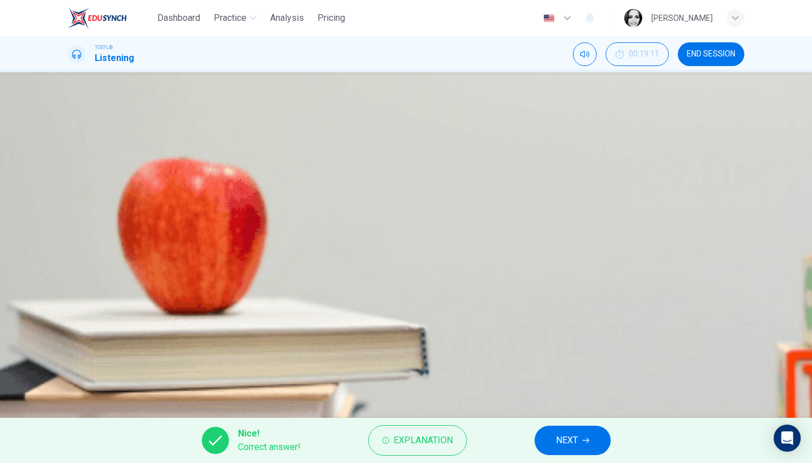
type input "85"
click at [568, 428] on button "NEXT" at bounding box center [573, 439] width 76 height 29
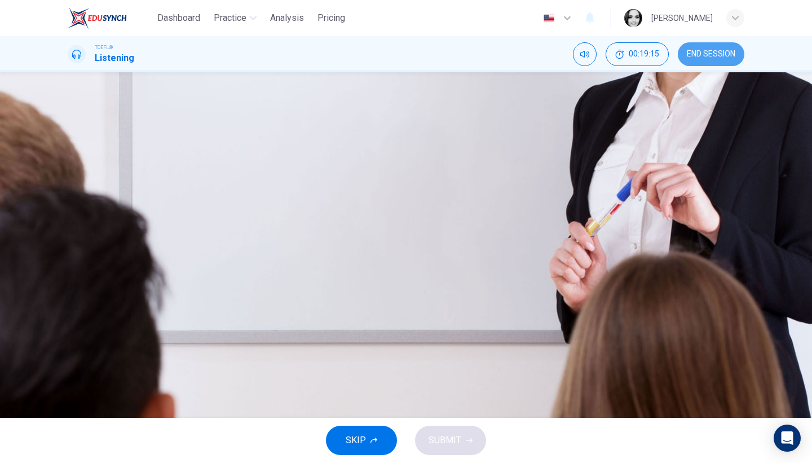
click at [714, 49] on button "END SESSION" at bounding box center [711, 54] width 67 height 24
